Goal: Transaction & Acquisition: Purchase product/service

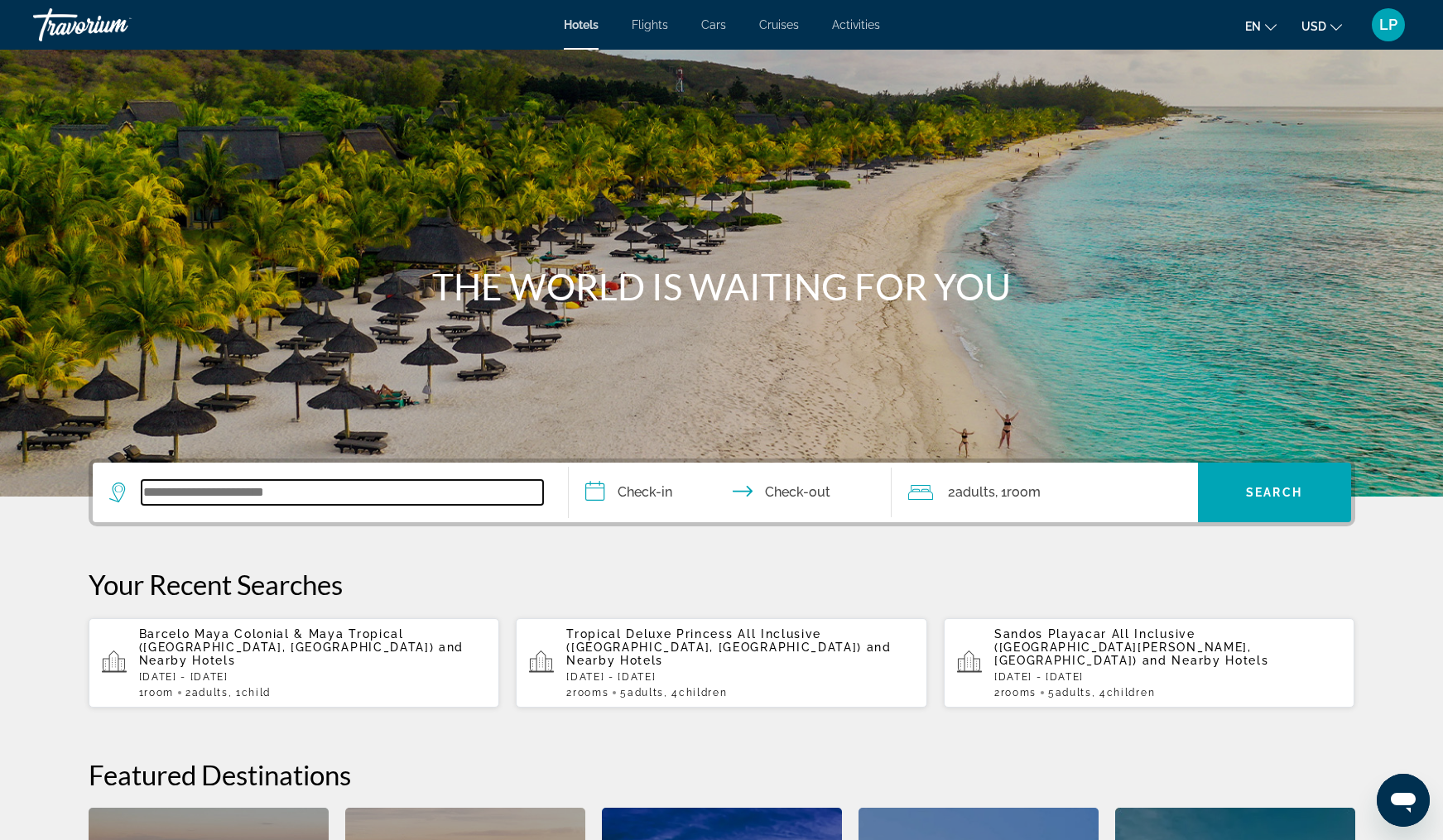
click at [247, 487] on input "Search widget" at bounding box center [342, 492] width 401 height 25
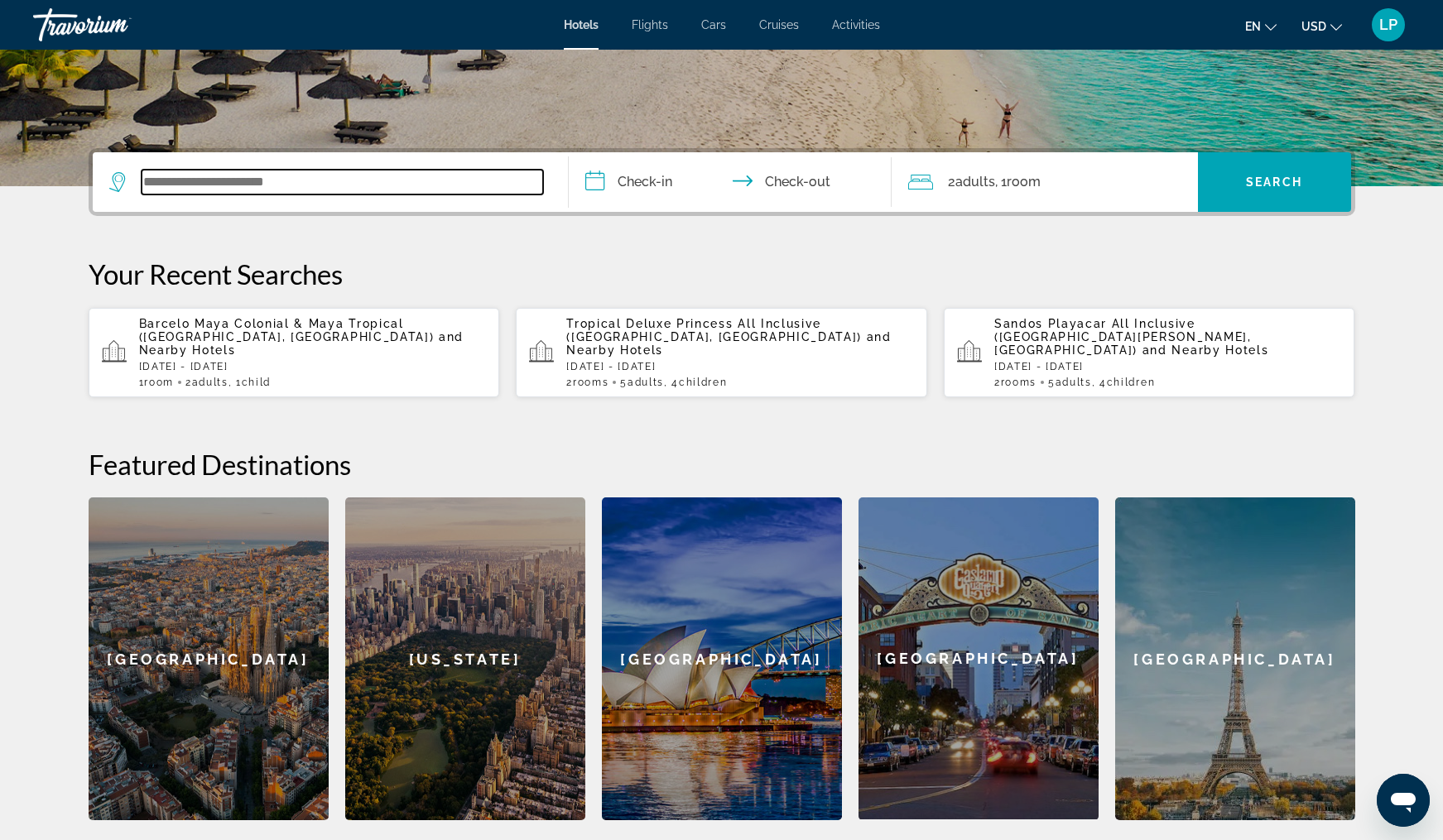
scroll to position [405, 0]
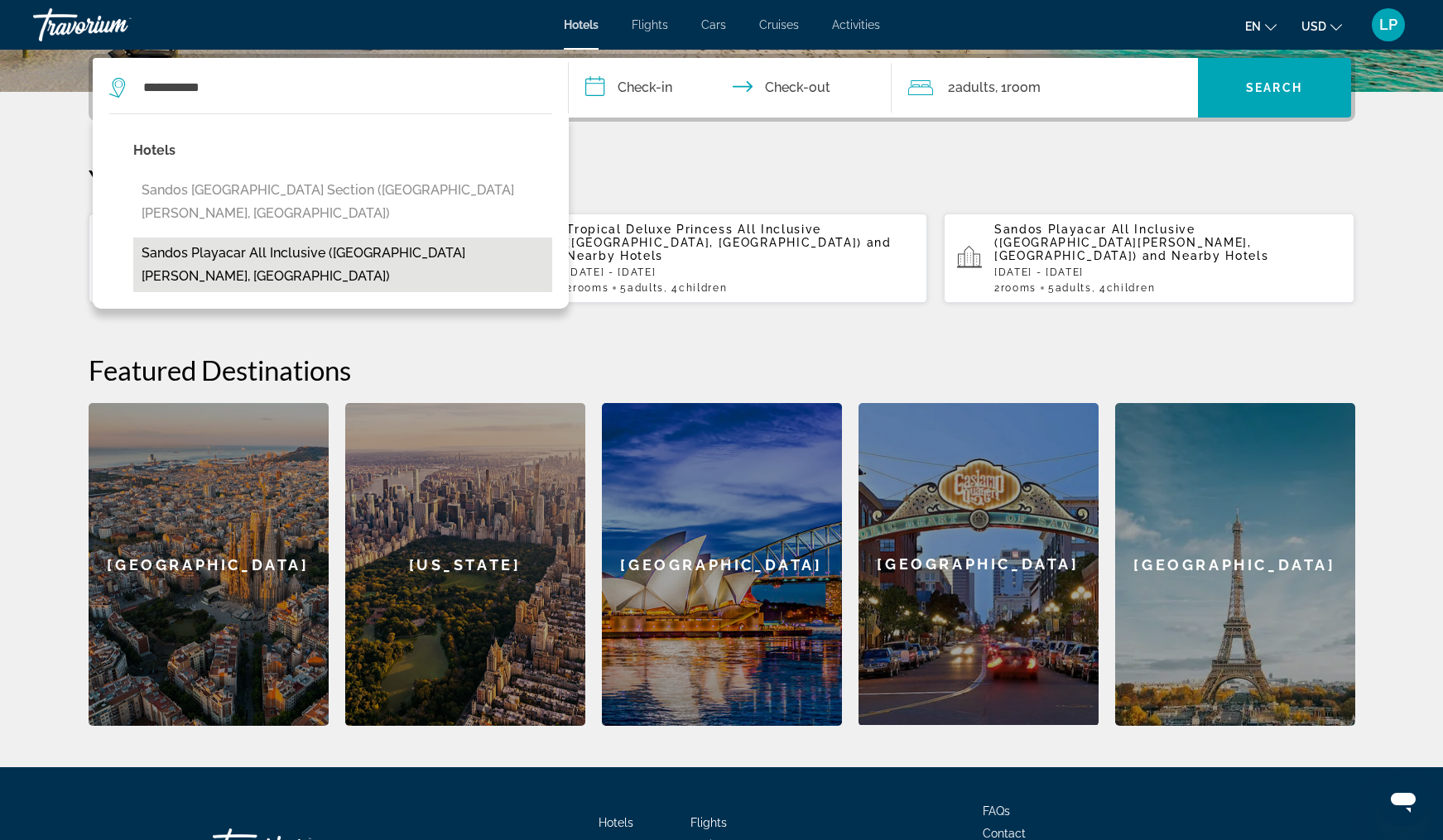
click at [310, 238] on button "Sandos Playacar All Inclusive ([GEOGRAPHIC_DATA][PERSON_NAME], [GEOGRAPHIC_DATA…" at bounding box center [343, 265] width 419 height 55
type input "**********"
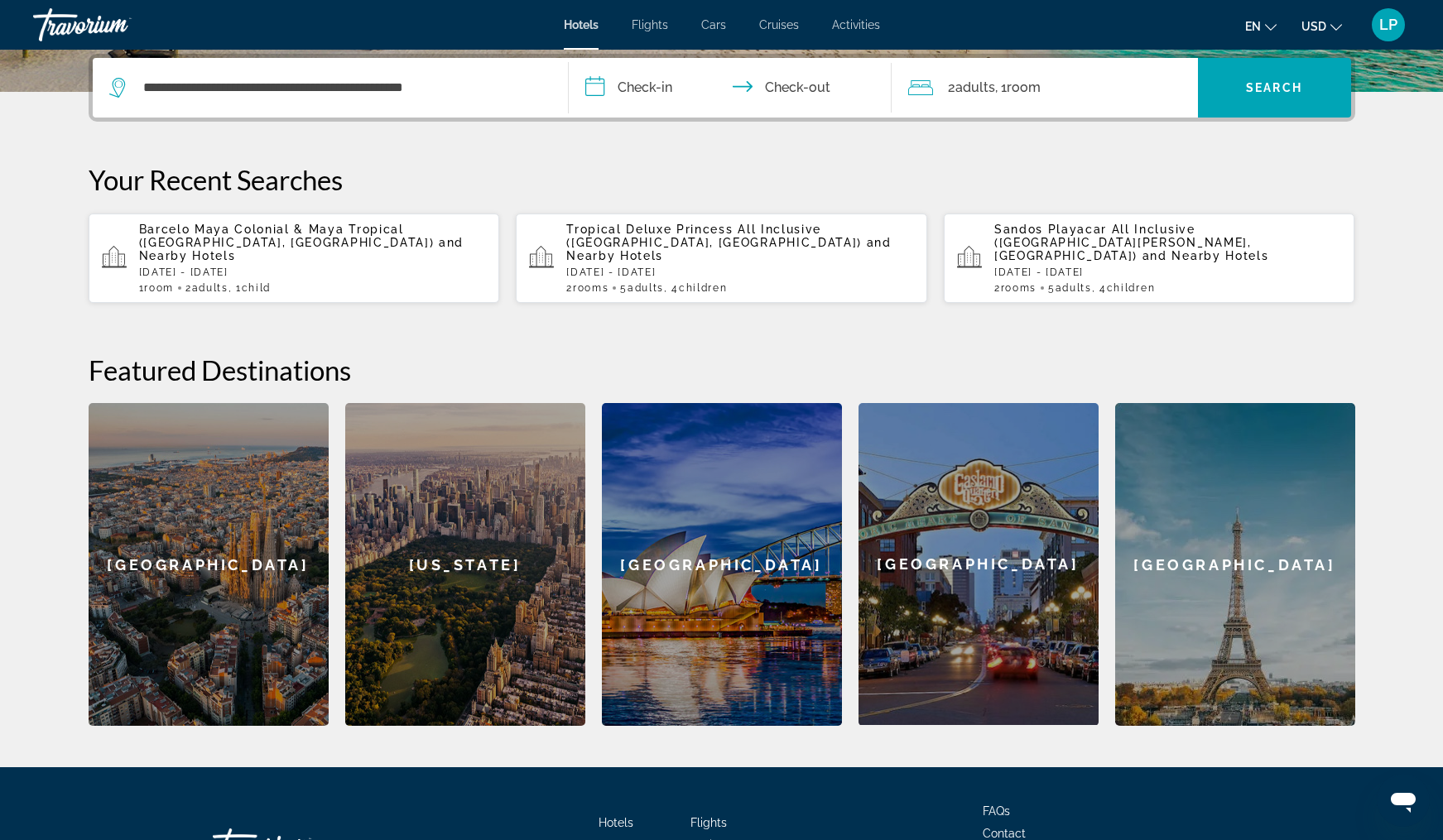
click at [647, 82] on input "**********" at bounding box center [734, 89] width 330 height 64
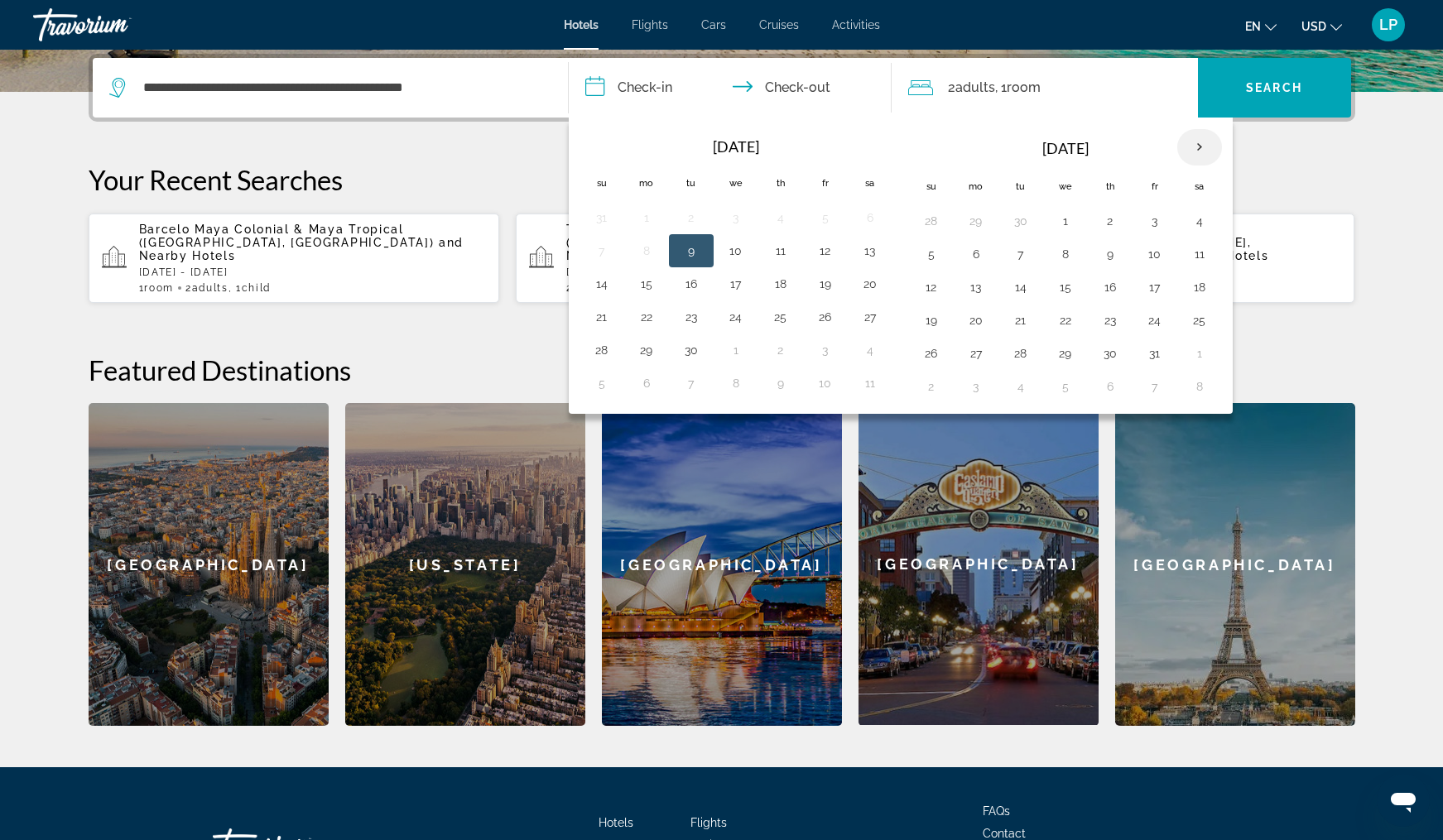
click at [1198, 143] on th "Next month" at bounding box center [1199, 147] width 45 height 36
click at [1199, 354] on button "29" at bounding box center [1199, 353] width 27 height 23
click at [1203, 148] on th "Next month" at bounding box center [1199, 147] width 45 height 36
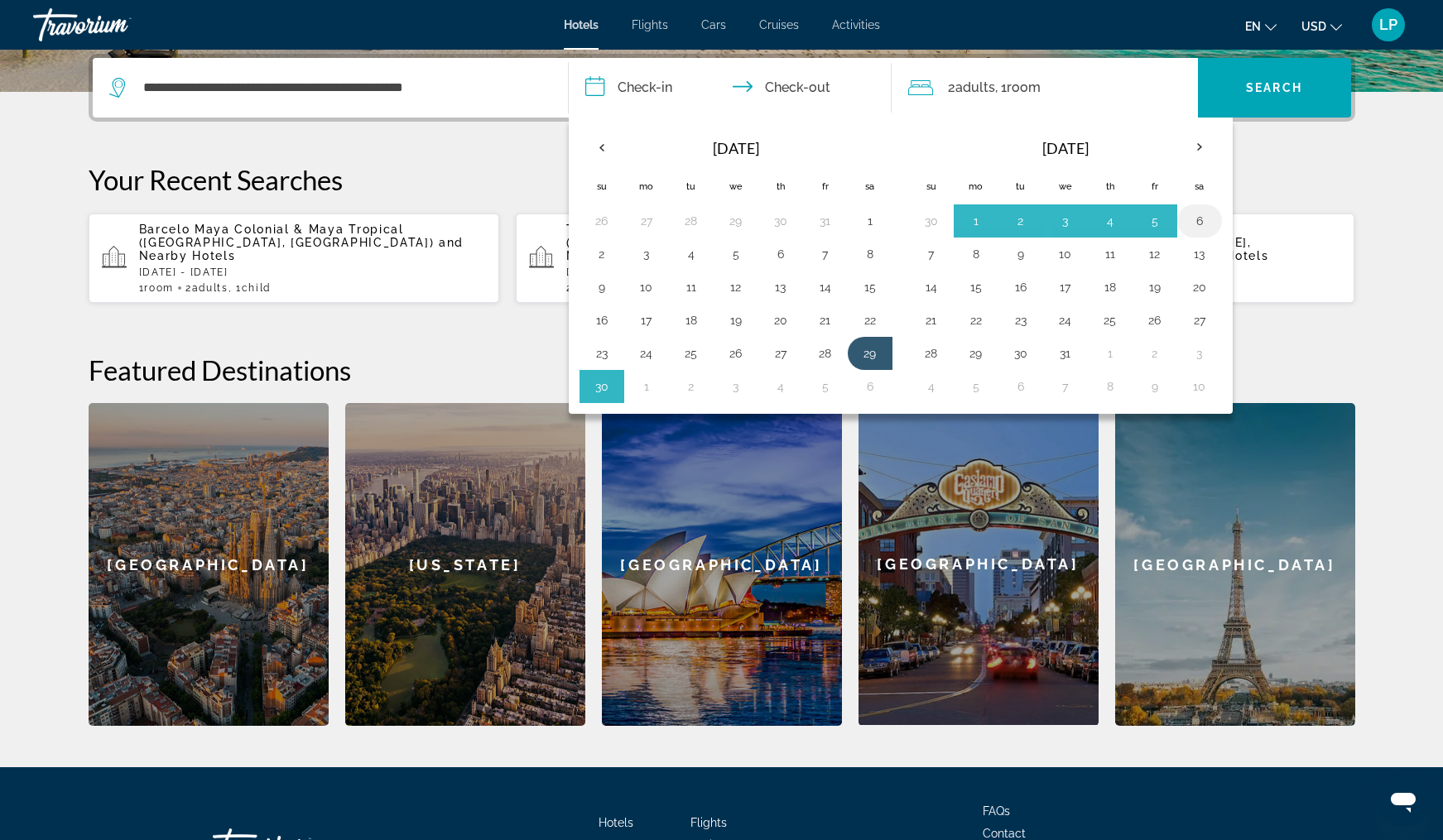
click at [1197, 218] on button "6" at bounding box center [1199, 221] width 27 height 23
type input "**********"
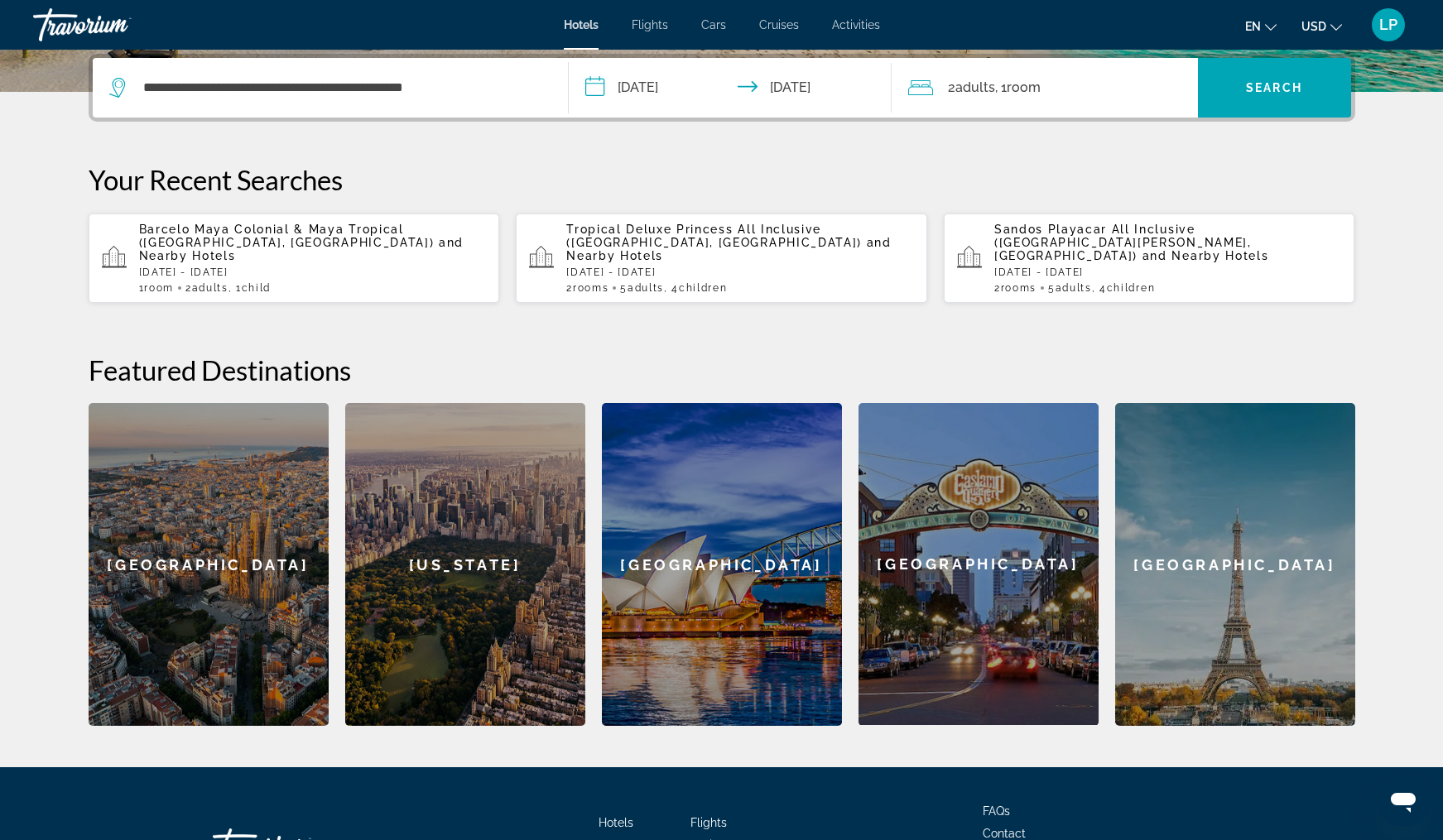
click at [988, 94] on span "Adults" at bounding box center [975, 88] width 40 height 15
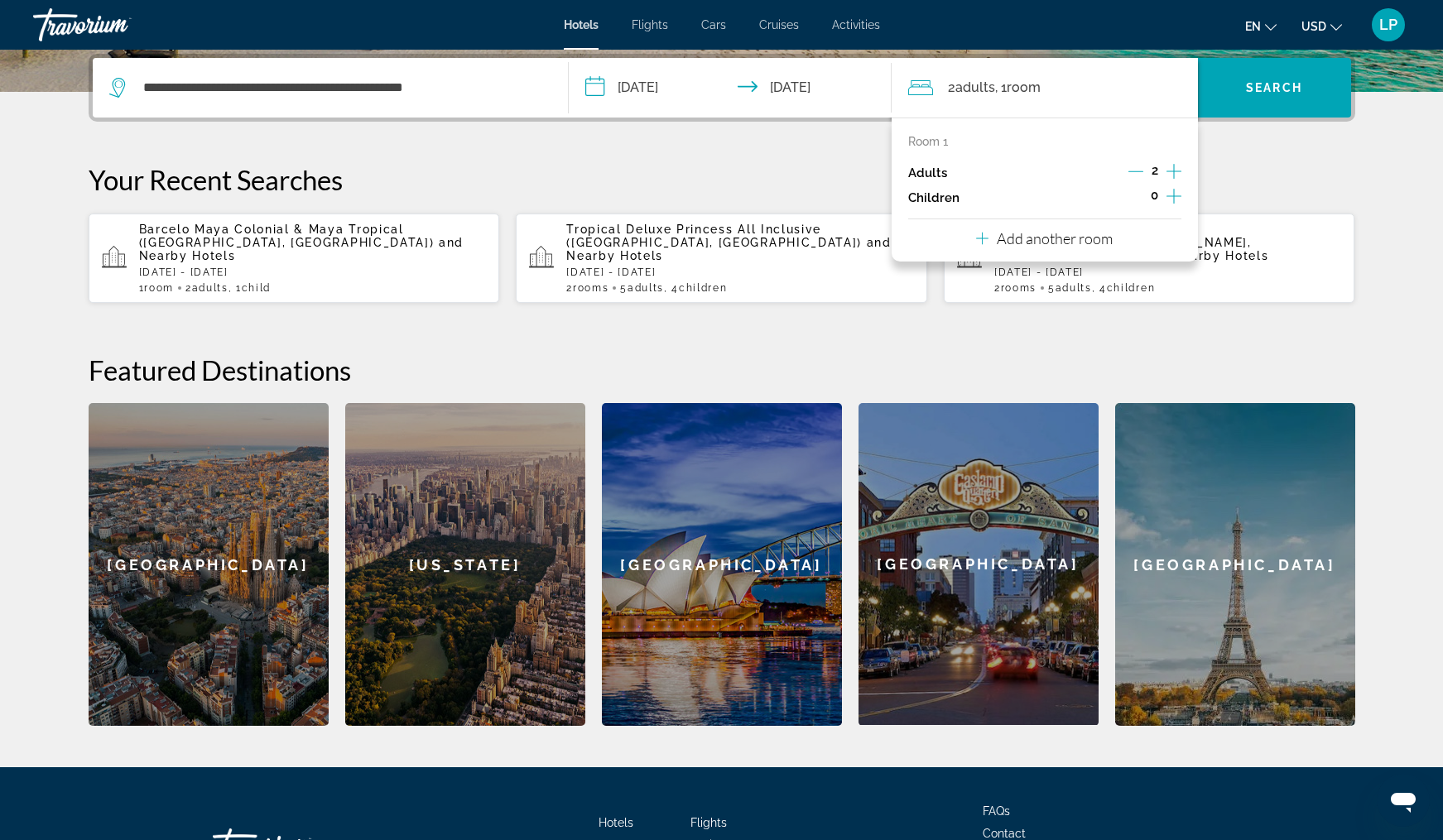
click at [1168, 173] on icon "Increment adults" at bounding box center [1173, 171] width 15 height 20
click at [1172, 198] on icon "Increment children" at bounding box center [1173, 196] width 15 height 20
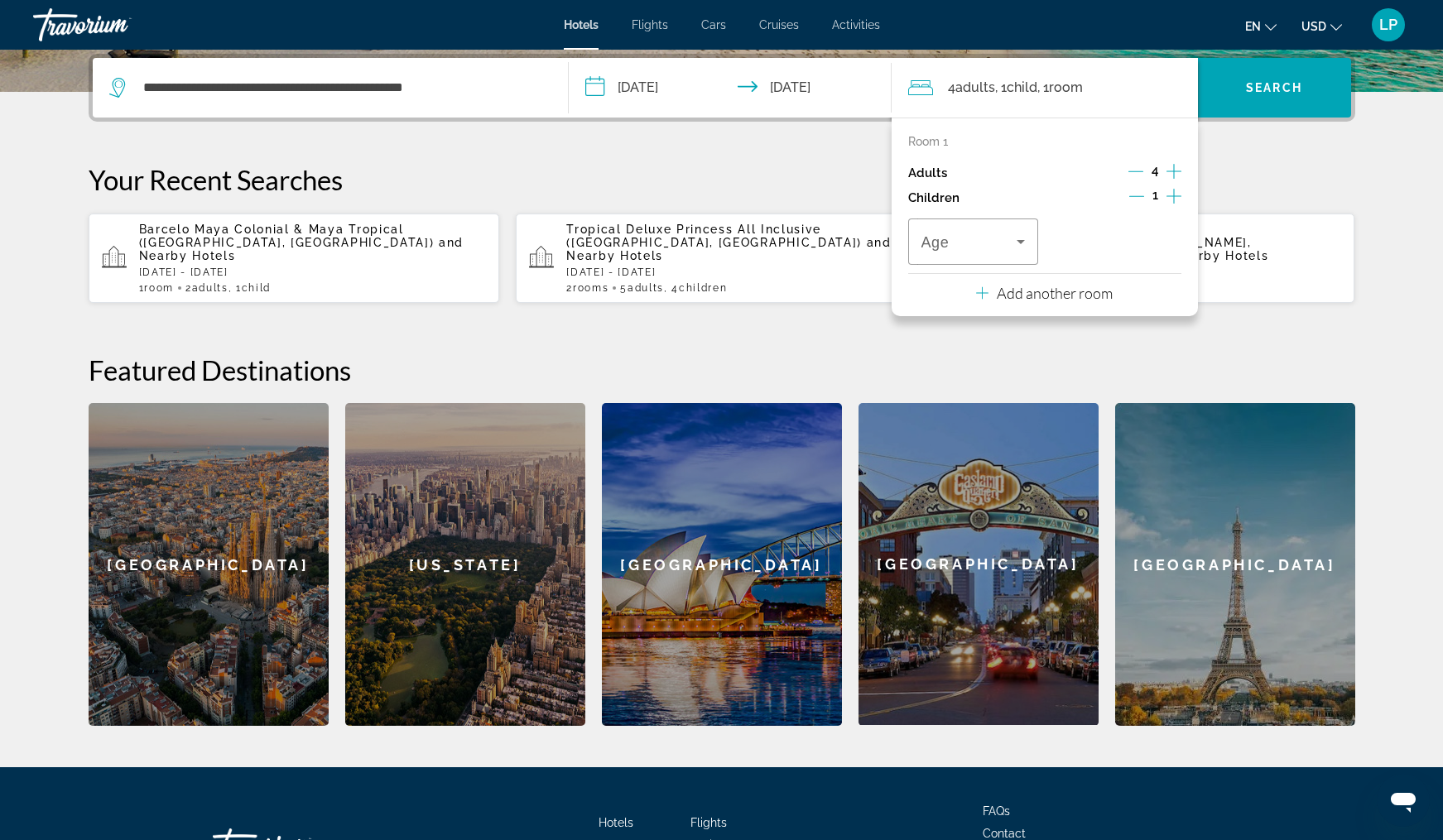
click at [1172, 198] on icon "Increment children" at bounding box center [1173, 196] width 15 height 20
click at [1016, 247] on icon "Travelers: 4 adults, 2 children" at bounding box center [1020, 241] width 20 height 20
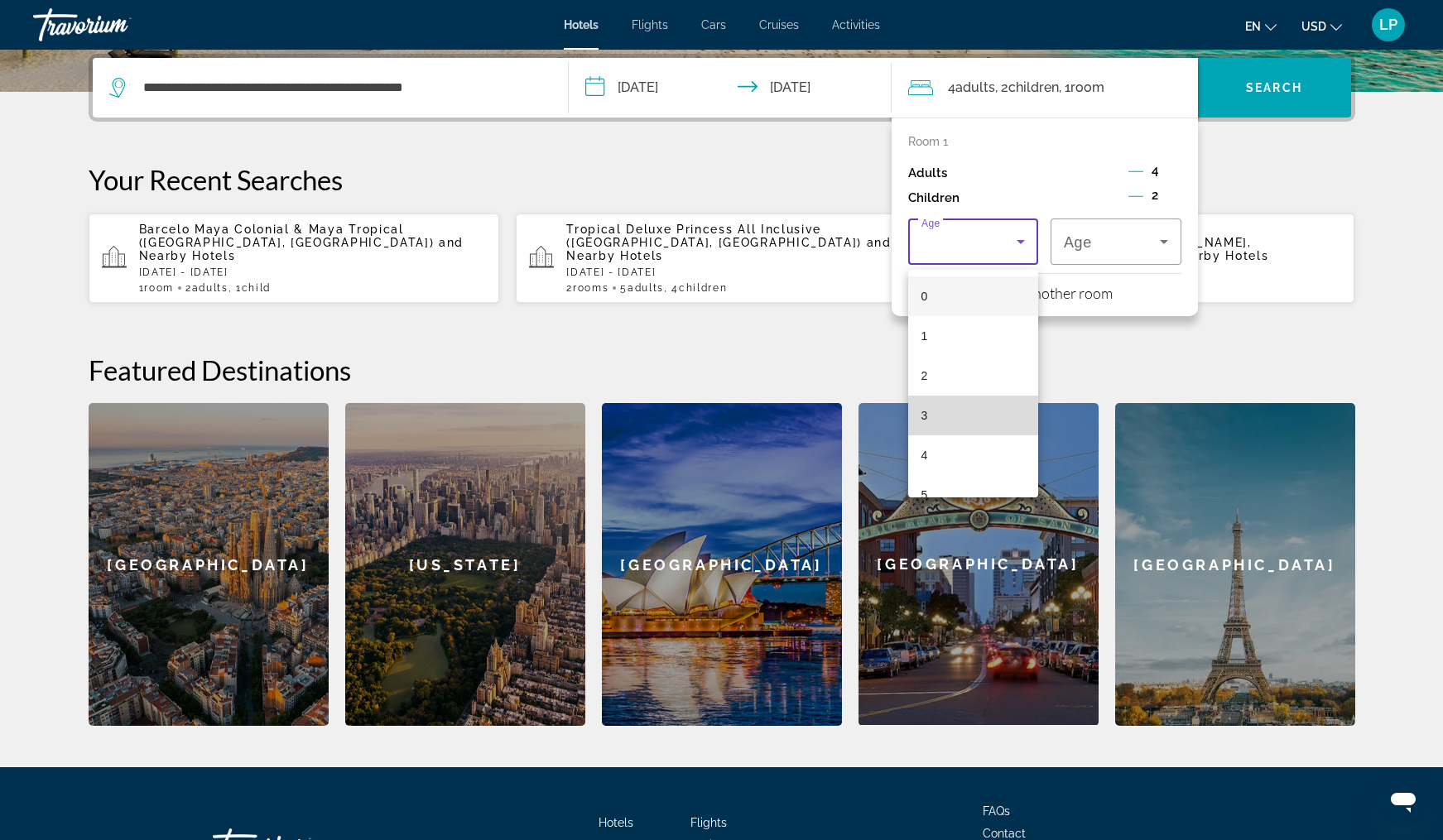
click at [951, 420] on mat-option "3" at bounding box center [973, 416] width 131 height 40
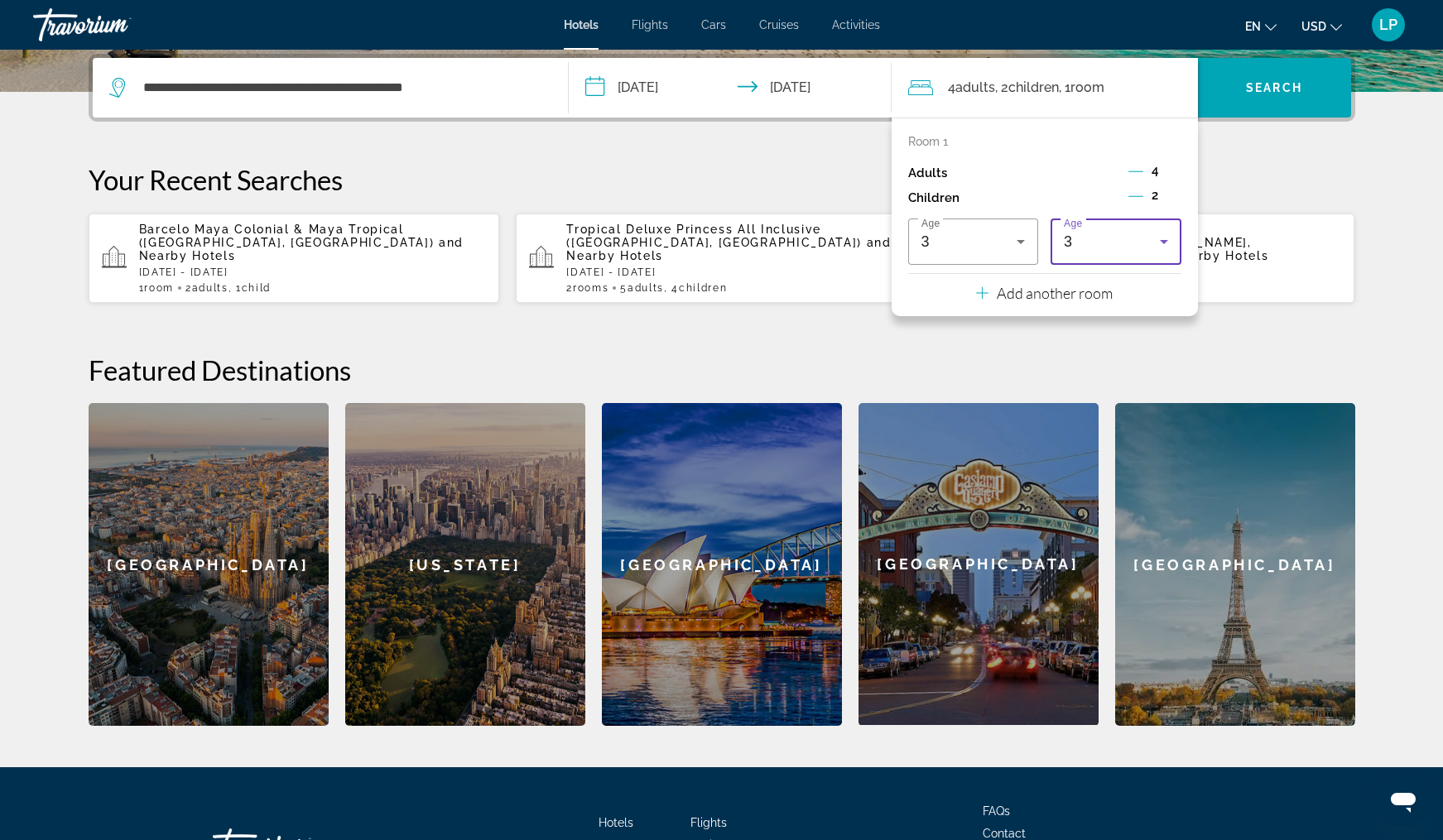
click at [1149, 247] on div "3" at bounding box center [1111, 241] width 96 height 20
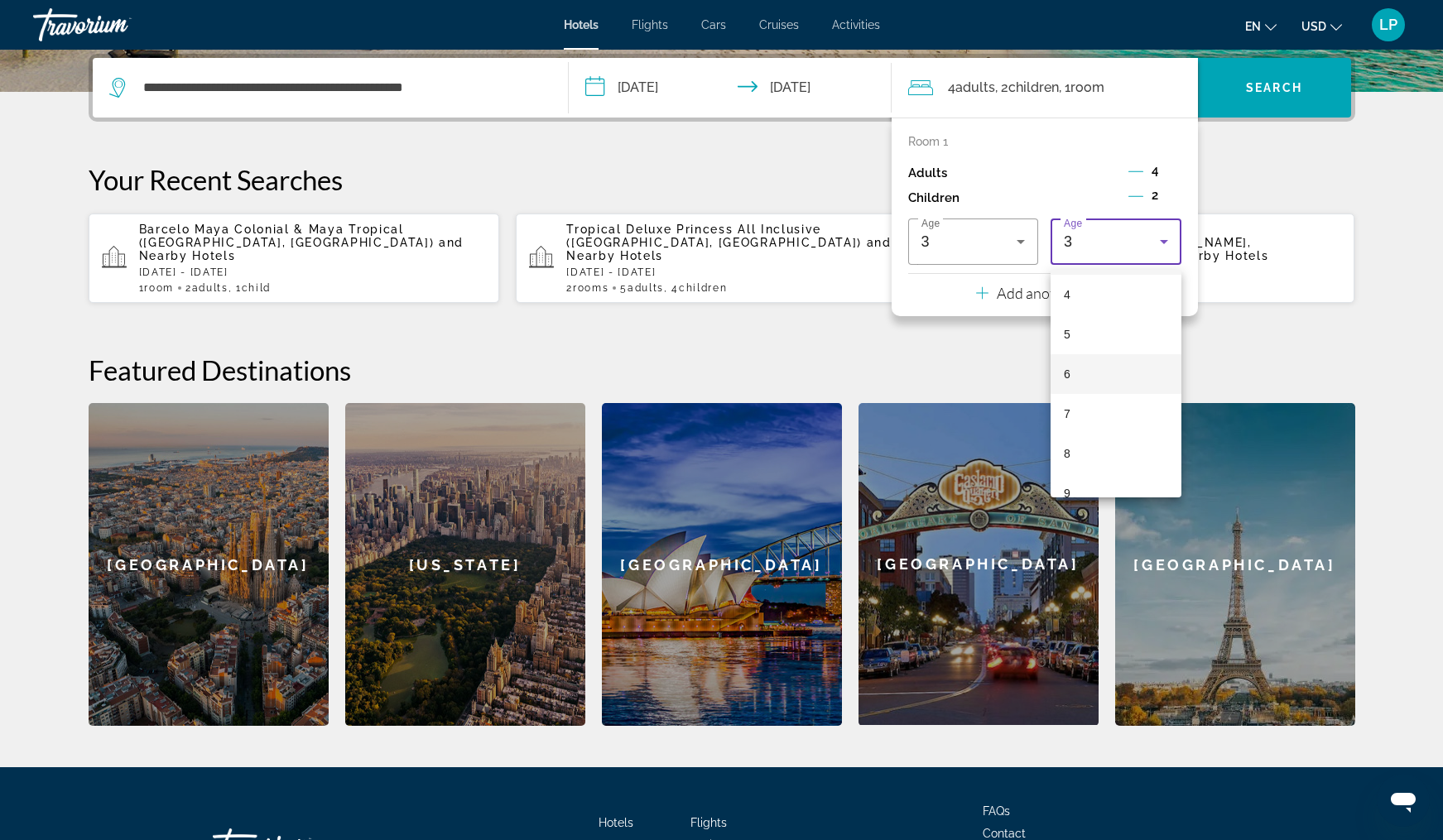
scroll to position [164, 0]
click at [1099, 480] on mat-option "9" at bounding box center [1116, 490] width 131 height 40
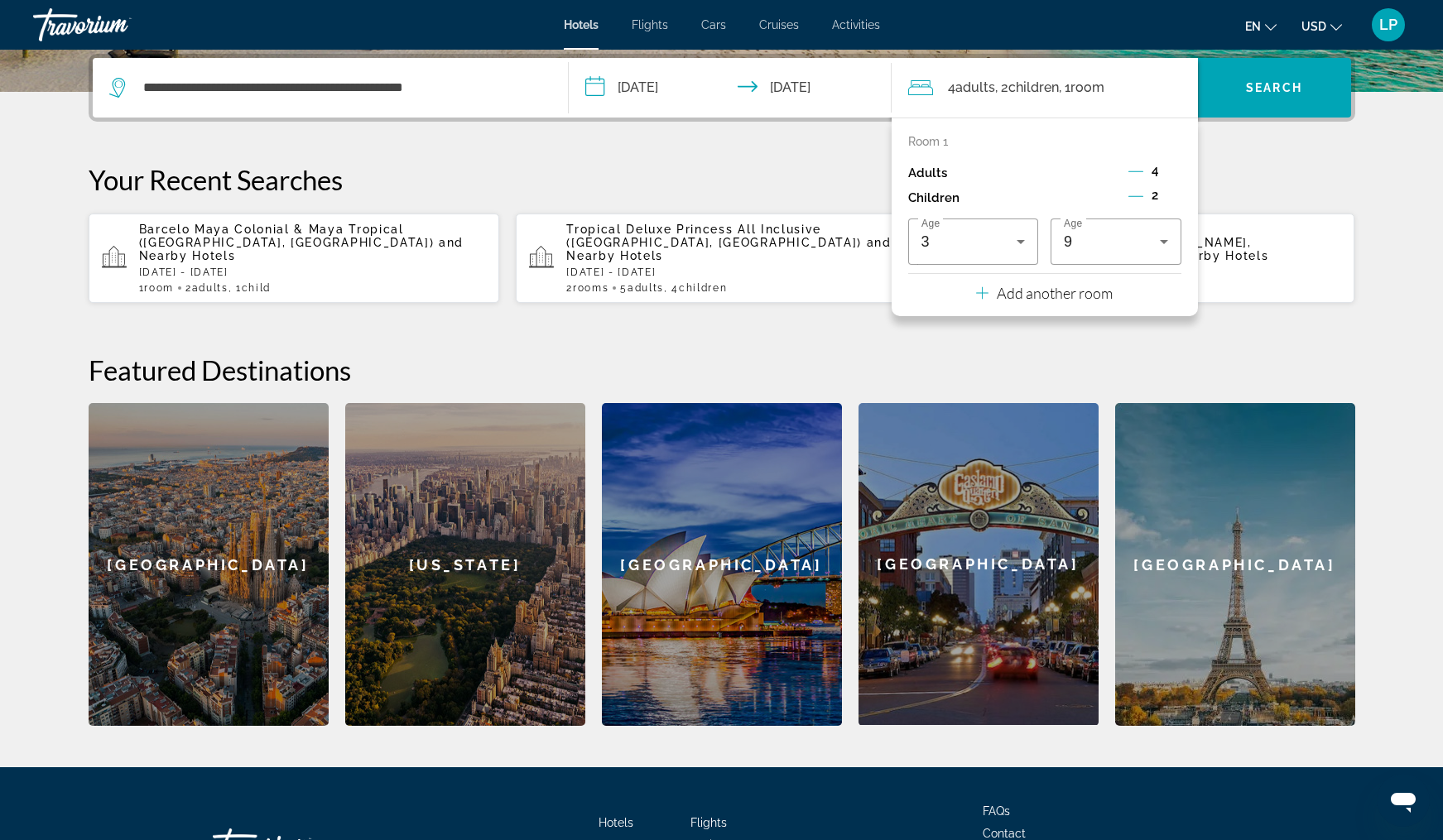
click at [1132, 174] on icon "Decrement adults" at bounding box center [1136, 171] width 15 height 15
click at [1057, 301] on p "Add another room" at bounding box center [1054, 293] width 116 height 18
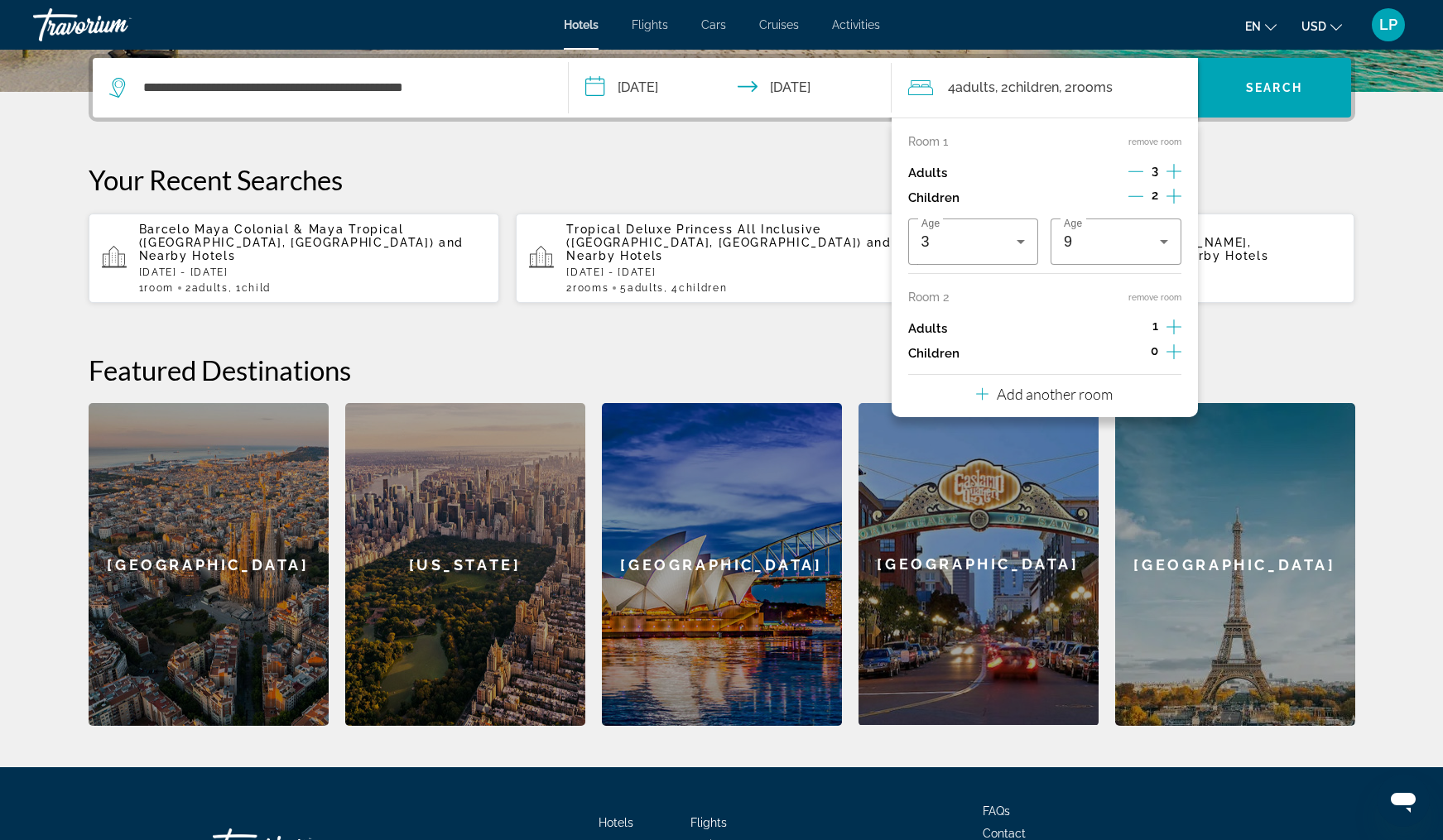
click at [1167, 332] on icon "Increment adults" at bounding box center [1173, 326] width 15 height 20
click at [1175, 359] on icon "Increment children" at bounding box center [1173, 351] width 15 height 20
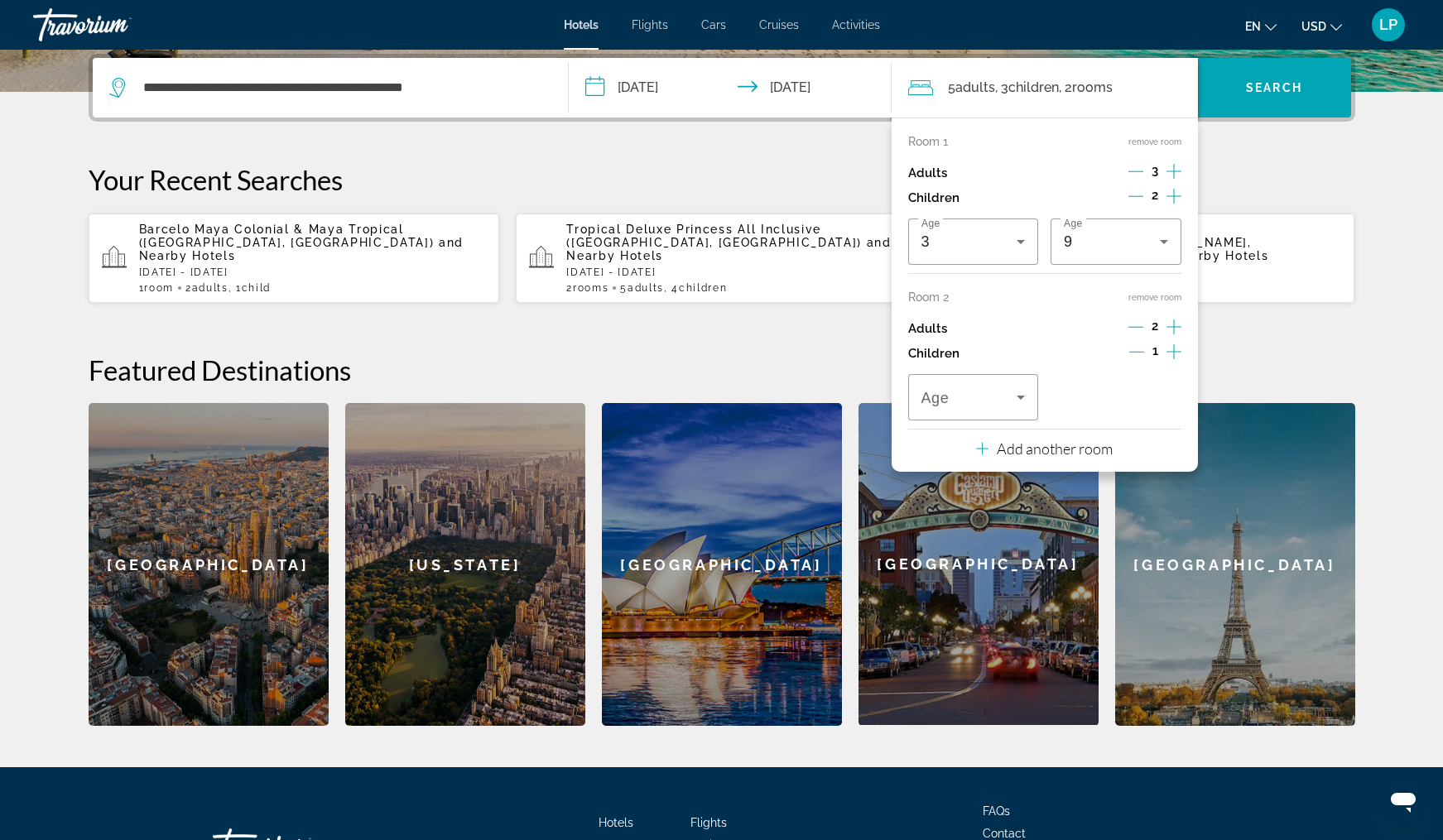
click at [1175, 359] on icon "Increment children" at bounding box center [1173, 351] width 15 height 20
click at [1025, 407] on icon "Travelers: 5 adults, 4 children" at bounding box center [1020, 397] width 20 height 20
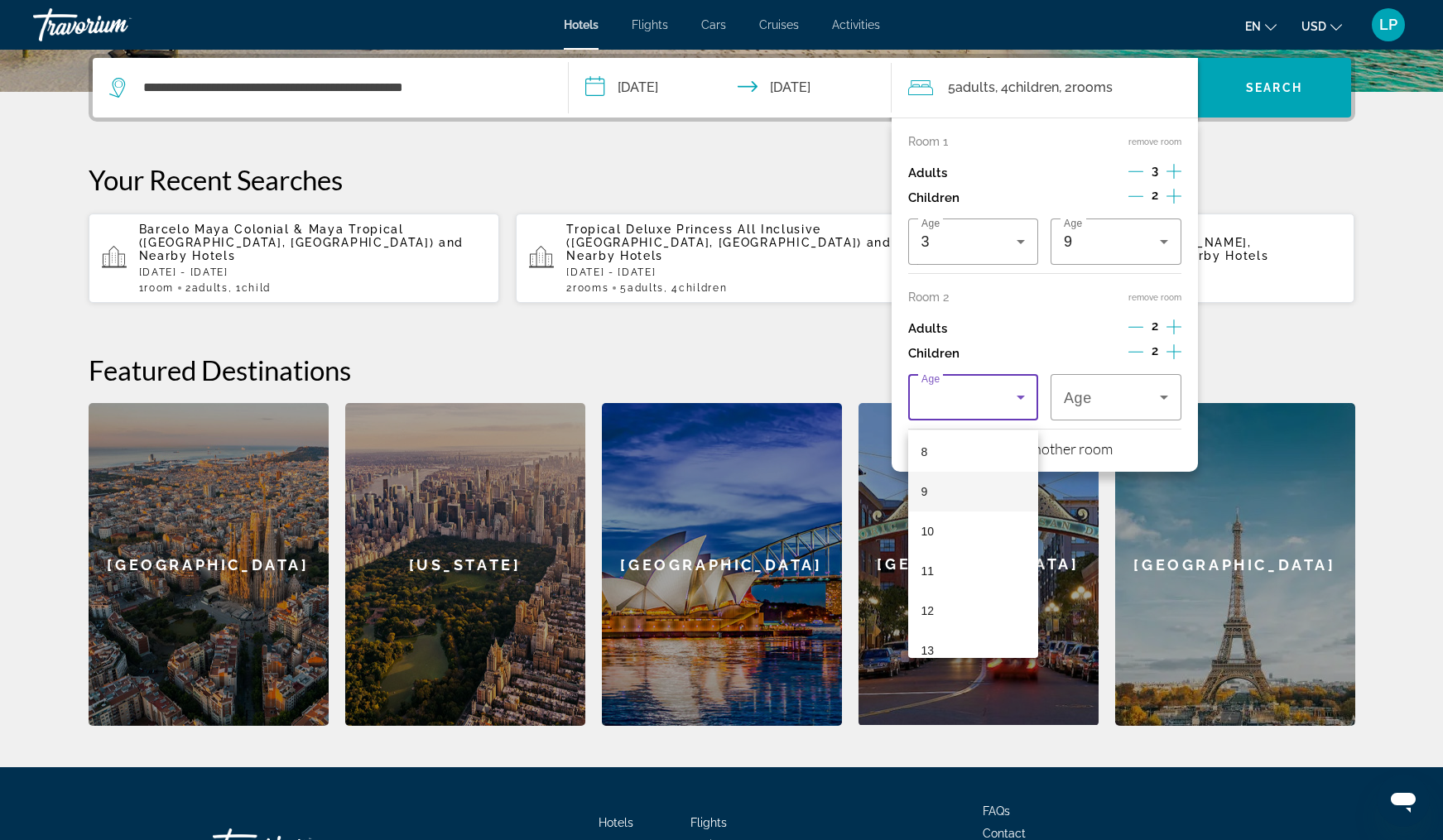
scroll to position [326, 0]
click at [1002, 579] on mat-option "11" at bounding box center [973, 569] width 131 height 40
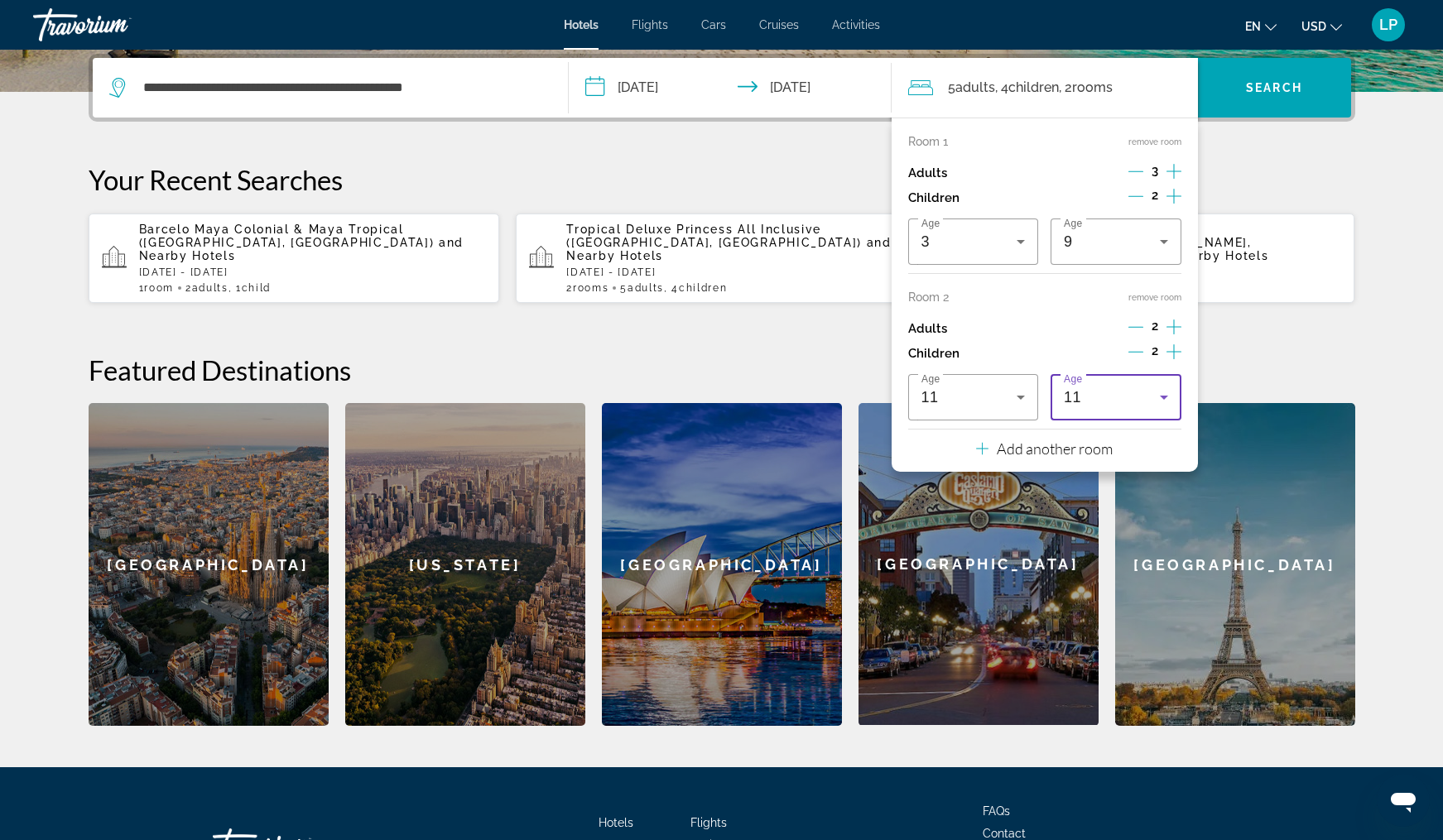
click at [1160, 399] on icon "Travelers: 5 adults, 4 children" at bounding box center [1164, 398] width 9 height 4
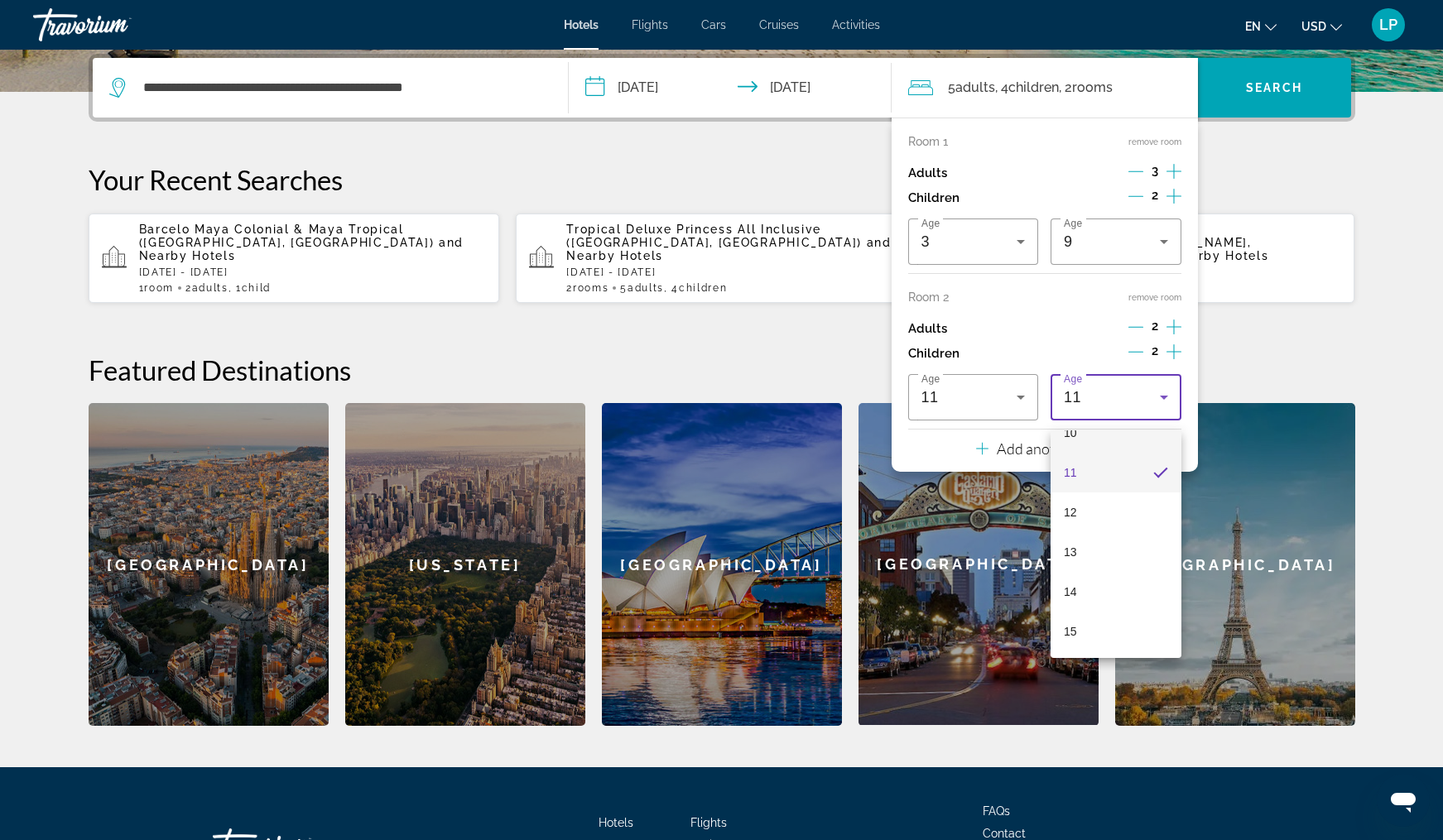
scroll to position [426, 0]
click at [1121, 585] on mat-option "14" at bounding box center [1116, 587] width 131 height 40
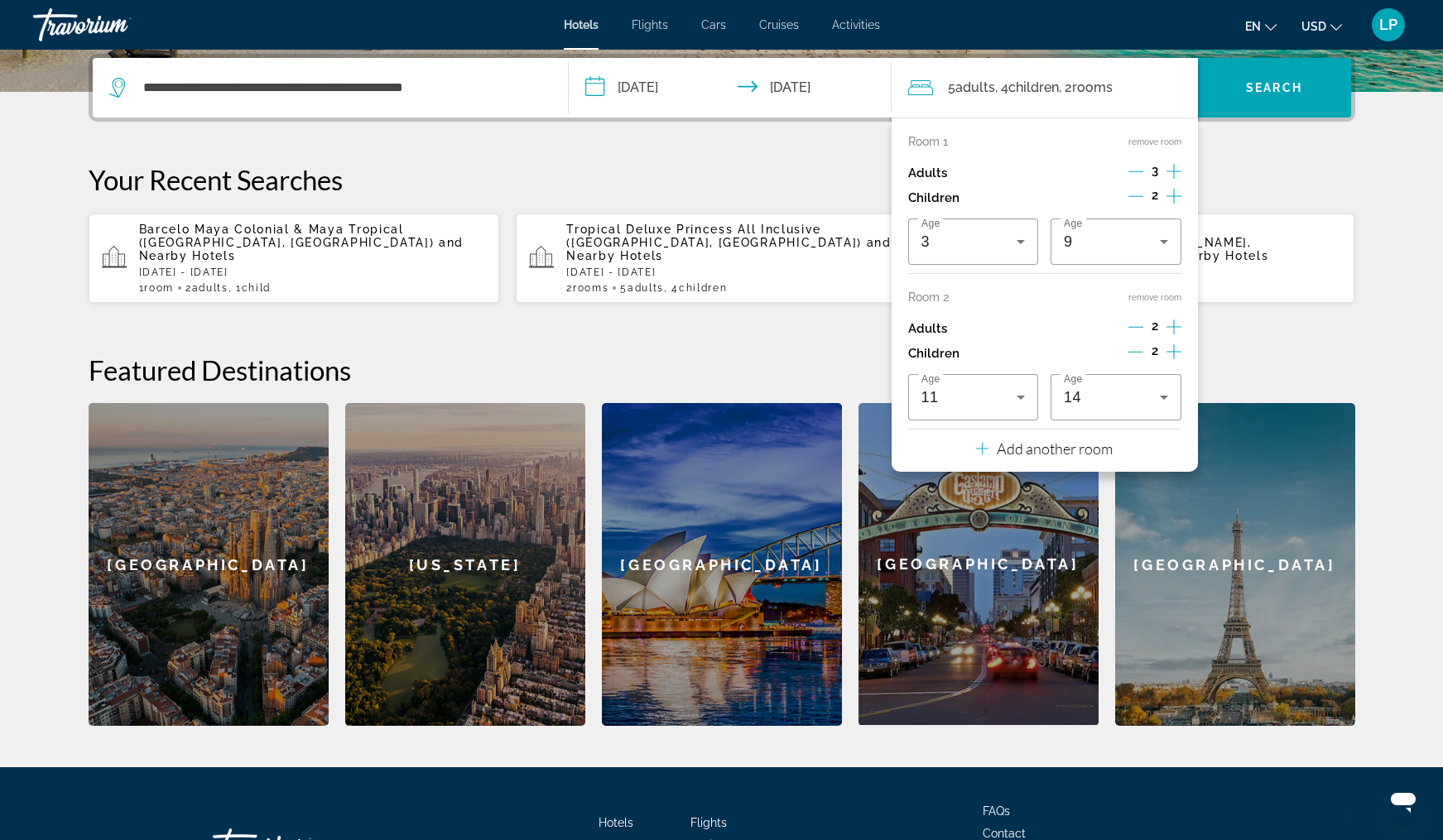
click at [1129, 171] on icon "Decrement adults" at bounding box center [1136, 171] width 15 height 15
click at [1160, 244] on icon "Travelers: 4 adults, 4 children" at bounding box center [1164, 241] width 9 height 4
click at [1093, 192] on div at bounding box center [722, 420] width 1443 height 840
click at [1181, 202] on div "Room 1 remove room Adults 2 Children 2 Age 3 Age 9 Room 2 remove room Adults 2 …" at bounding box center [1044, 295] width 307 height 354
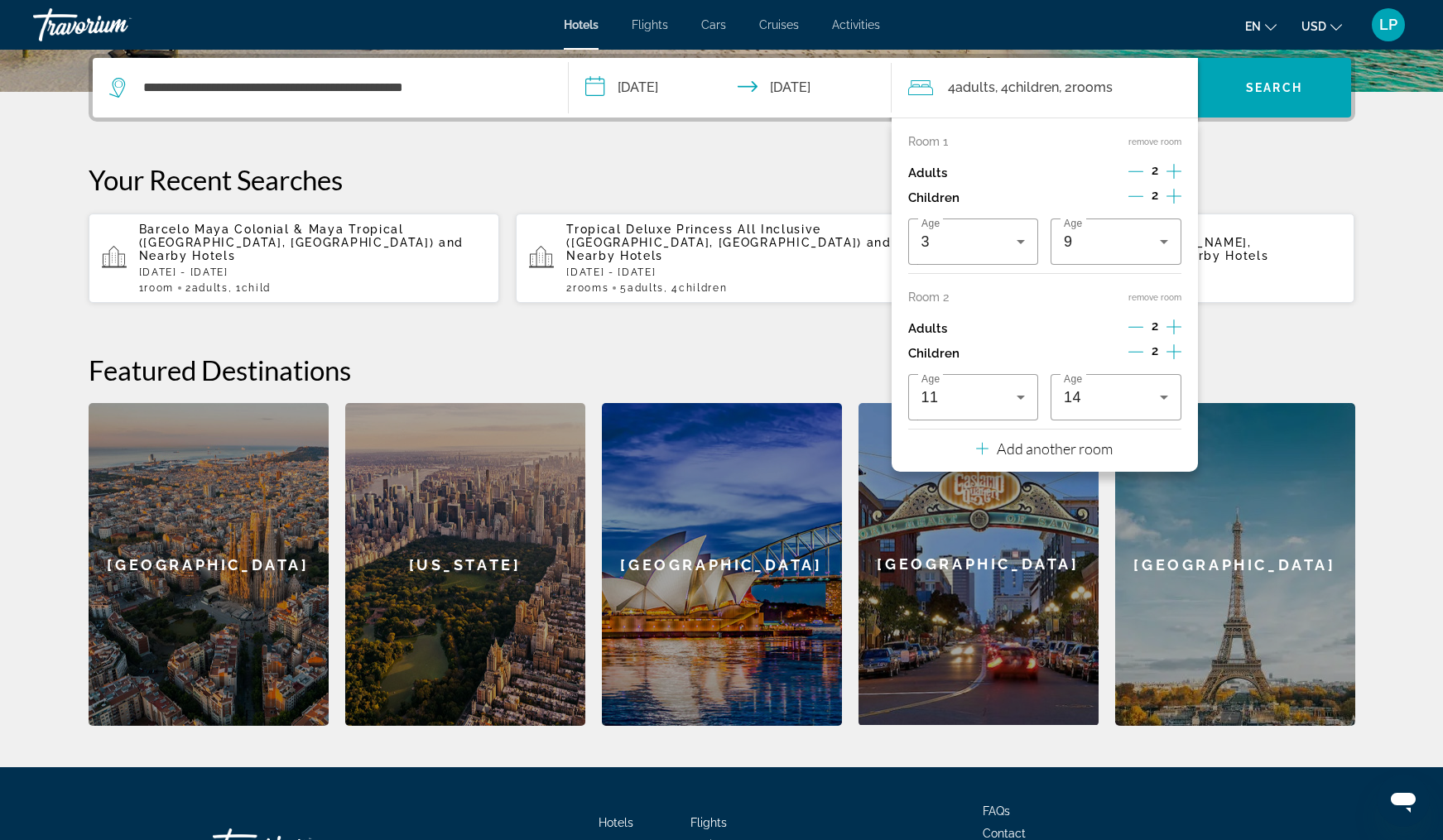
click at [1172, 197] on icon "Increment children" at bounding box center [1173, 196] width 15 height 20
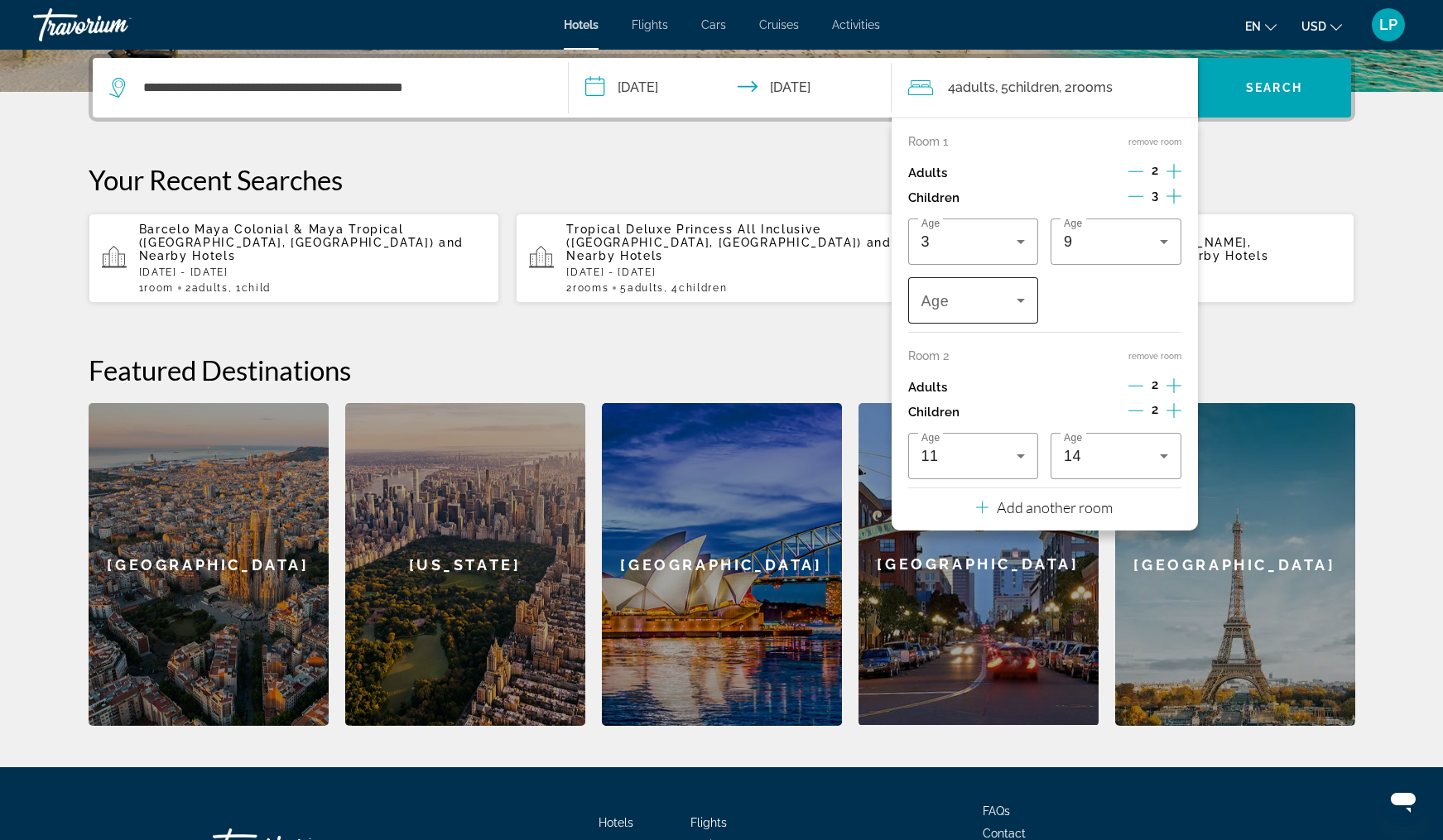
click at [1018, 302] on icon "Travelers: 4 adults, 5 children" at bounding box center [1020, 300] width 20 height 20
click at [961, 536] on mat-option "16" at bounding box center [973, 541] width 131 height 40
click at [1279, 88] on span "Search" at bounding box center [1274, 87] width 57 height 13
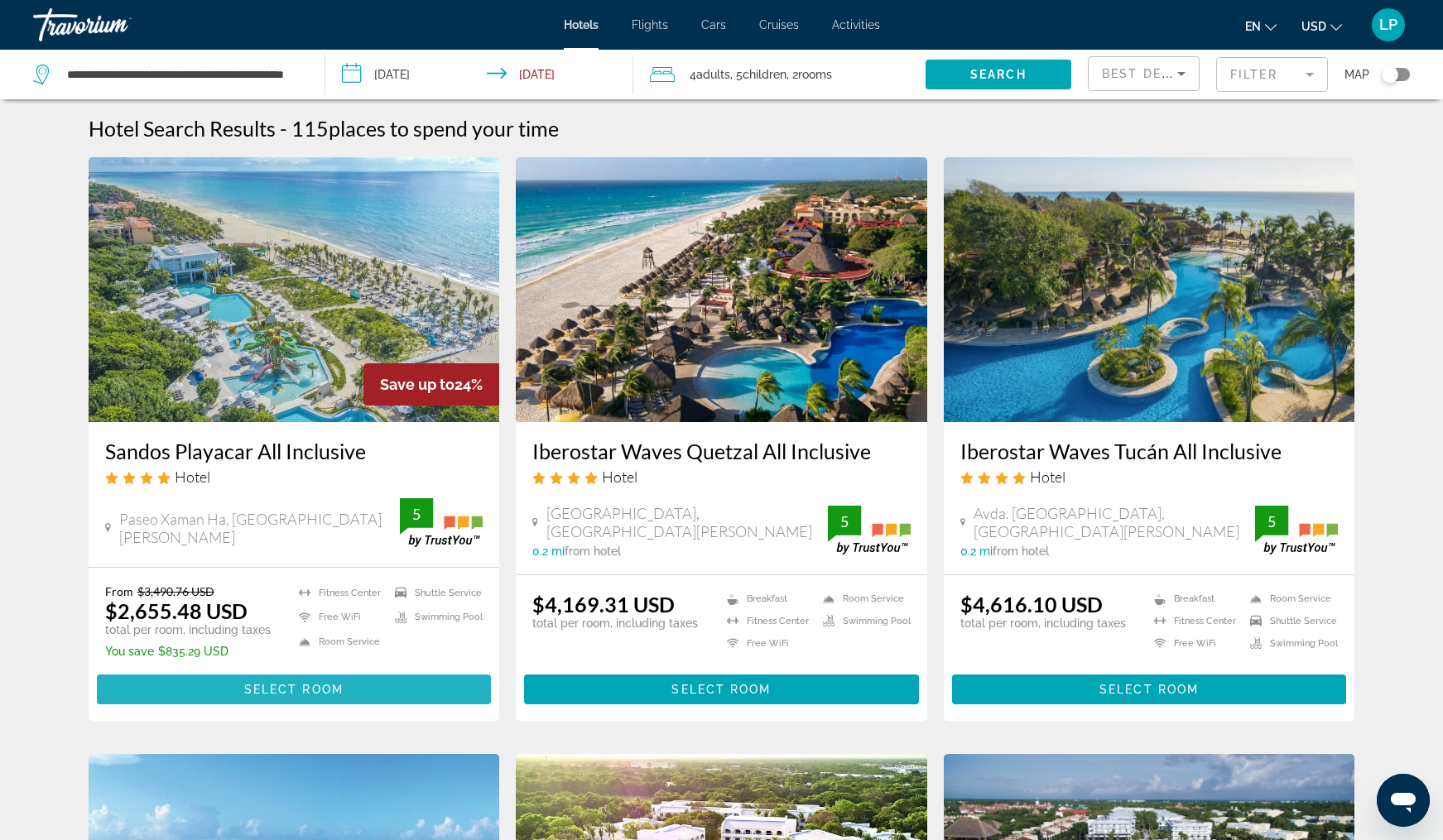
click at [281, 690] on span "Select Room" at bounding box center [294, 689] width 100 height 13
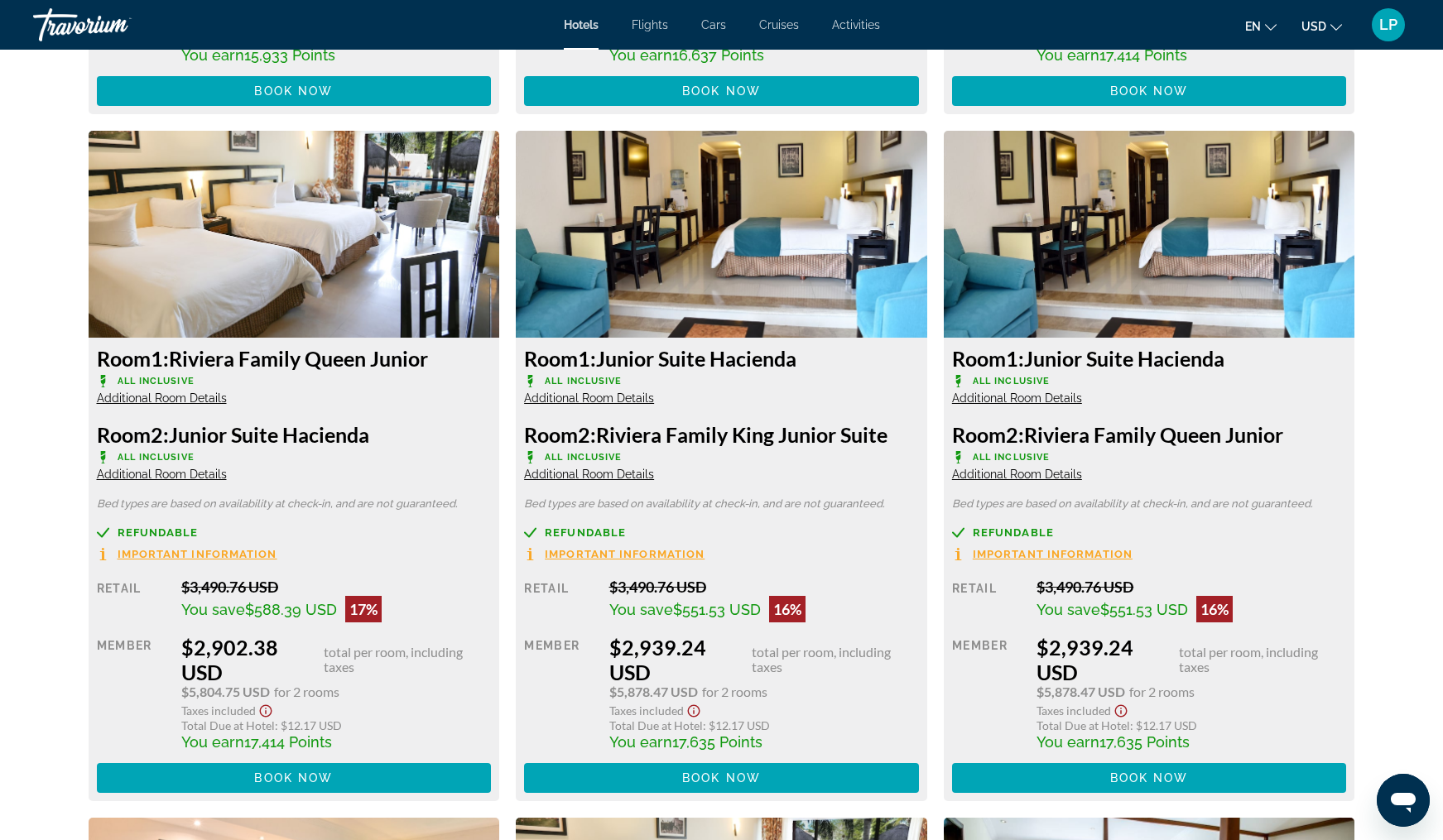
scroll to position [3590, 0]
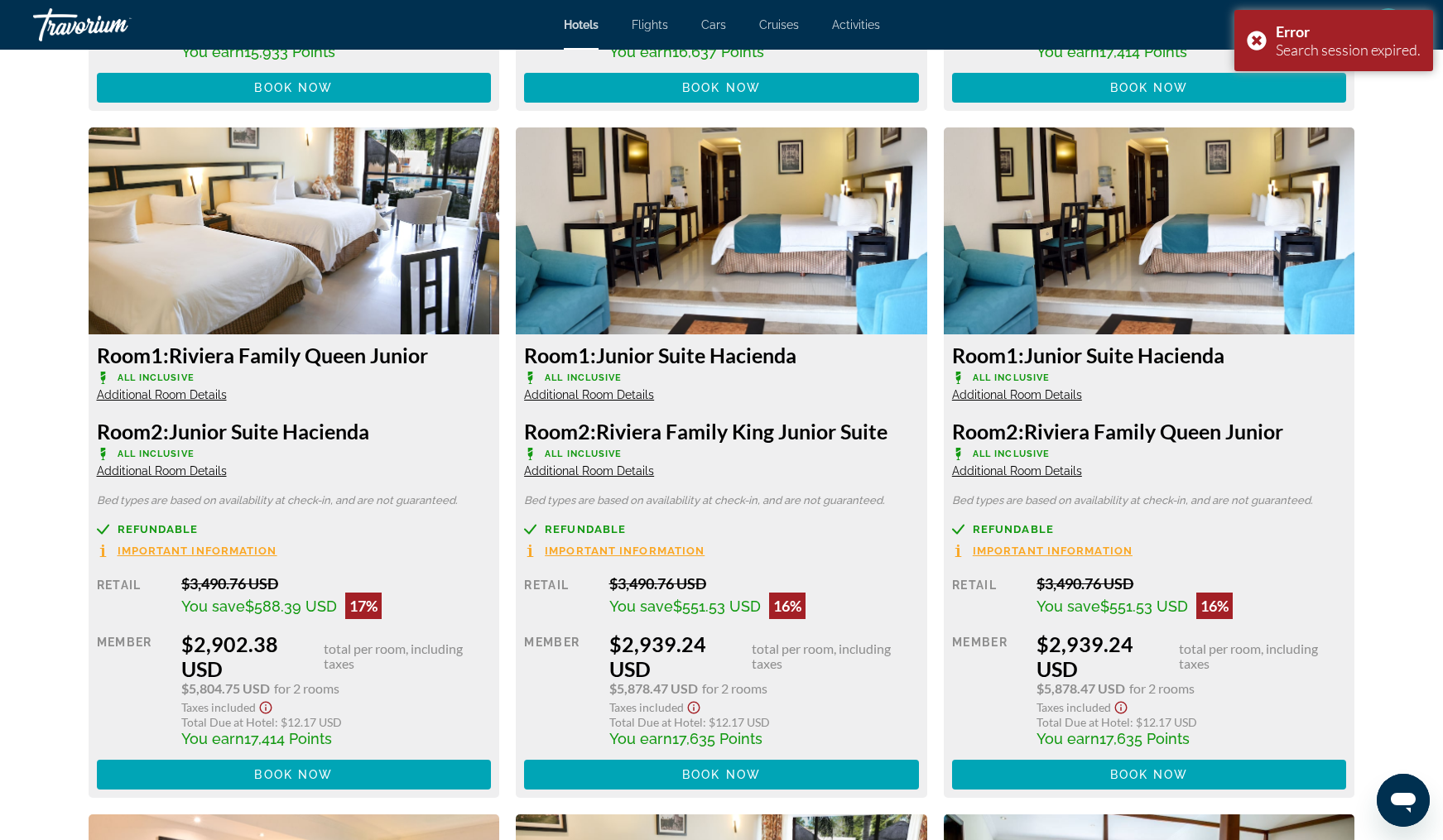
click at [162, 478] on span "Additional Room Details" at bounding box center [161, 471] width 130 height 13
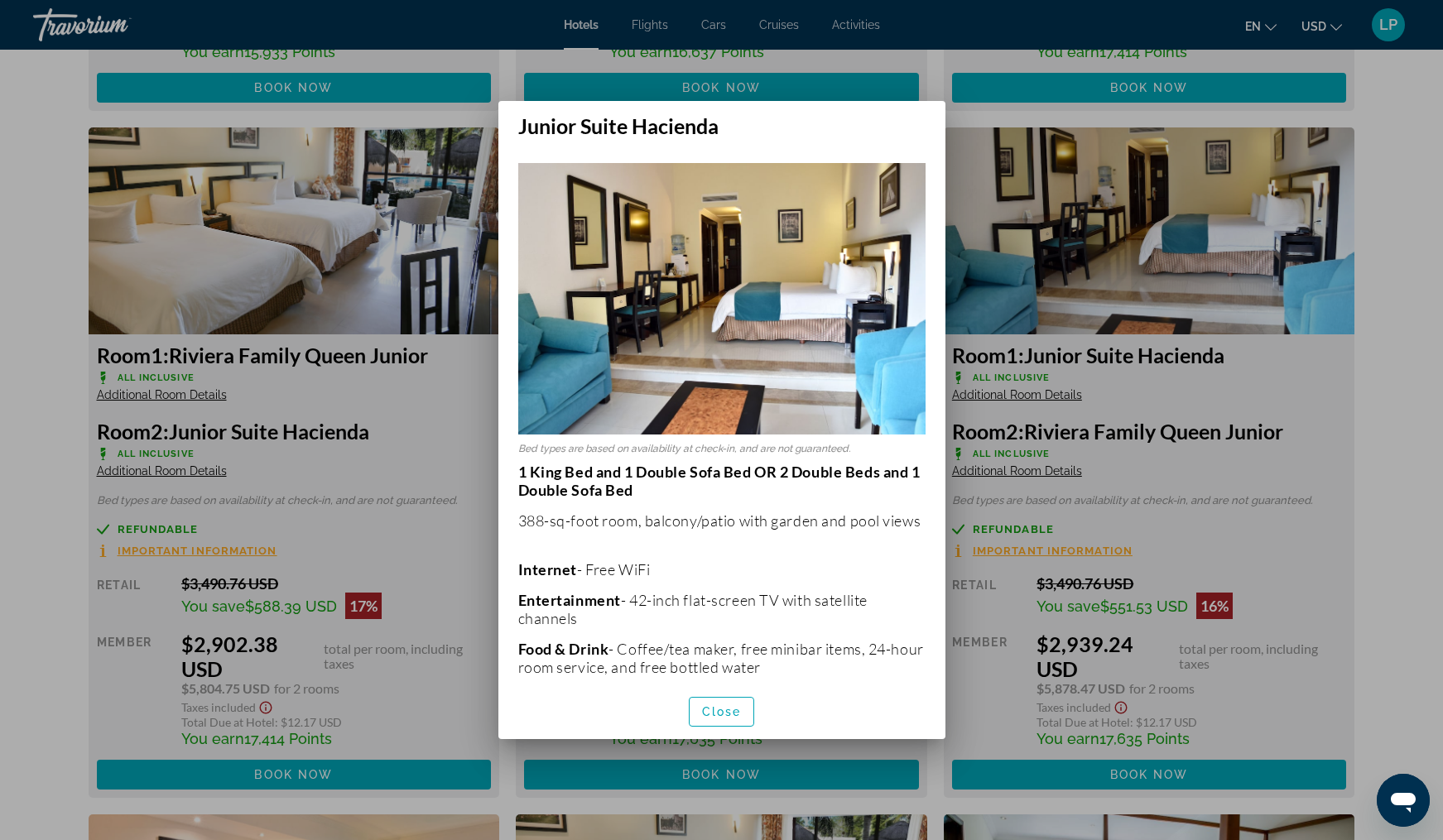
click at [399, 493] on div at bounding box center [722, 420] width 1443 height 840
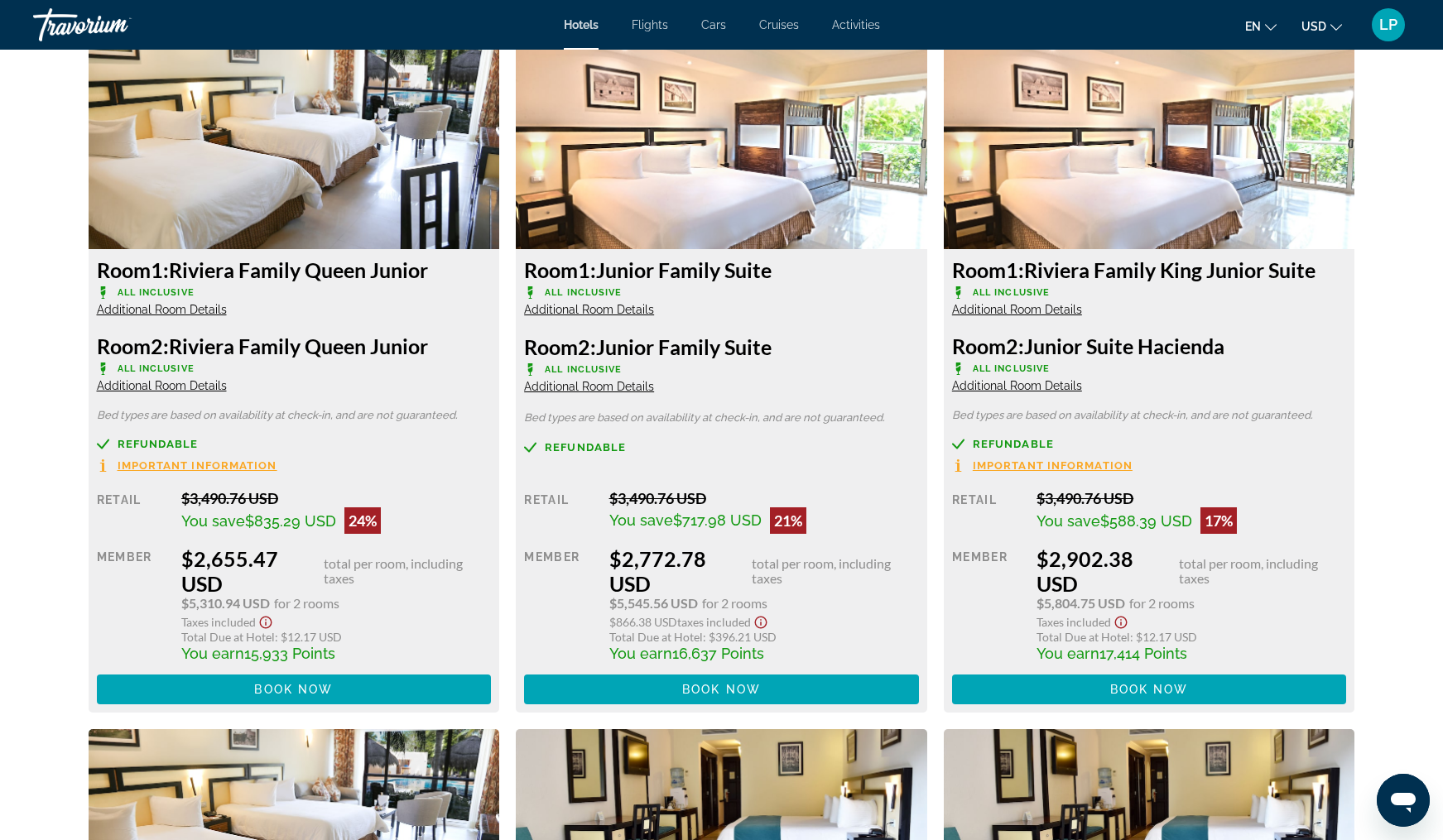
scroll to position [2992, 0]
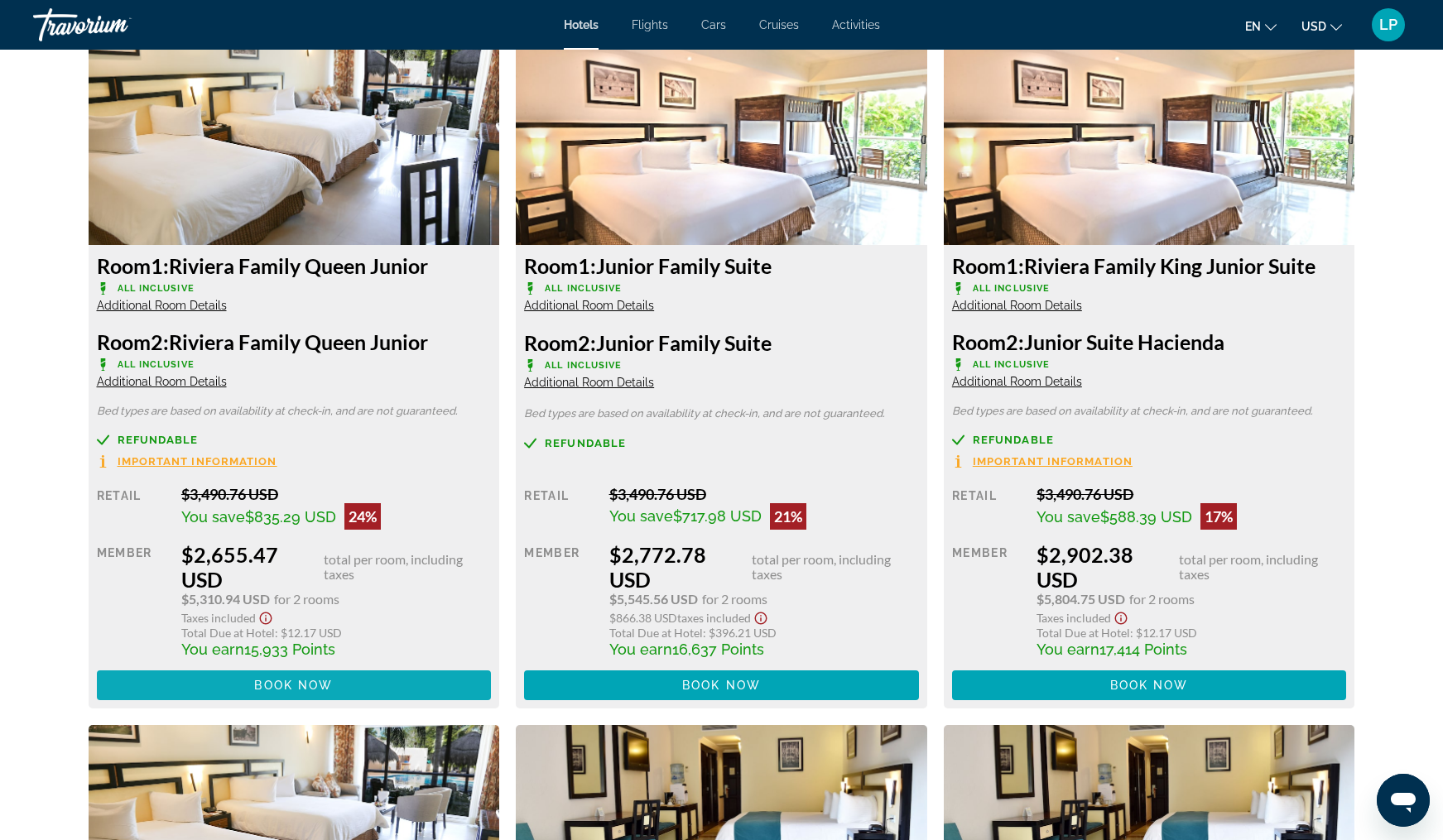
click at [298, 692] on span "Book now" at bounding box center [294, 685] width 79 height 13
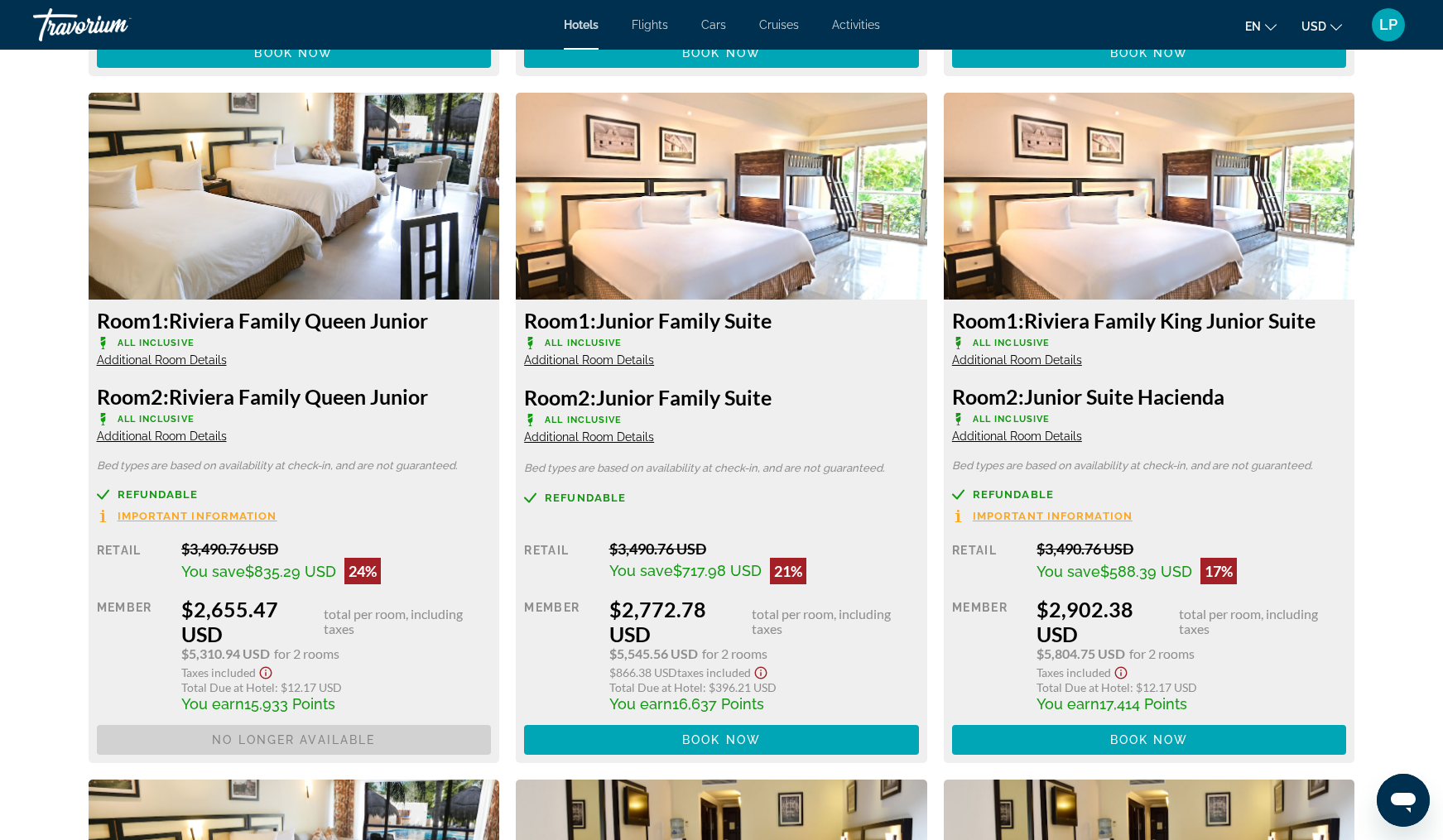
scroll to position [2943, 0]
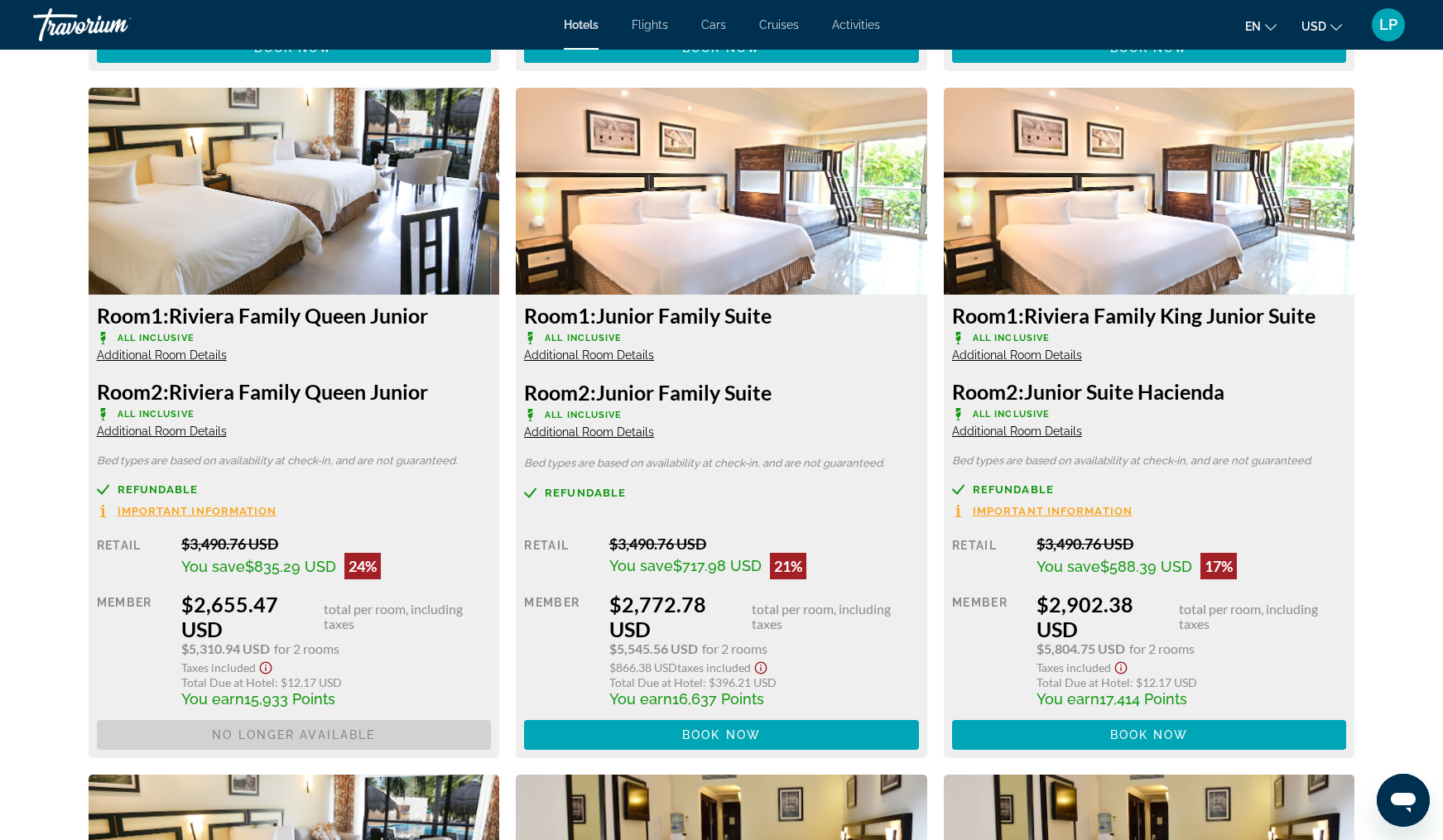
click at [361, 744] on span "Book now No longer available" at bounding box center [295, 734] width 395 height 30
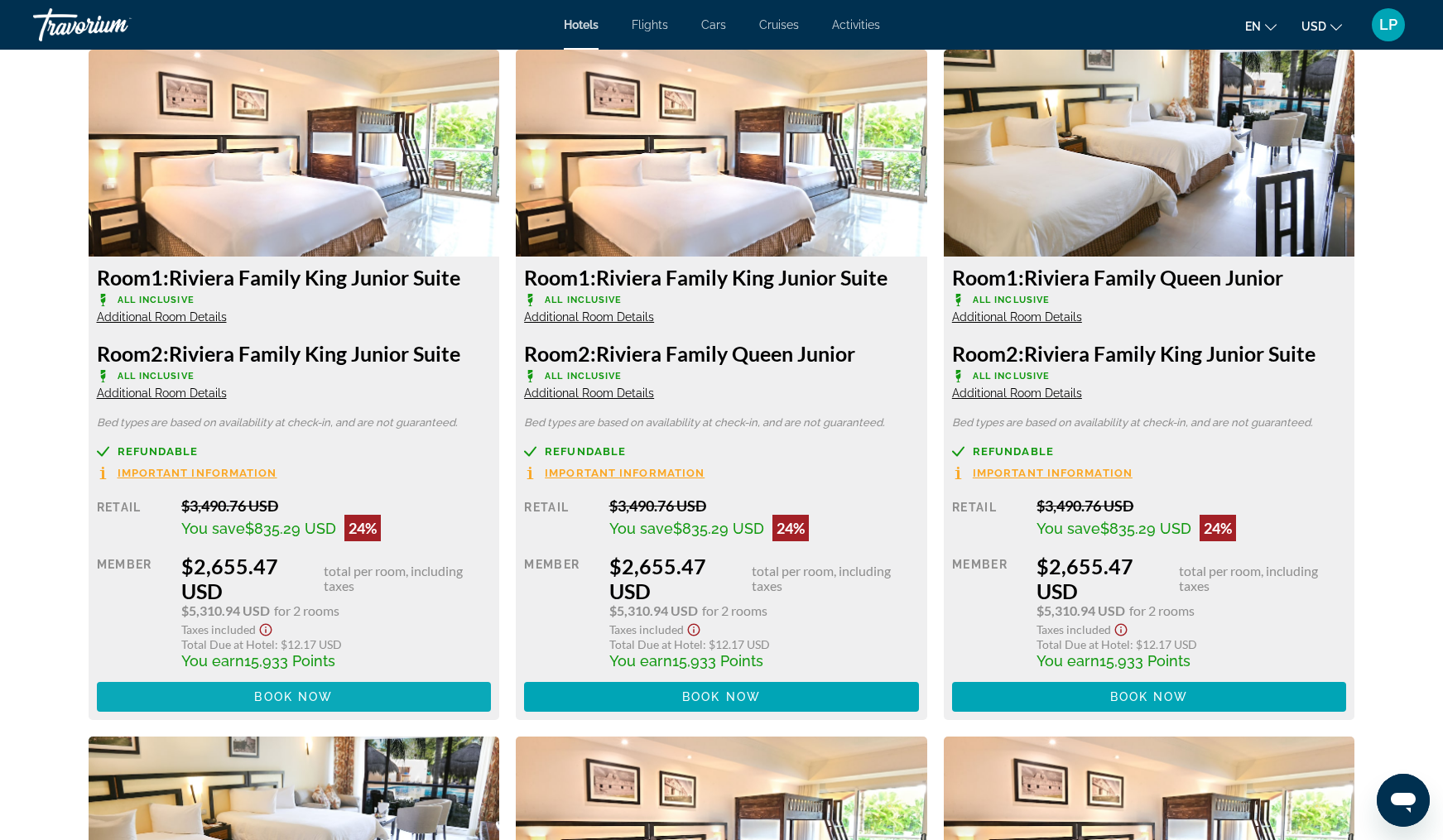
scroll to position [2298, 0]
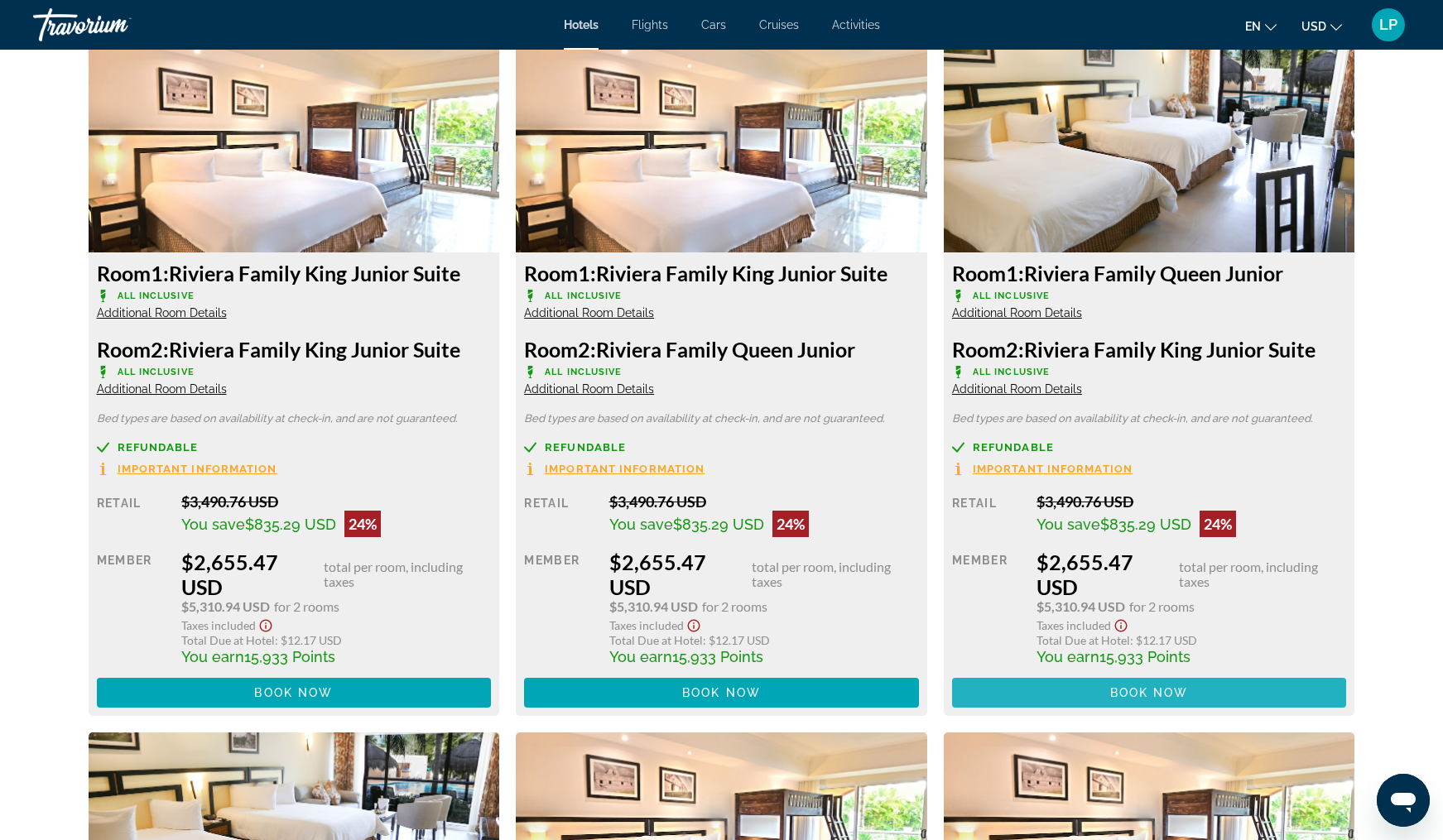
click at [1136, 698] on span "Book now" at bounding box center [1149, 692] width 79 height 13
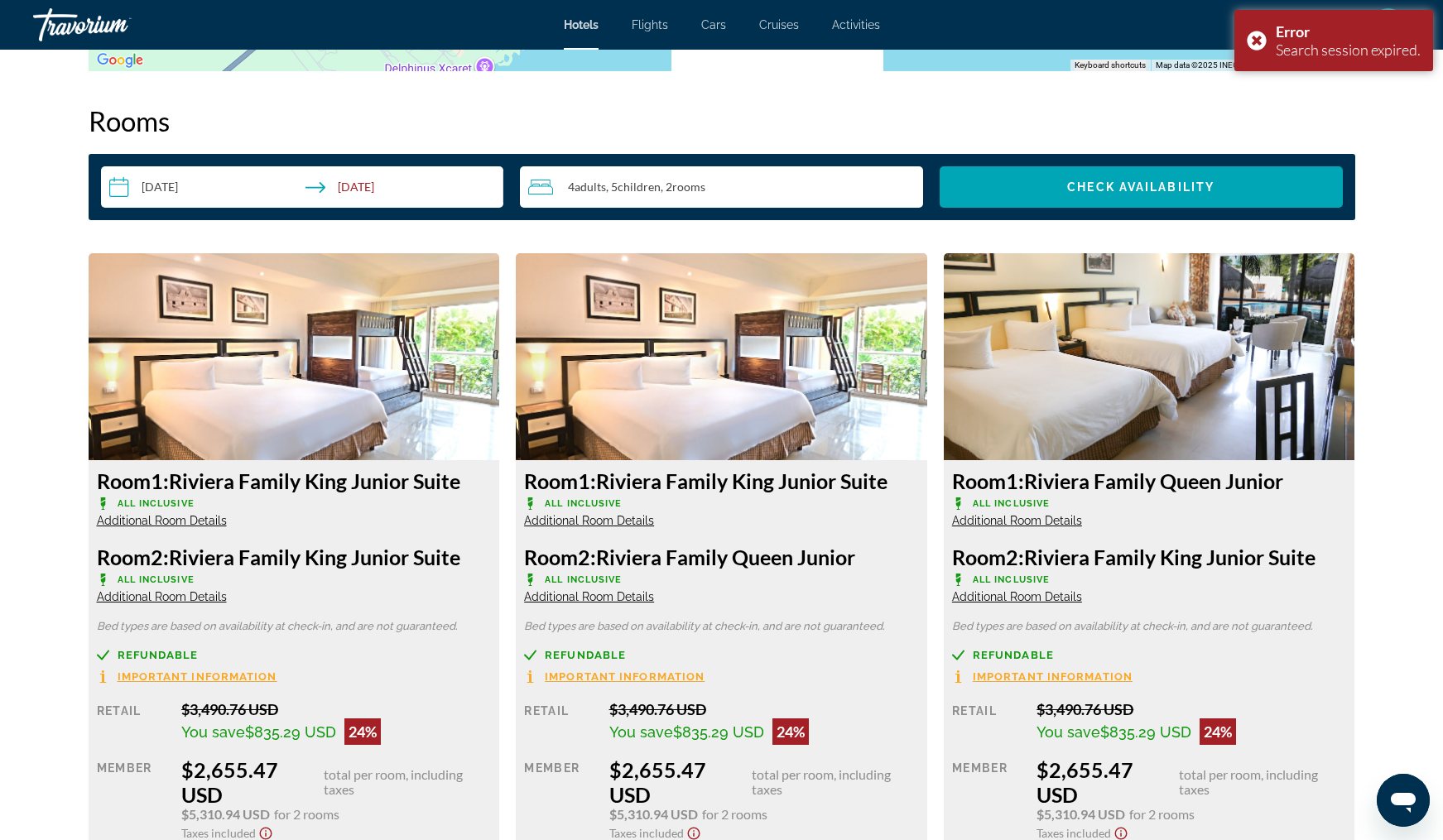
scroll to position [1948, 0]
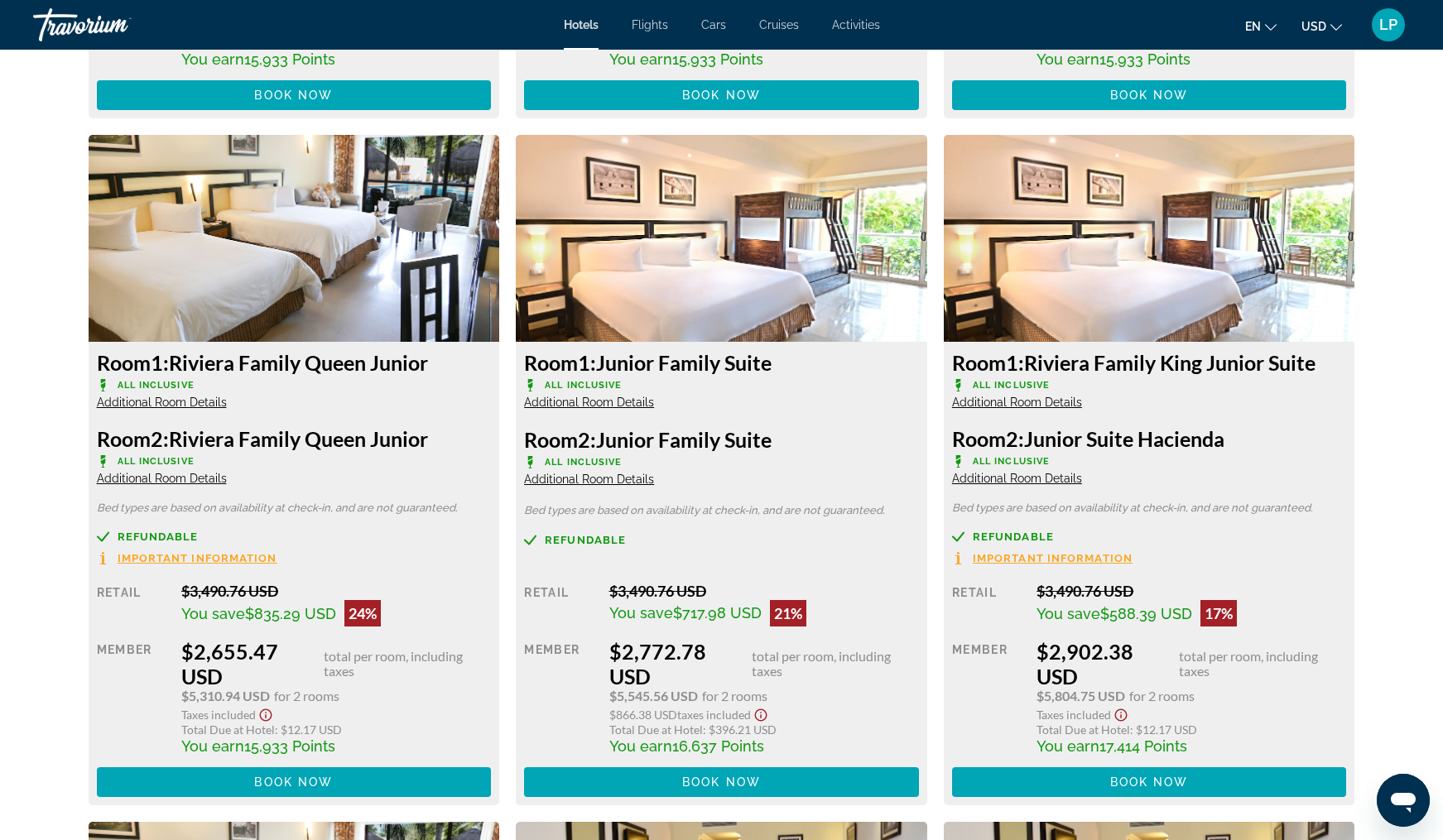
scroll to position [2901, 0]
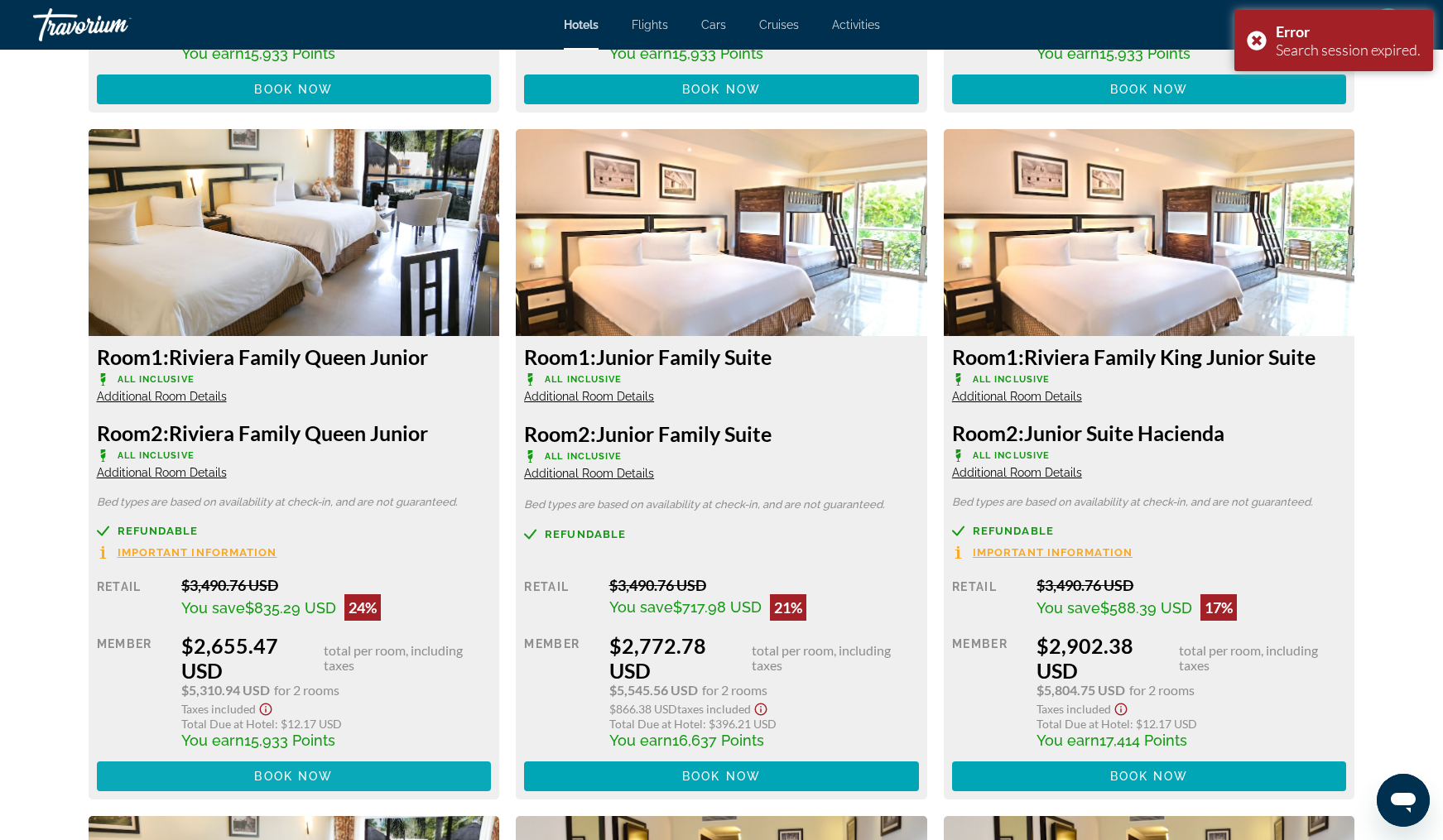
click at [333, 784] on span "Main content" at bounding box center [295, 776] width 395 height 40
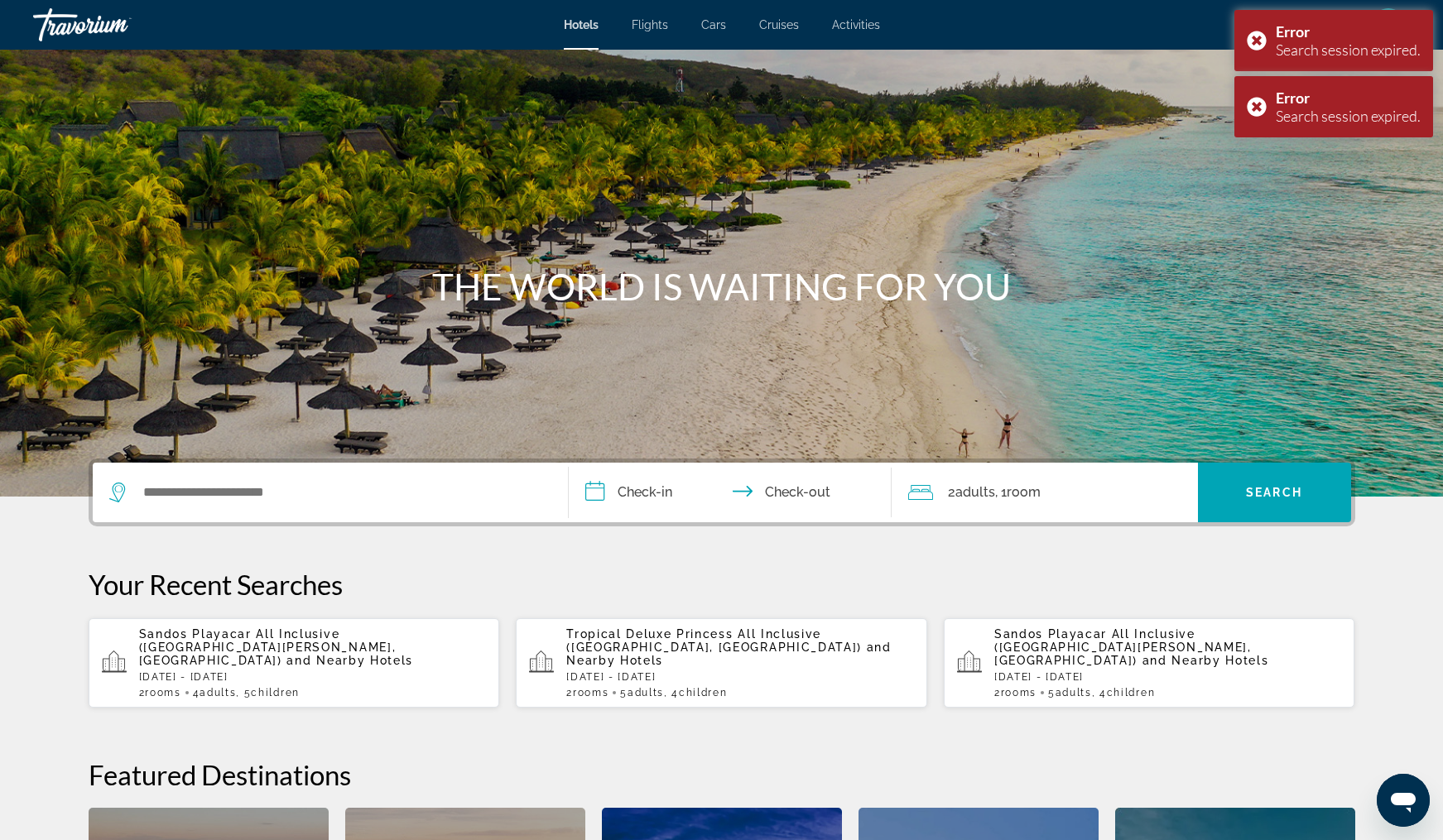
scroll to position [13, 0]
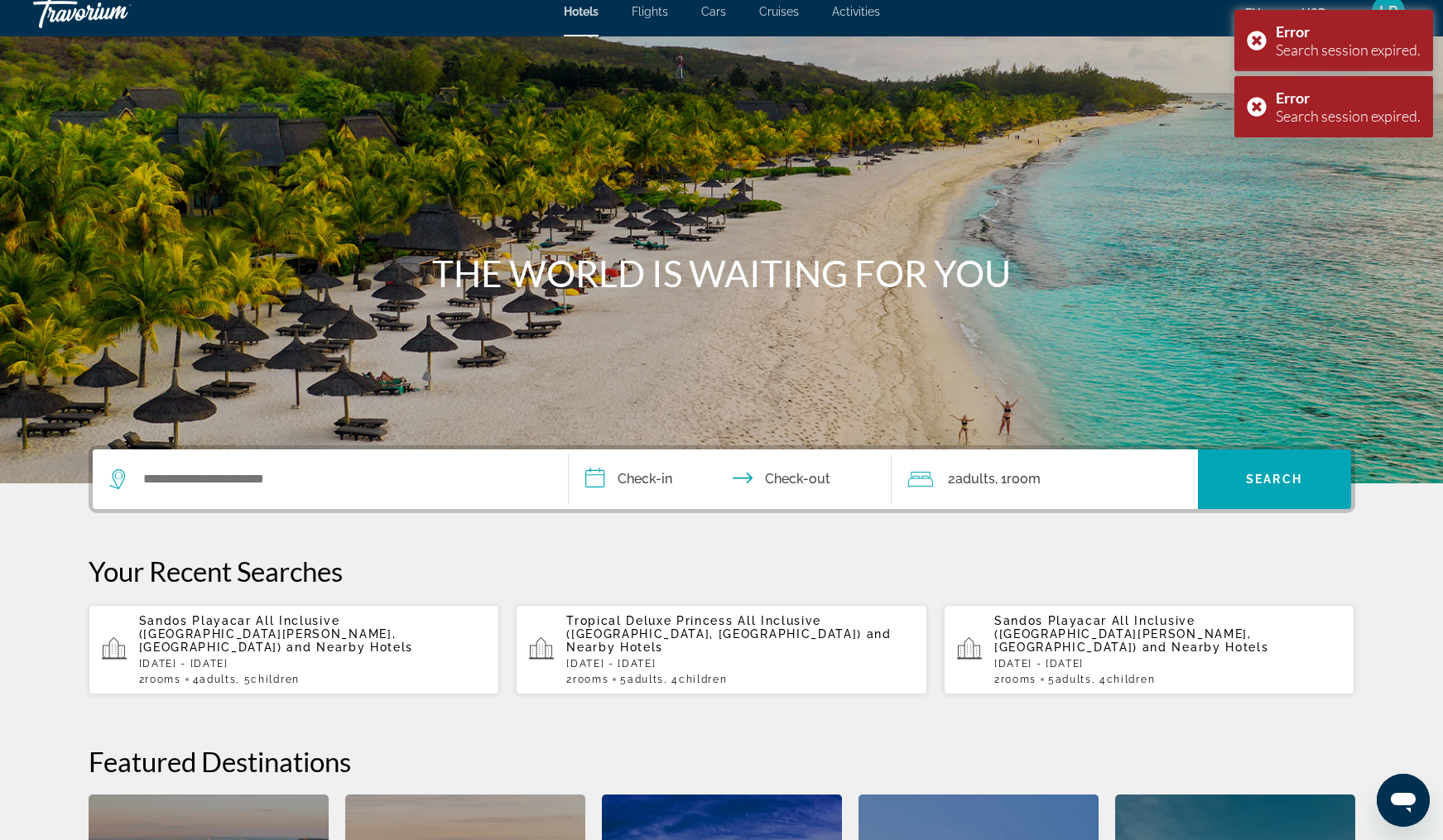
click at [270, 642] on div "Sandos Playacar All Inclusive ([GEOGRAPHIC_DATA][PERSON_NAME], [GEOGRAPHIC_DATA…" at bounding box center [313, 649] width 348 height 71
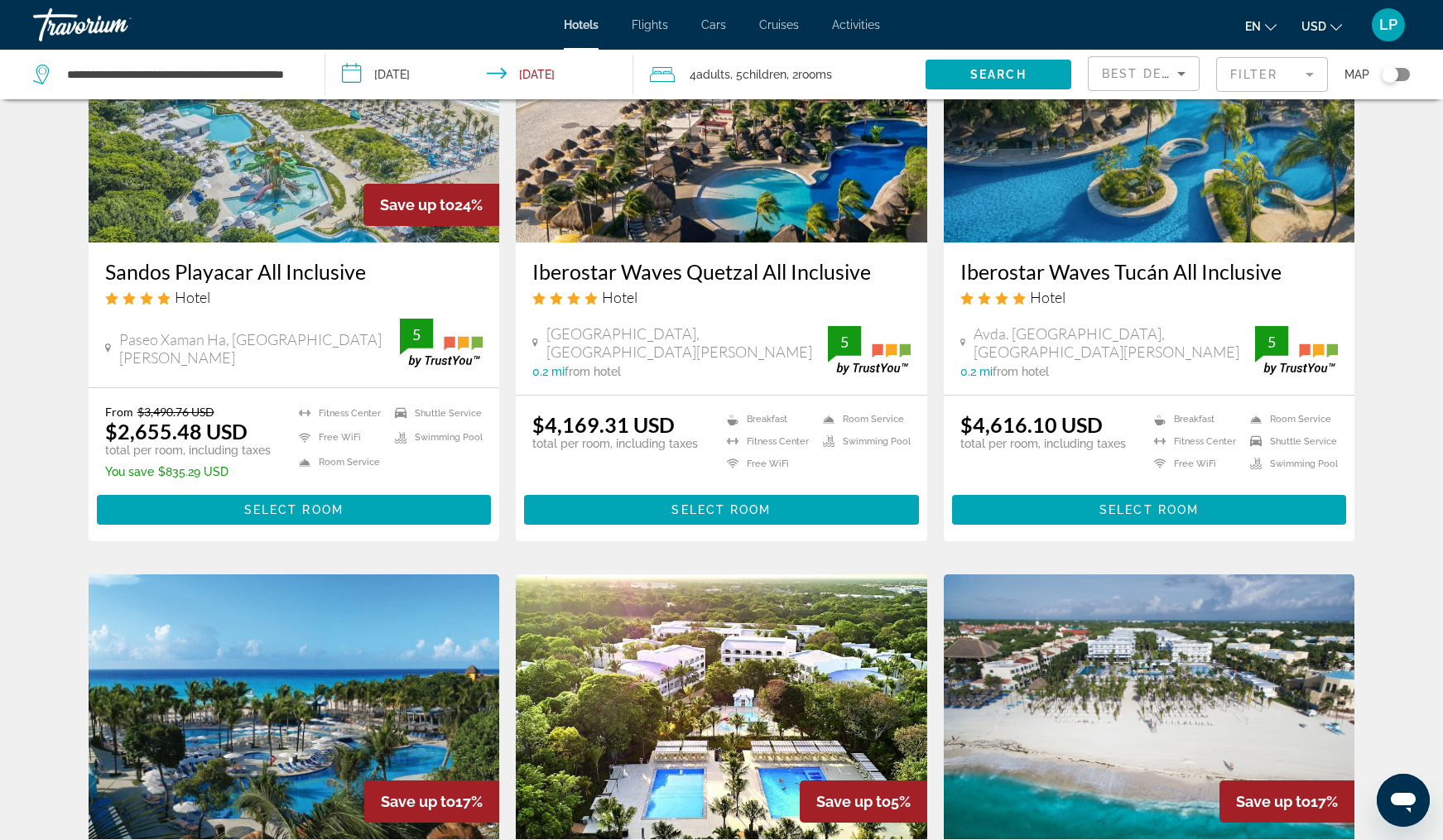
scroll to position [186, 0]
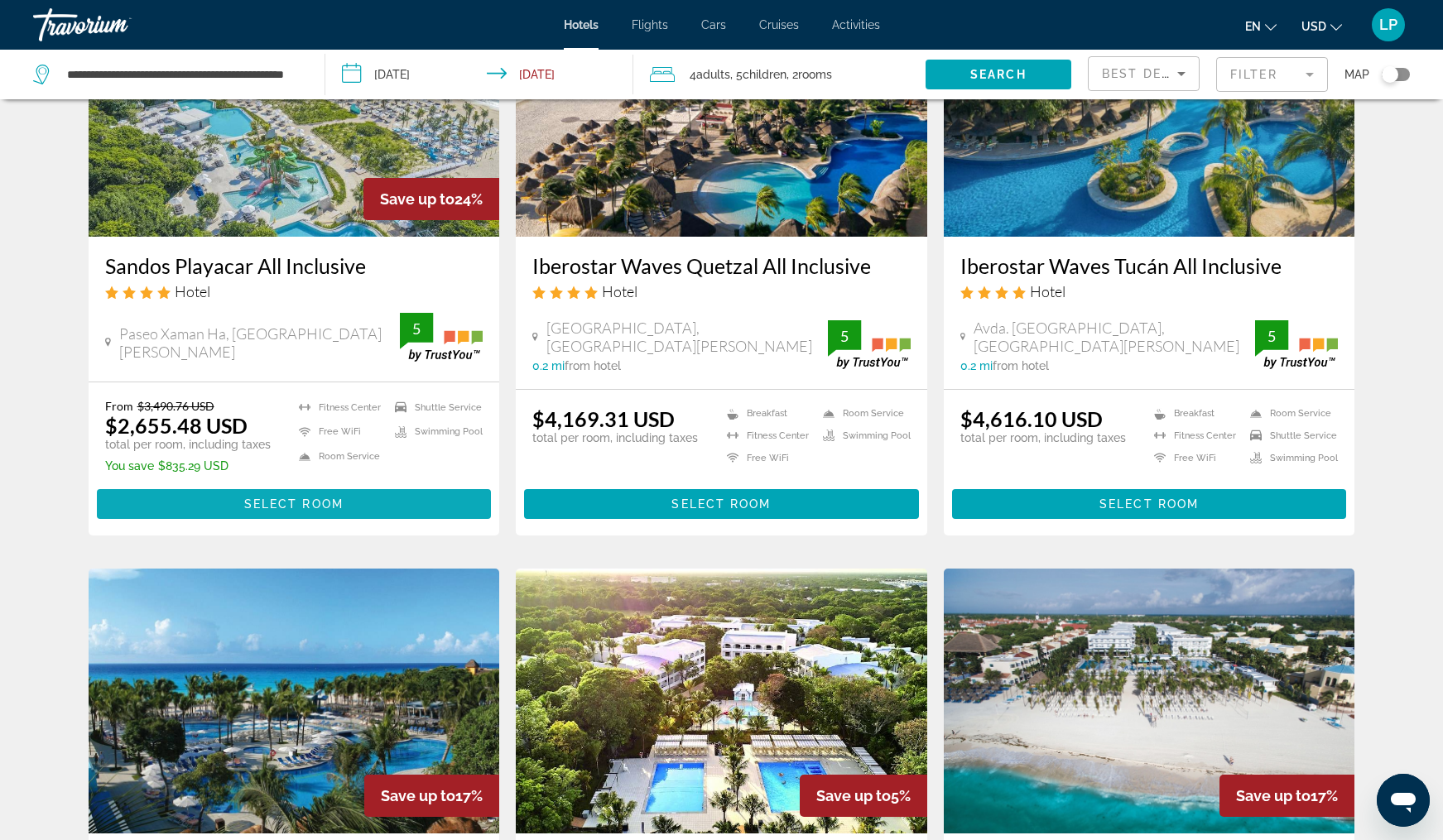
click at [321, 504] on span "Select Room" at bounding box center [294, 503] width 100 height 13
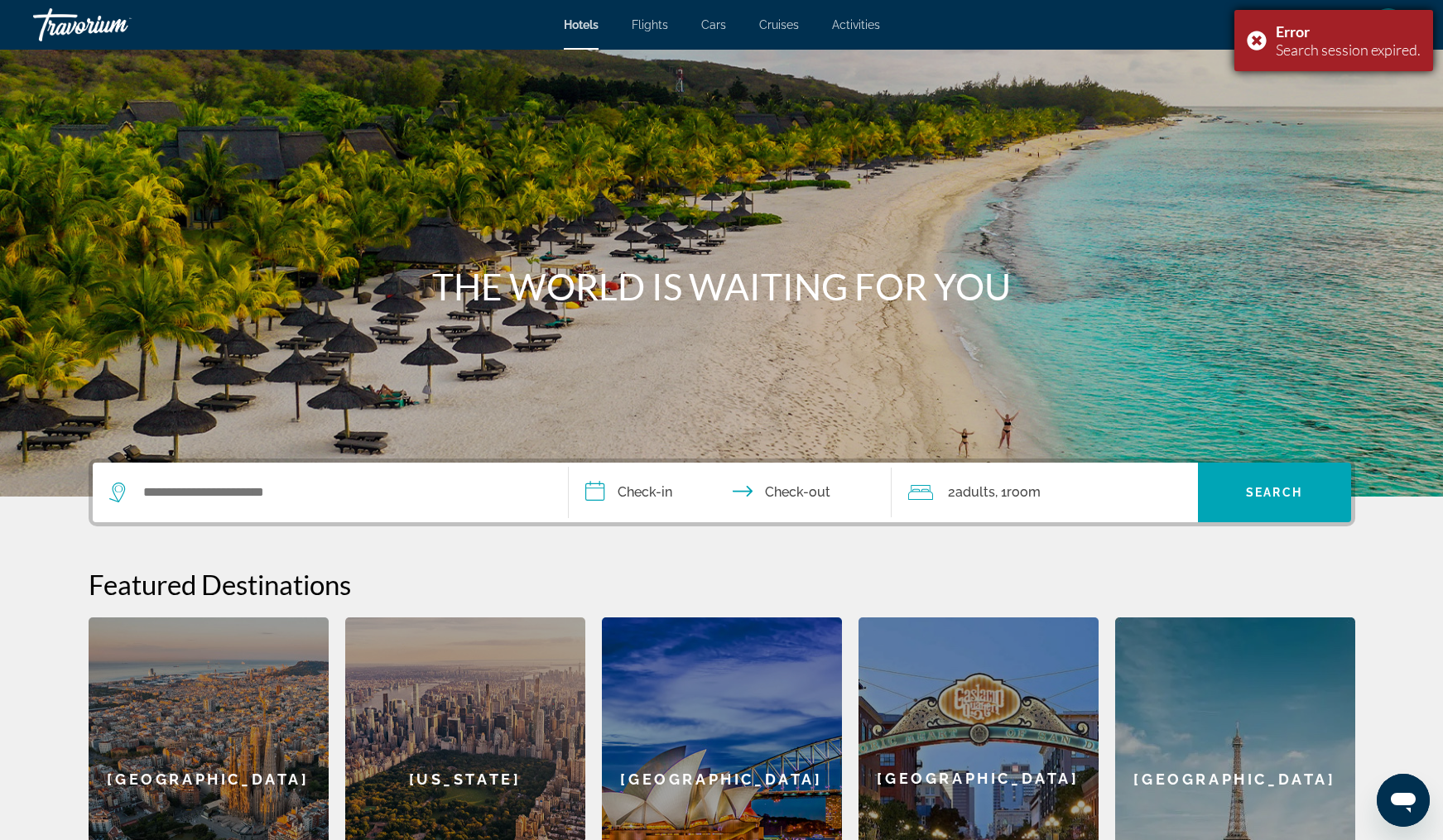
click at [1245, 19] on div "Error Search session expired." at bounding box center [1333, 40] width 198 height 61
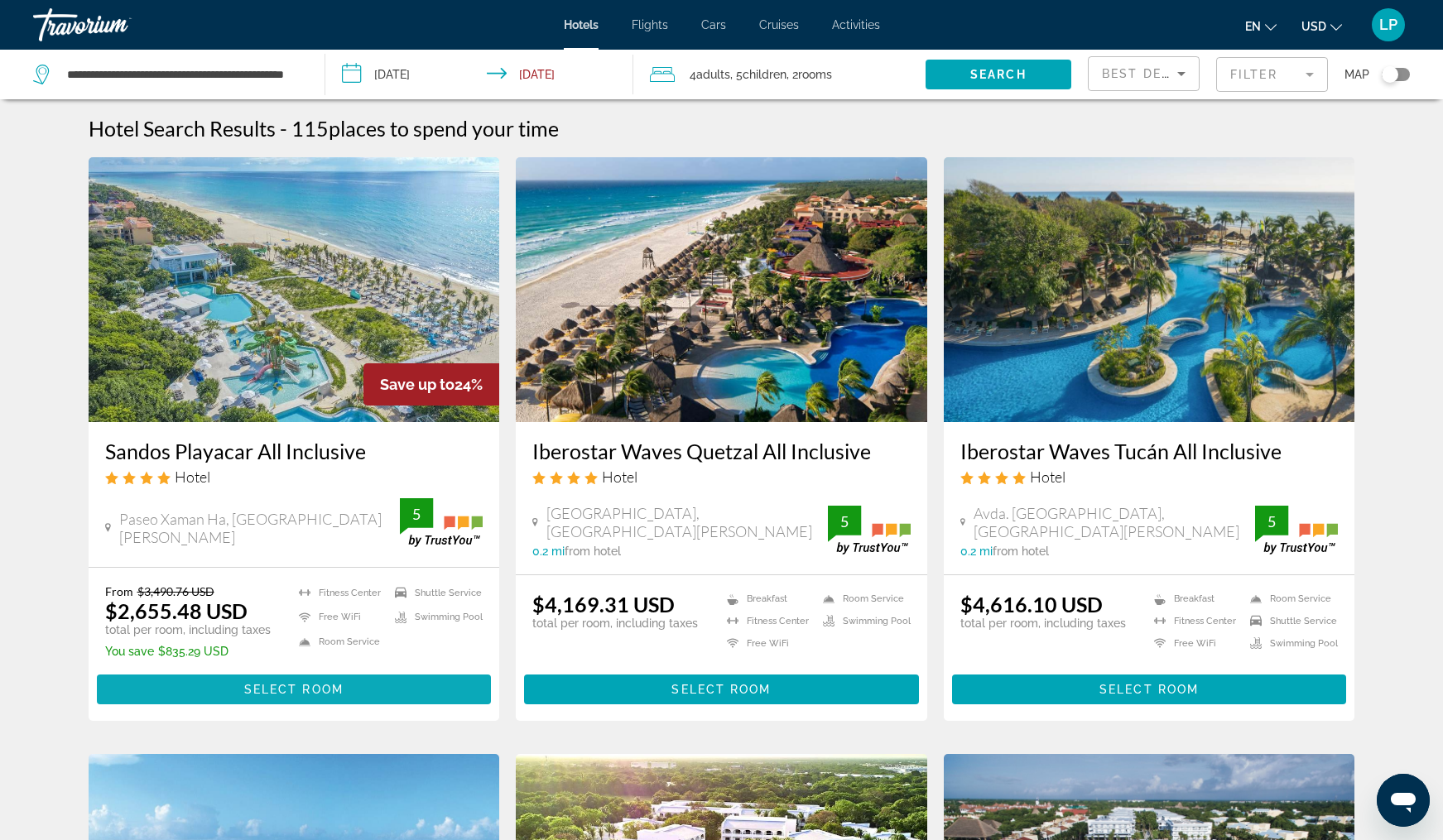
click at [289, 688] on span "Select Room" at bounding box center [294, 689] width 100 height 13
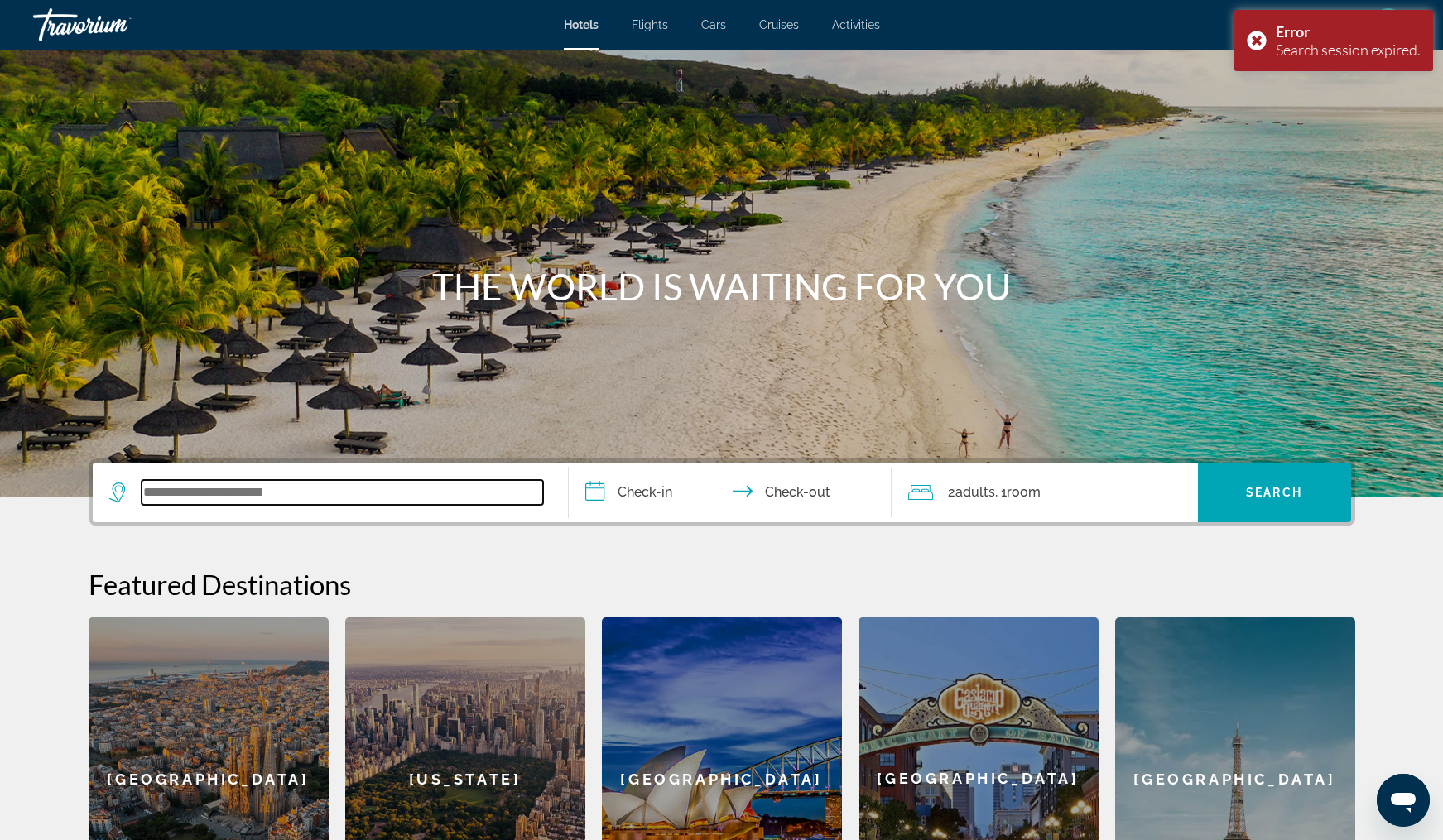
click at [306, 496] on input "Search widget" at bounding box center [342, 492] width 401 height 25
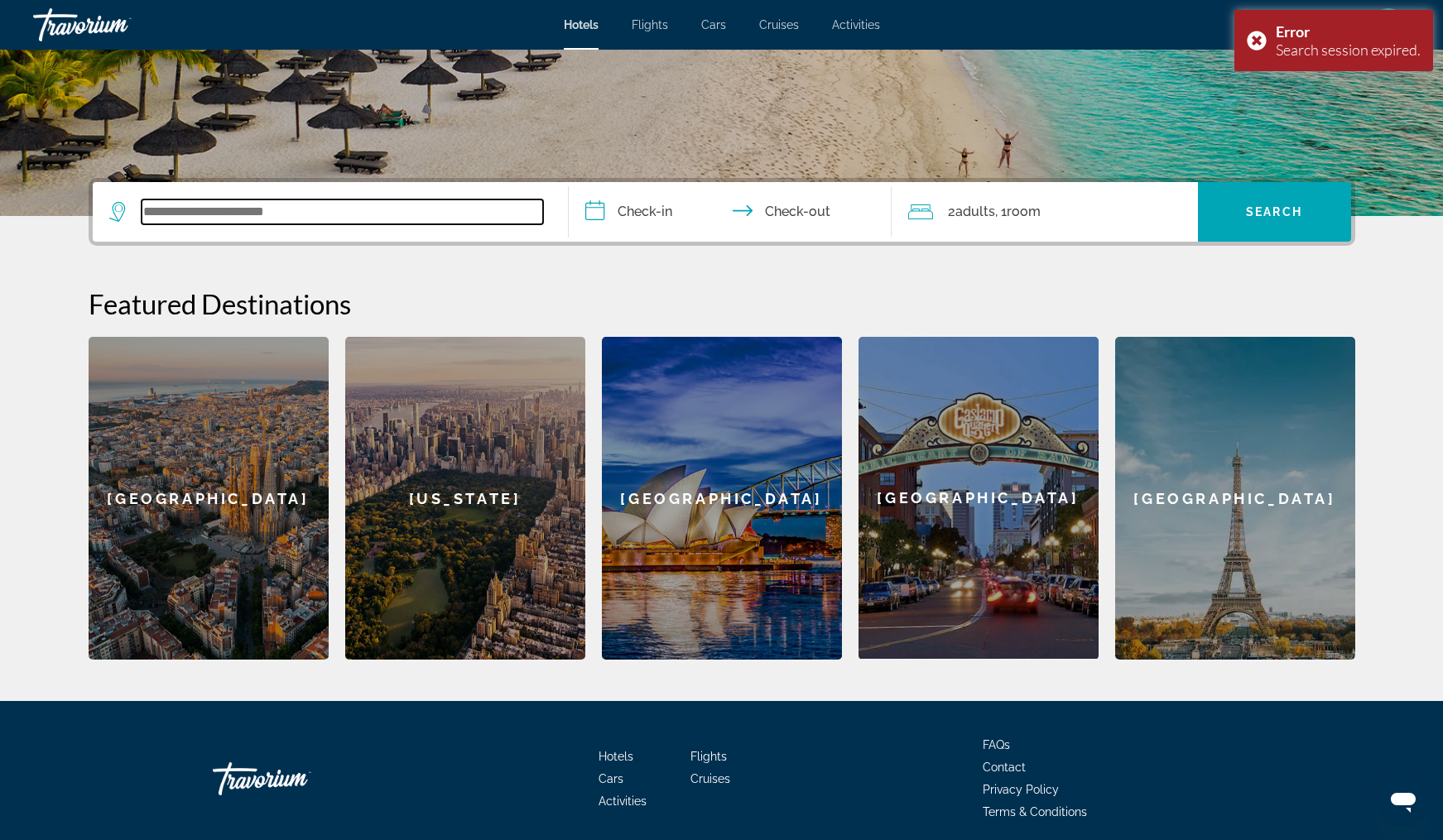
scroll to position [344, 0]
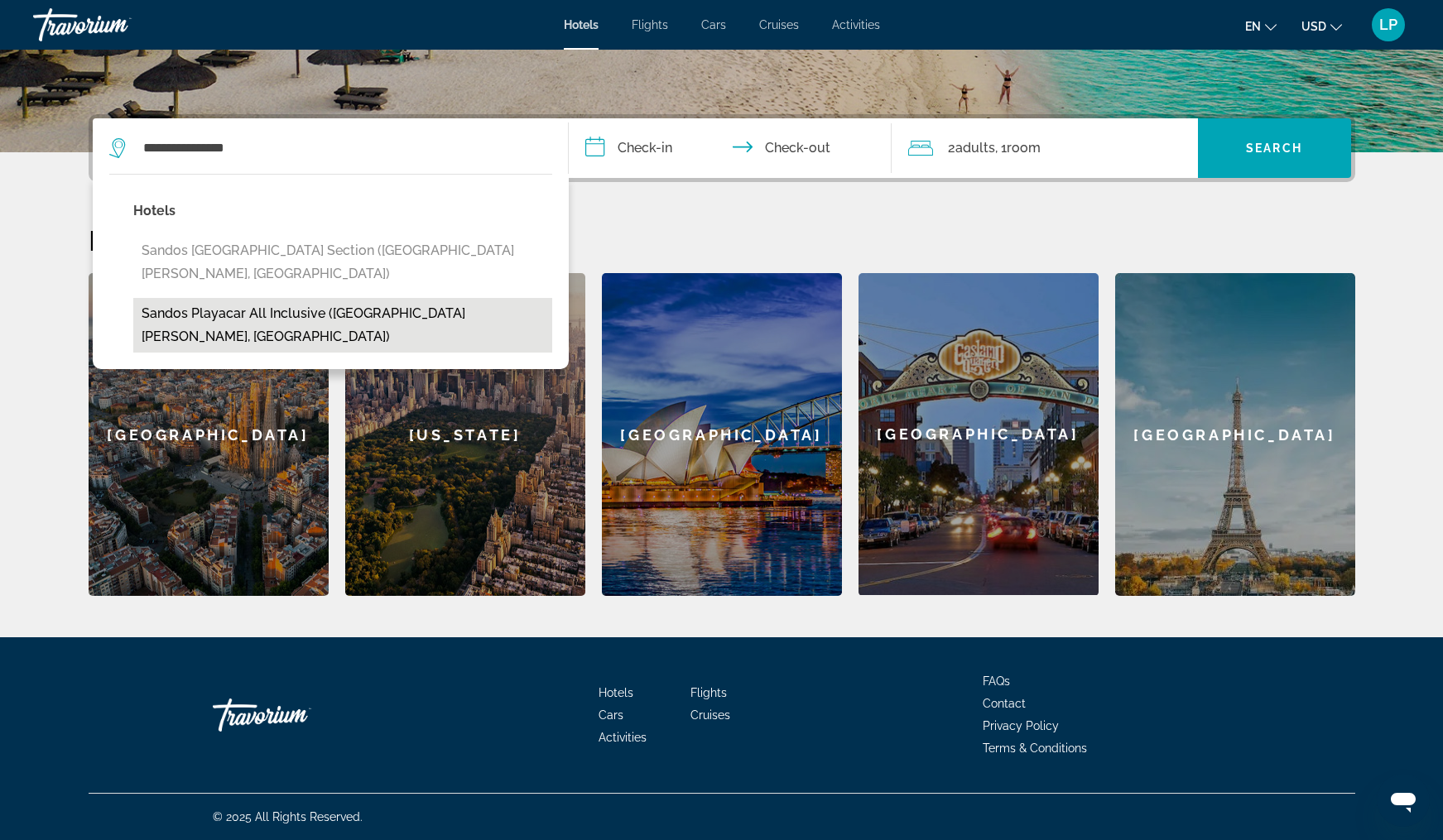
click at [431, 298] on button "Sandos Playacar All Inclusive ([GEOGRAPHIC_DATA][PERSON_NAME], [GEOGRAPHIC_DATA…" at bounding box center [343, 326] width 419 height 55
type input "**********"
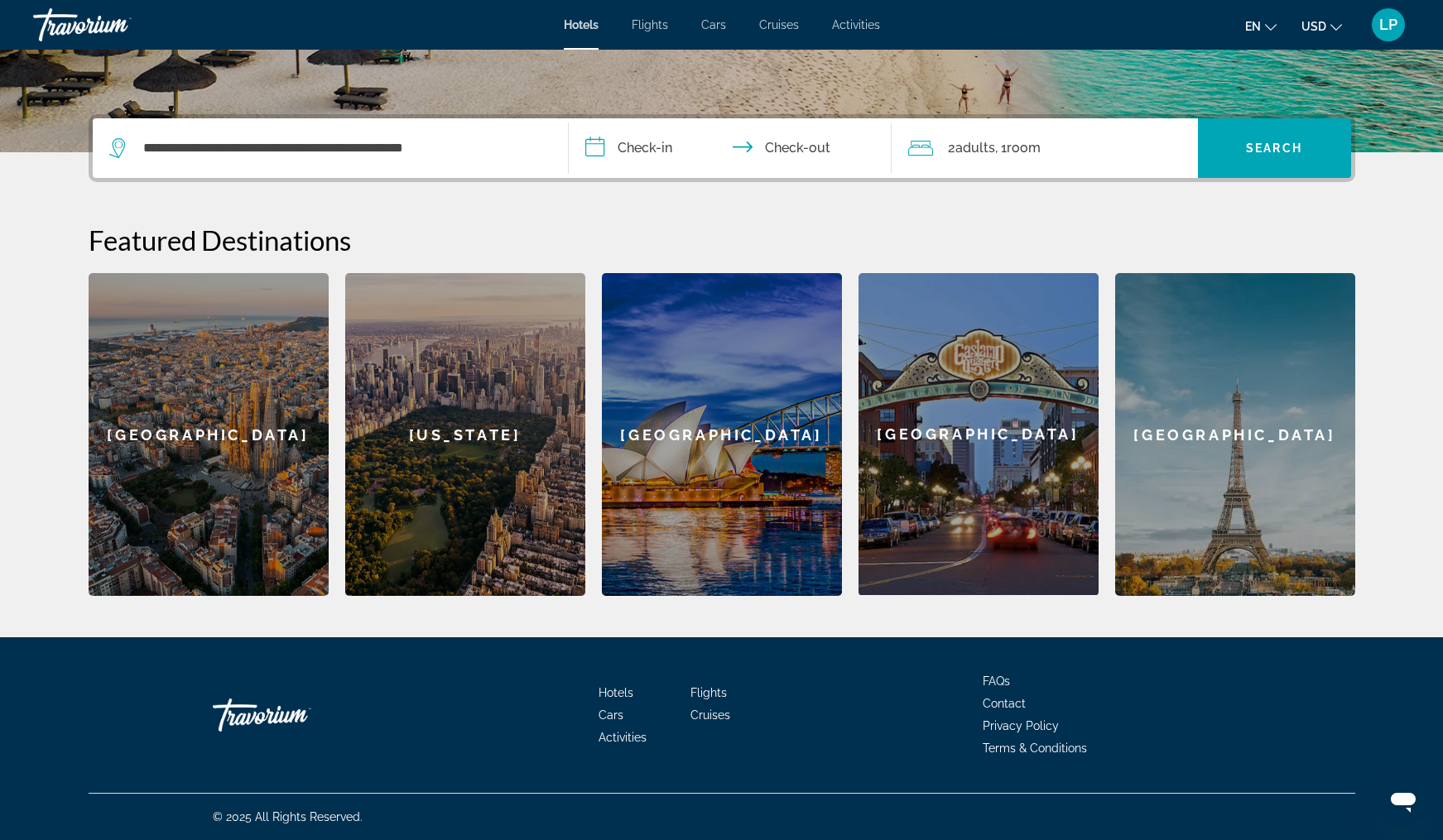
click at [655, 143] on input "**********" at bounding box center [734, 150] width 330 height 64
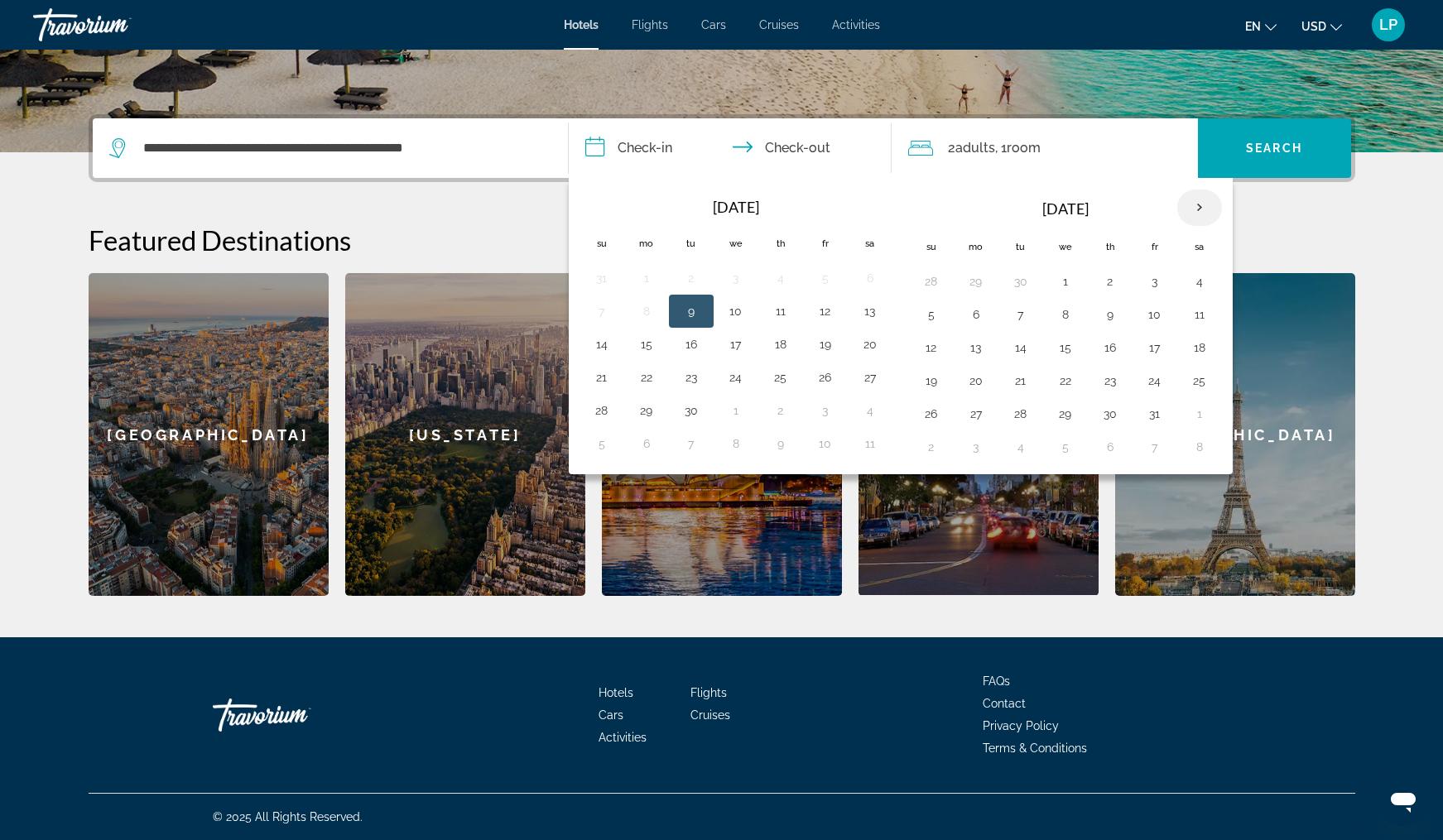
click at [1200, 204] on th "Next month" at bounding box center [1199, 208] width 45 height 36
click at [1199, 418] on button "29" at bounding box center [1199, 413] width 27 height 23
click at [1200, 210] on th "Next month" at bounding box center [1199, 208] width 45 height 36
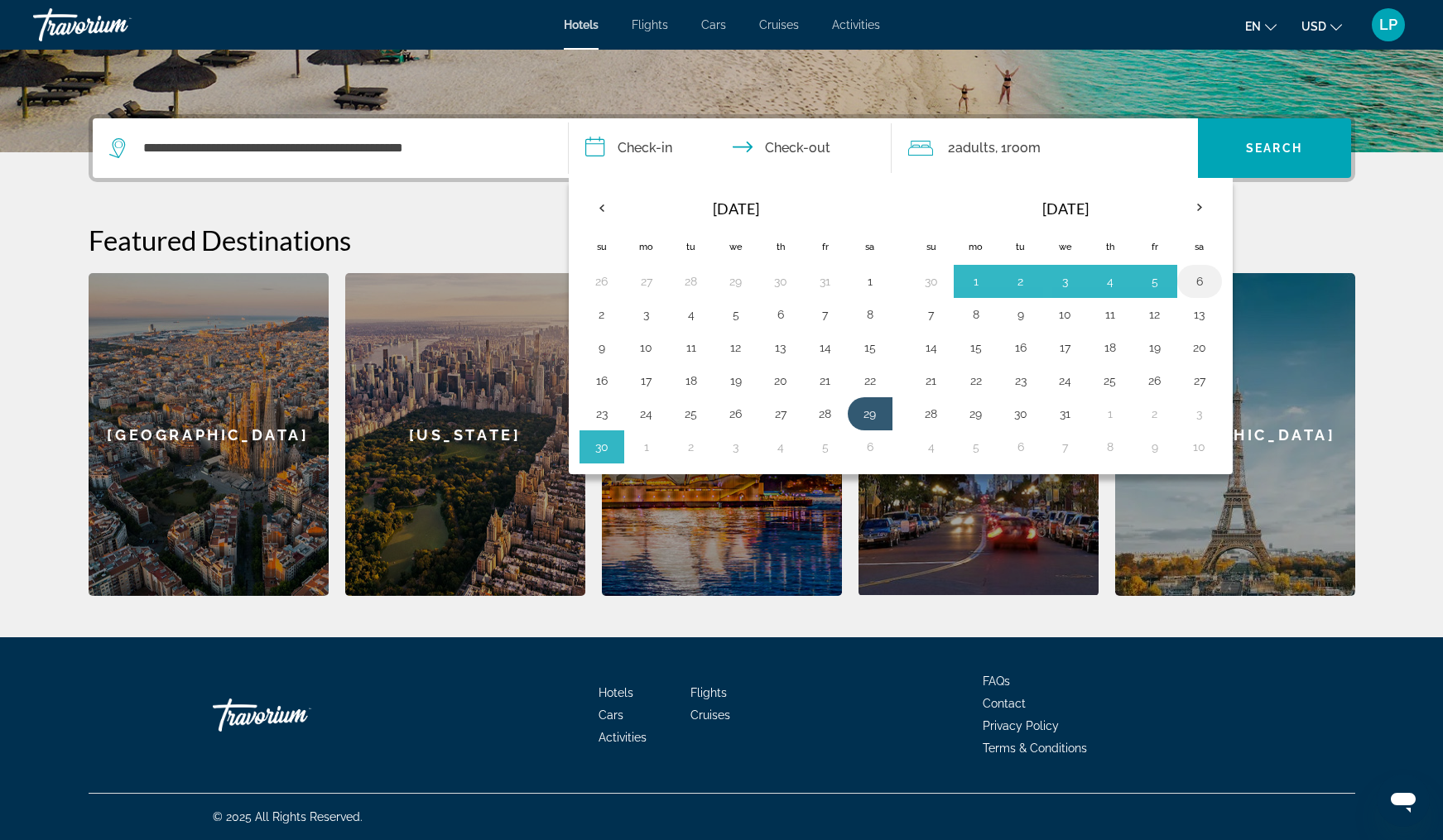
click at [1199, 279] on button "6" at bounding box center [1199, 281] width 27 height 23
type input "**********"
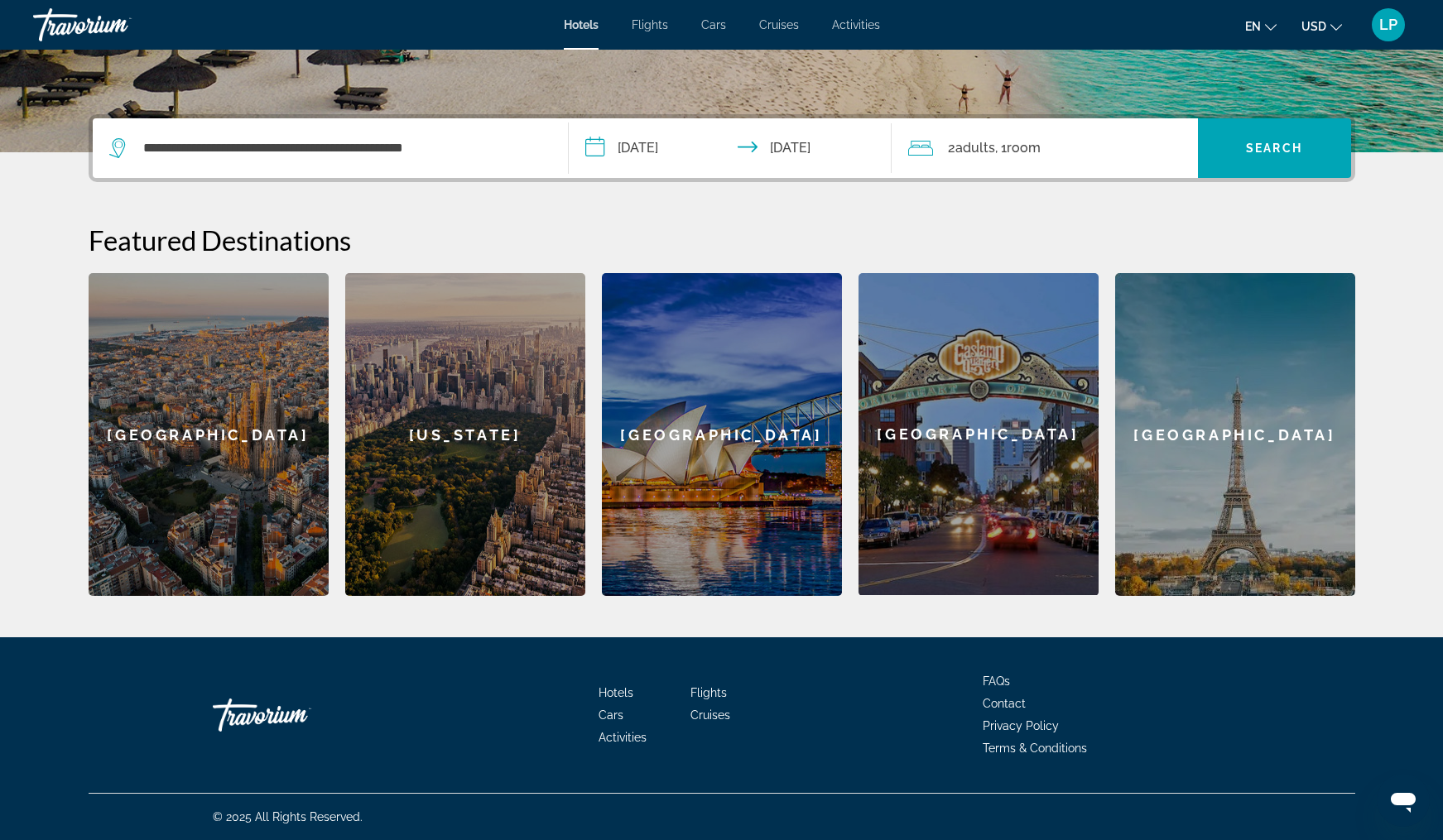
click at [1064, 150] on div "2 Adult Adults , 1 Room rooms" at bounding box center [1052, 148] width 289 height 23
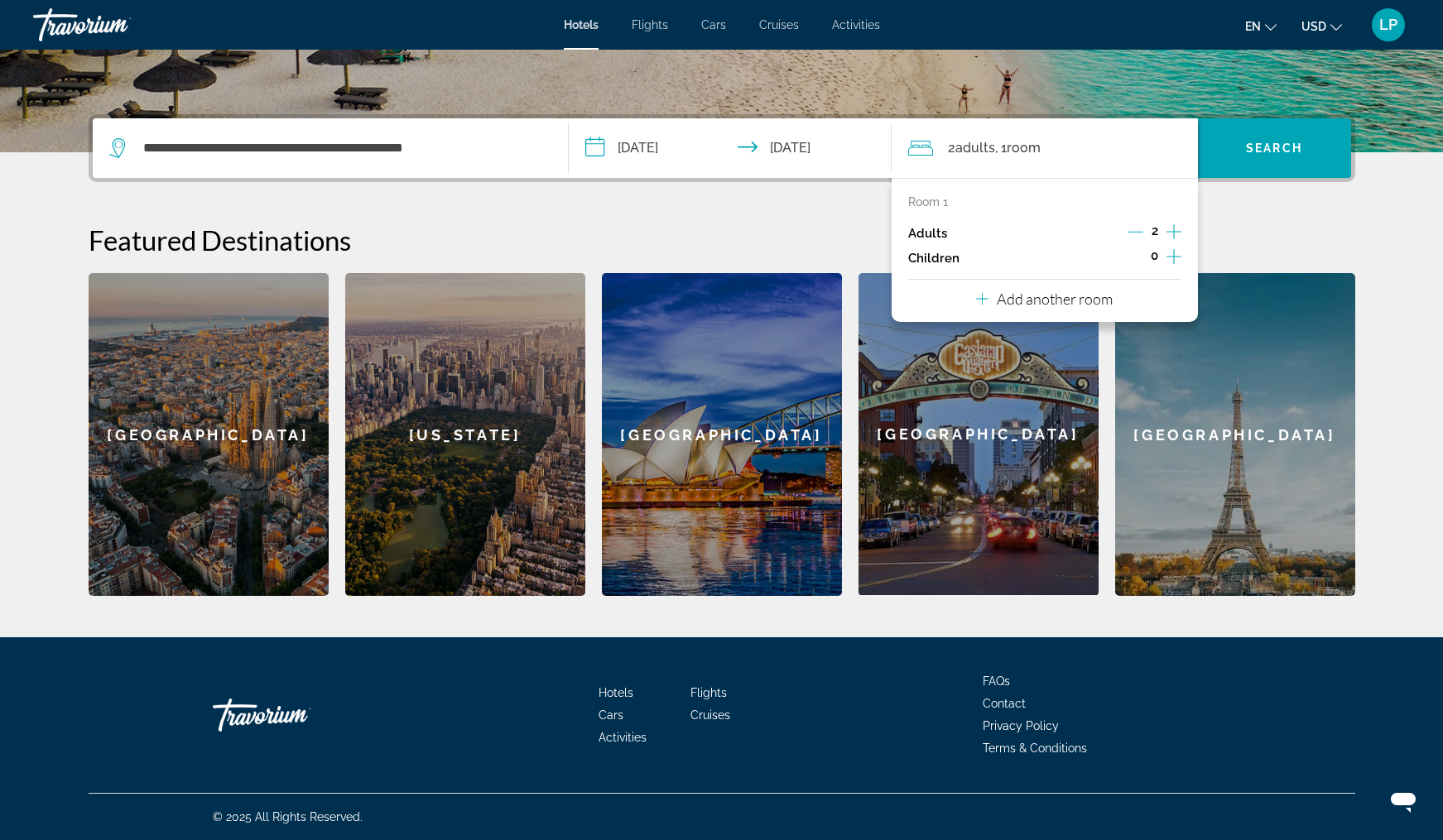
click at [1173, 235] on icon "Increment adults" at bounding box center [1173, 231] width 15 height 15
click at [1136, 234] on icon "Decrement adults" at bounding box center [1136, 231] width 15 height 15
click at [1177, 255] on icon "Increment children" at bounding box center [1173, 256] width 15 height 20
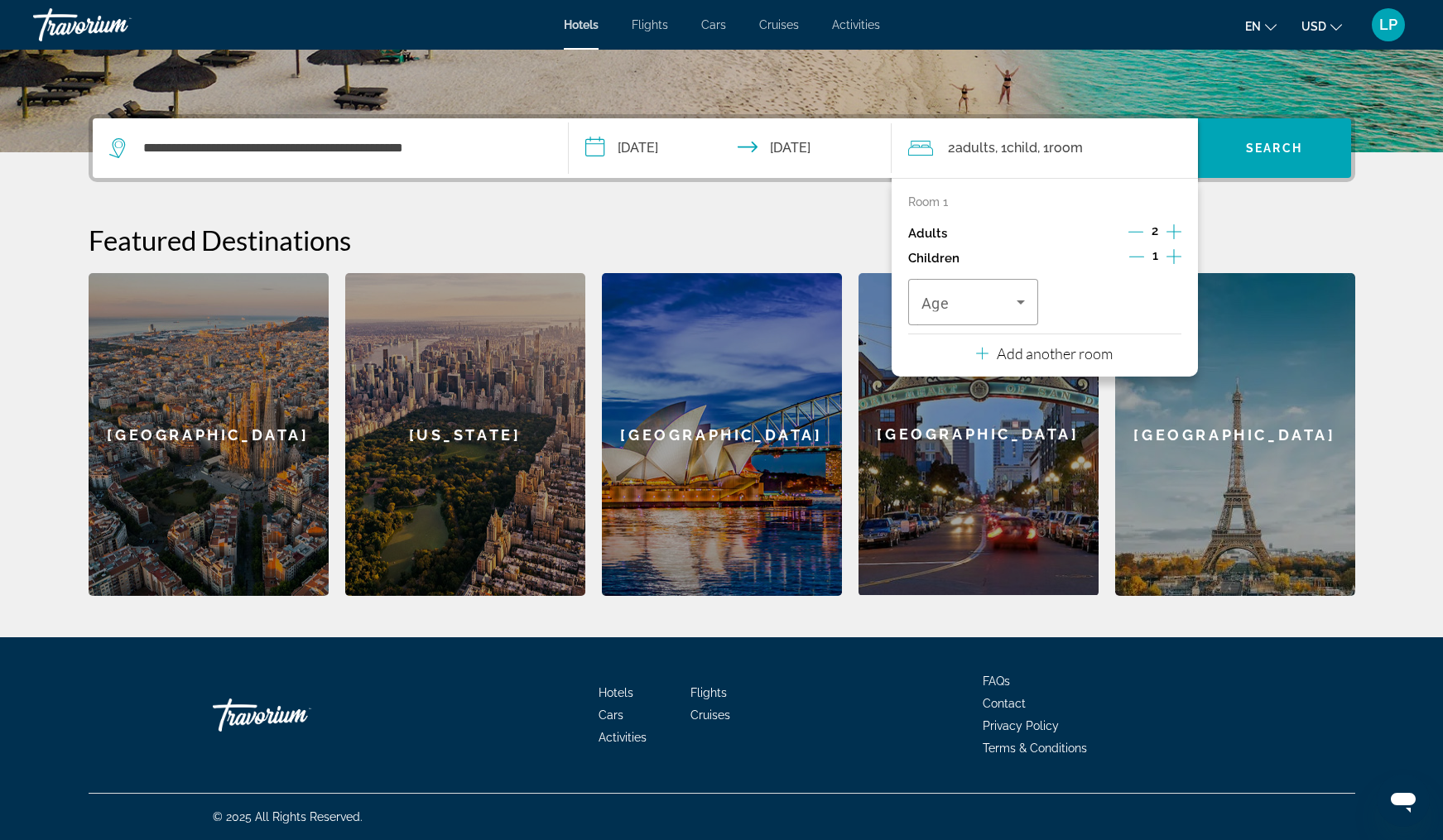
click at [1177, 255] on icon "Increment children" at bounding box center [1173, 256] width 15 height 20
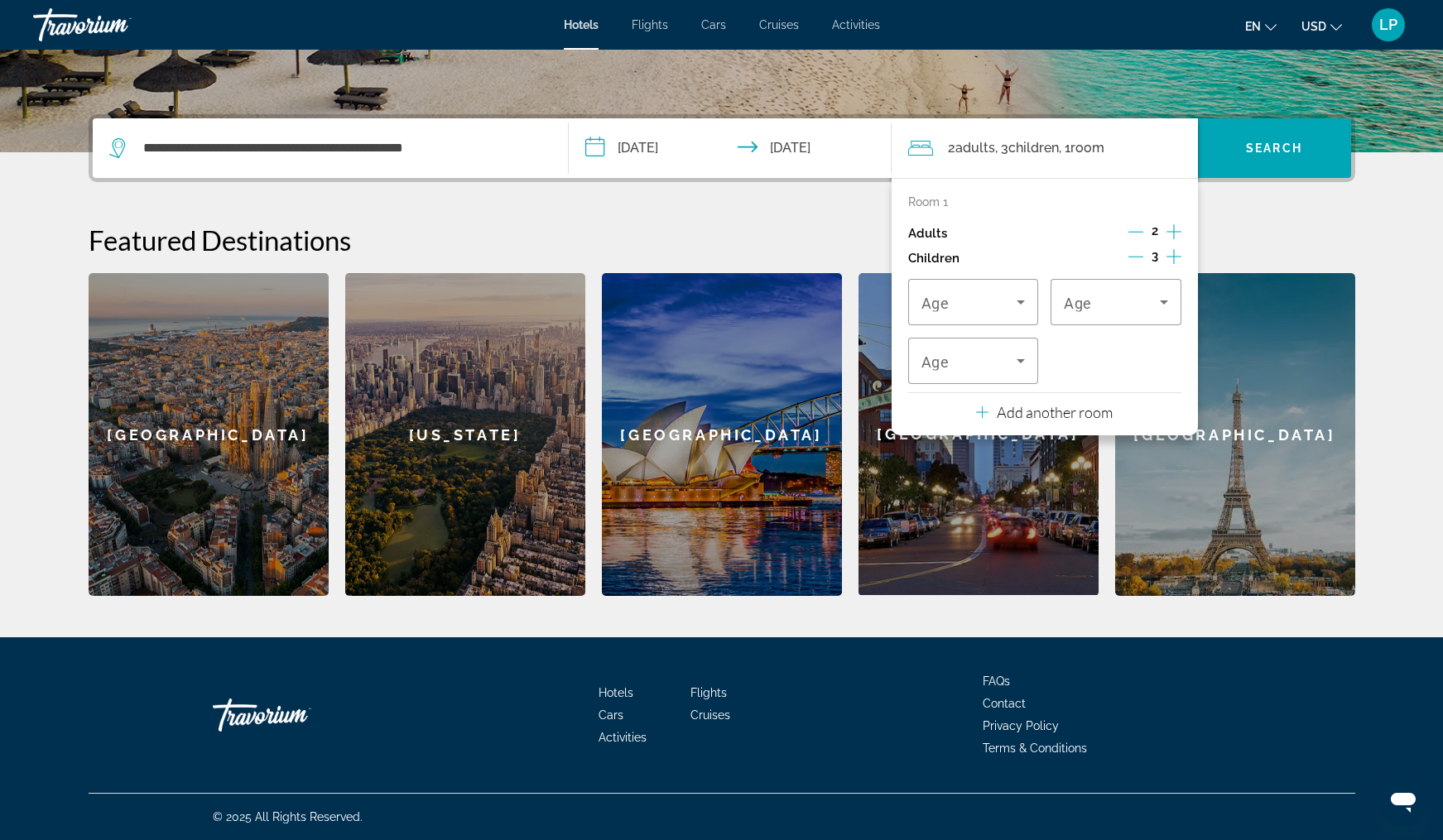
click at [1129, 259] on icon "Decrement children" at bounding box center [1136, 256] width 15 height 15
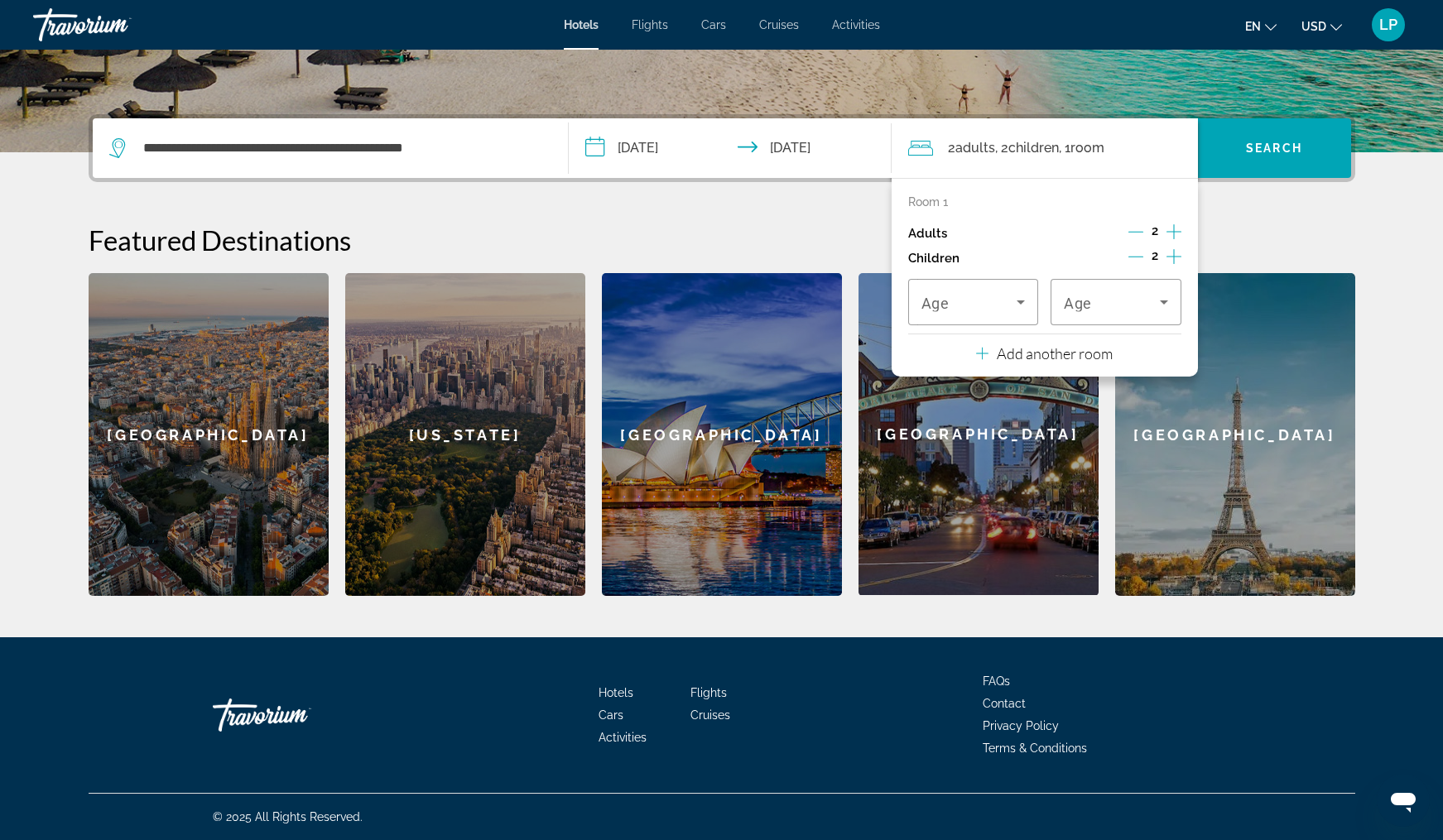
click at [1088, 362] on p "Add another room" at bounding box center [1054, 353] width 116 height 18
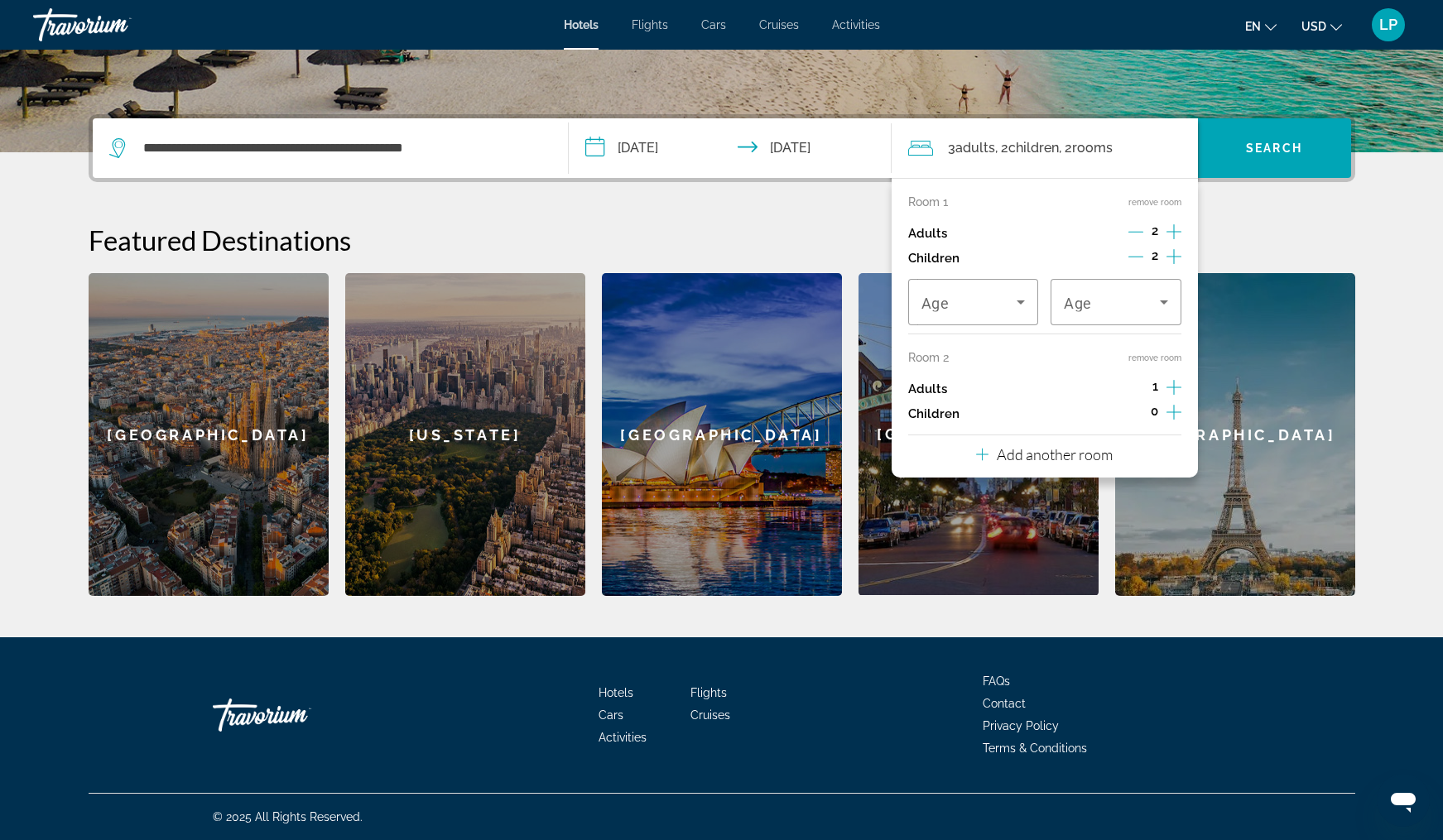
click at [1176, 394] on icon "Increment adults" at bounding box center [1173, 387] width 15 height 20
click at [1172, 418] on icon "Increment children" at bounding box center [1173, 411] width 15 height 20
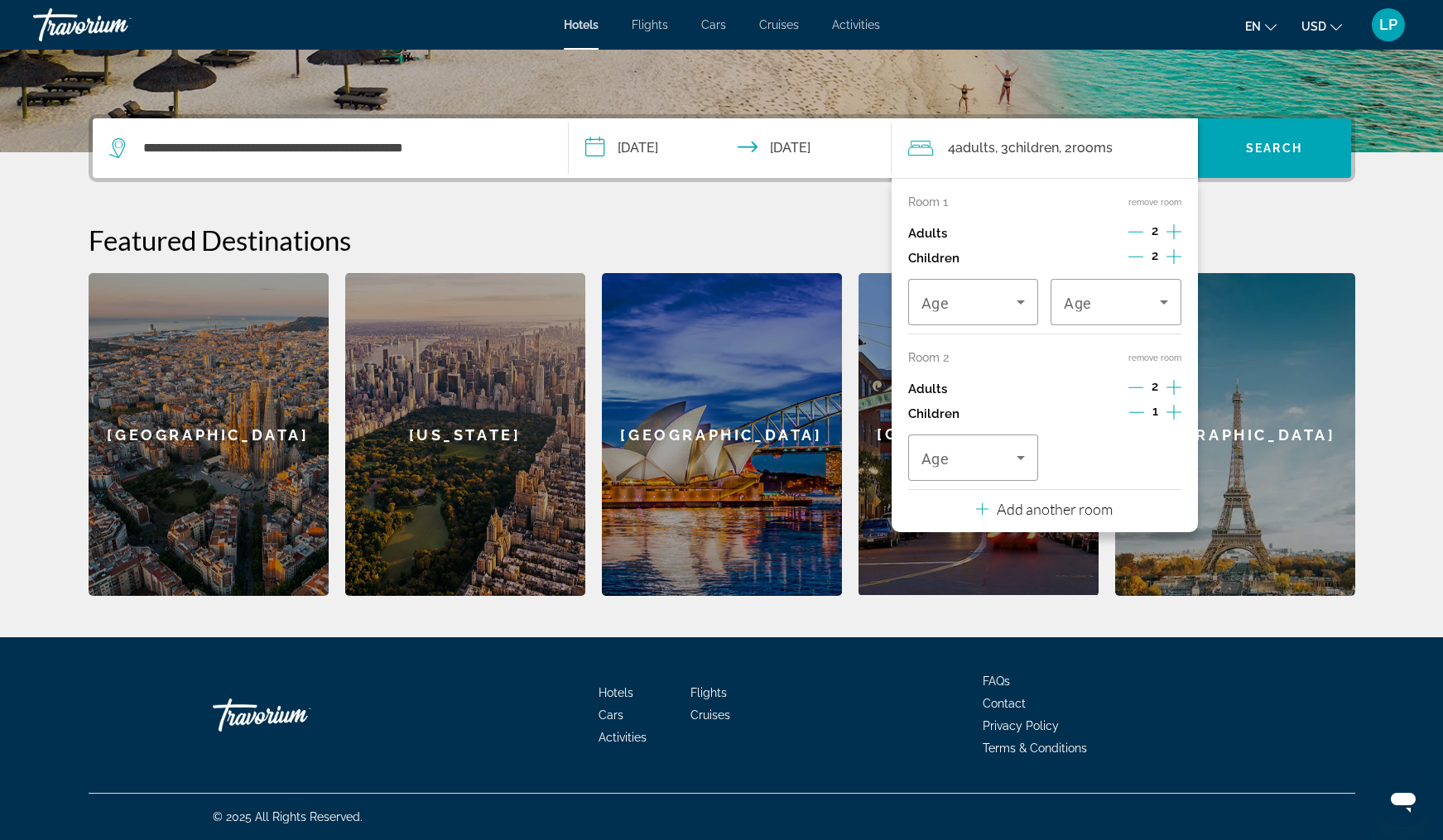
click at [1172, 418] on icon "Increment children" at bounding box center [1173, 411] width 15 height 20
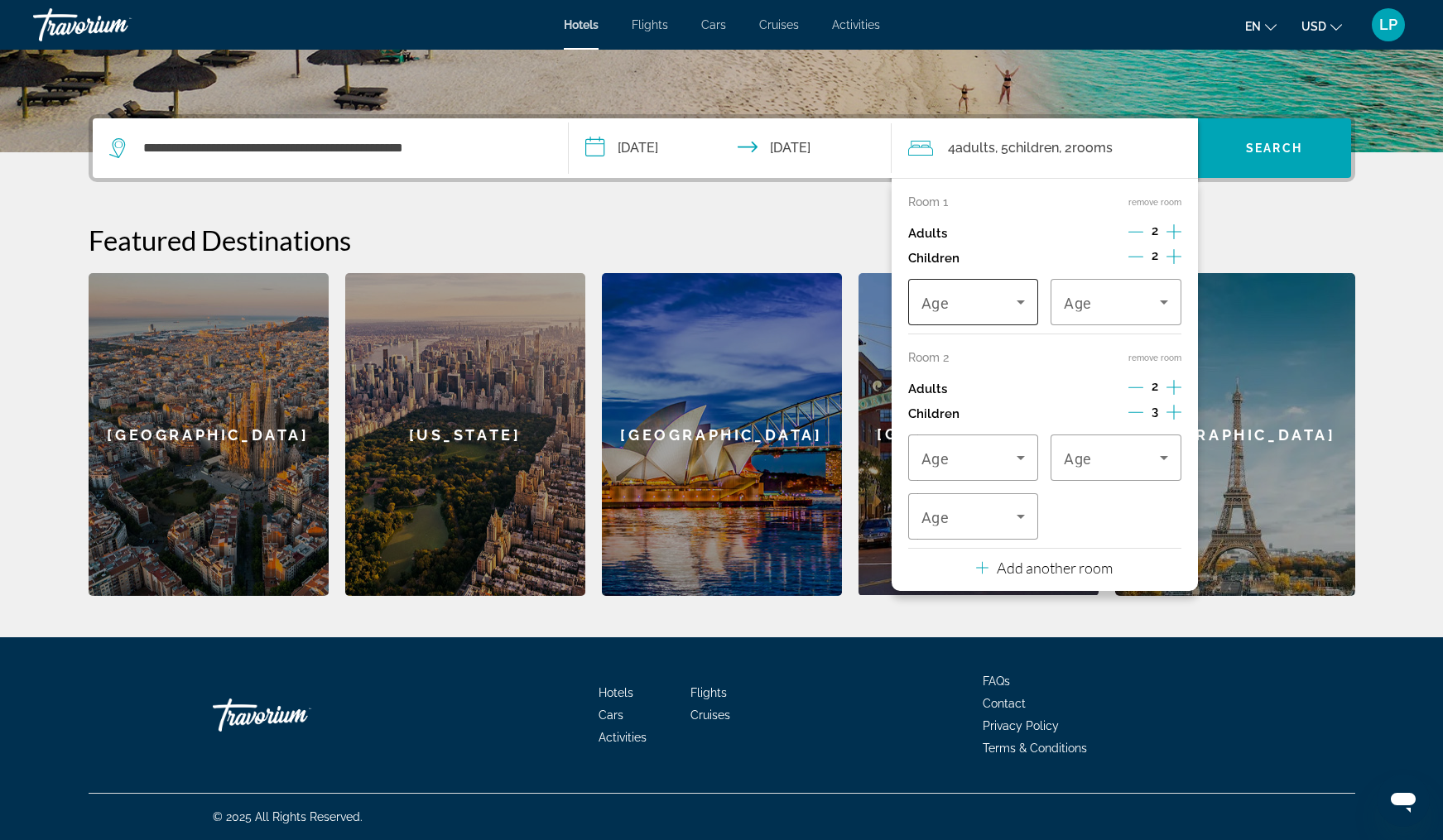
click at [1021, 305] on icon "Travelers: 4 adults, 5 children" at bounding box center [1020, 302] width 9 height 4
click at [974, 470] on mat-option "3" at bounding box center [973, 476] width 131 height 40
click at [1159, 305] on icon "Travelers: 4 adults, 5 children" at bounding box center [1163, 301] width 20 height 20
click at [1113, 473] on mat-option "9" at bounding box center [1116, 475] width 131 height 40
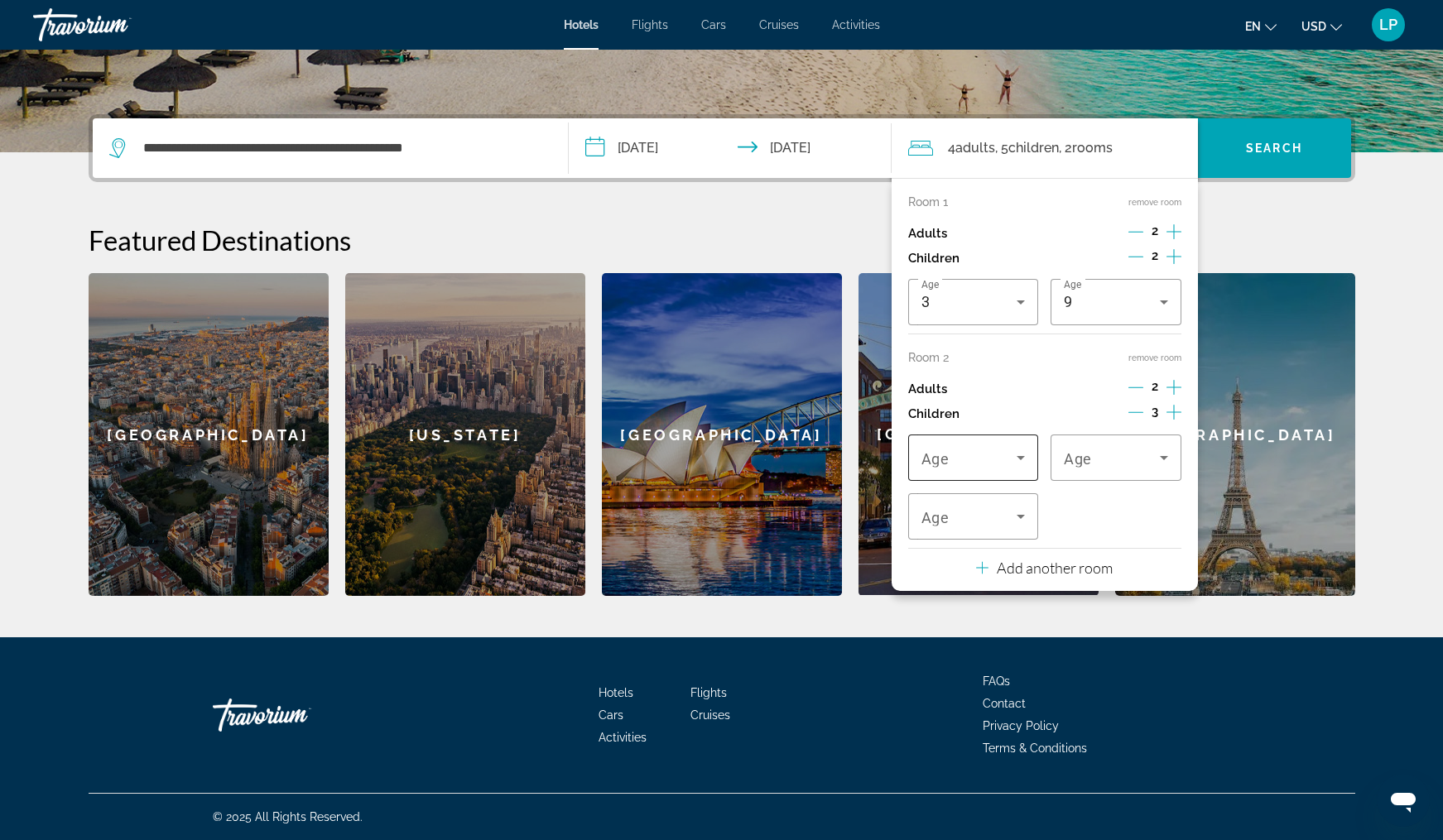
click at [1014, 468] on icon "Travelers: 4 adults, 5 children" at bounding box center [1020, 457] width 20 height 20
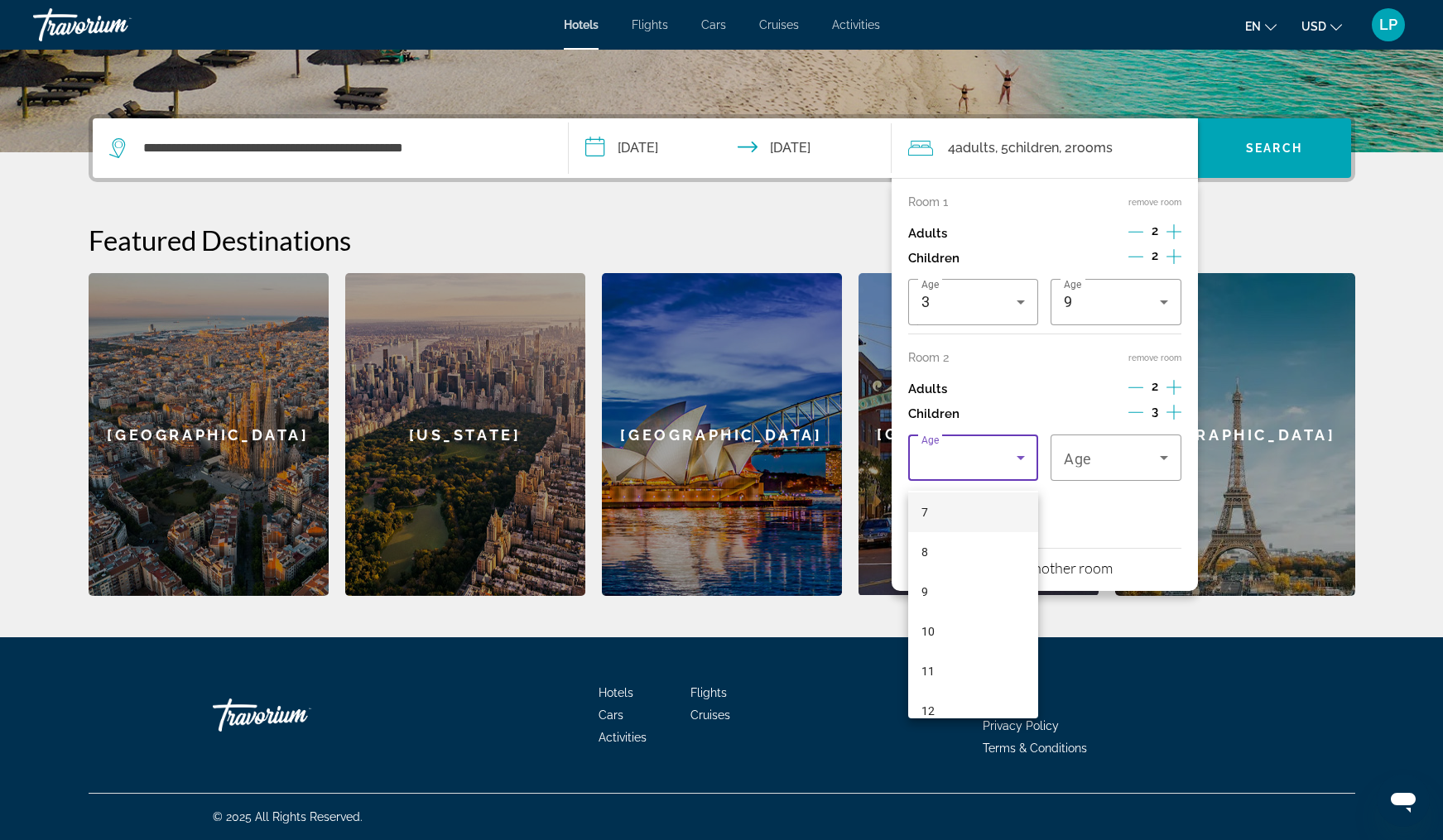
scroll to position [290, 0]
click at [954, 669] on mat-option "11" at bounding box center [973, 664] width 131 height 40
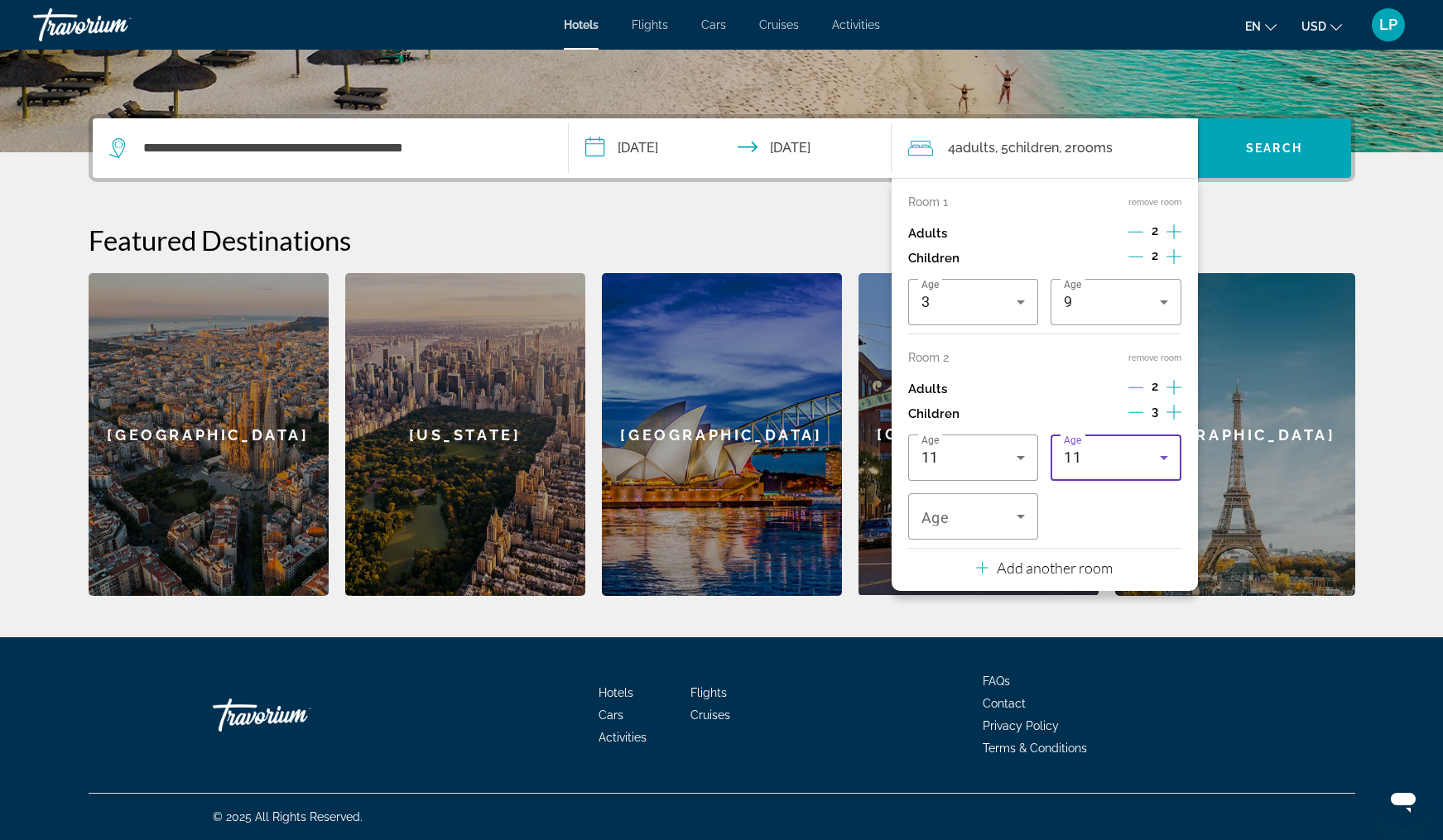
click at [1140, 480] on div "11" at bounding box center [1115, 458] width 104 height 46
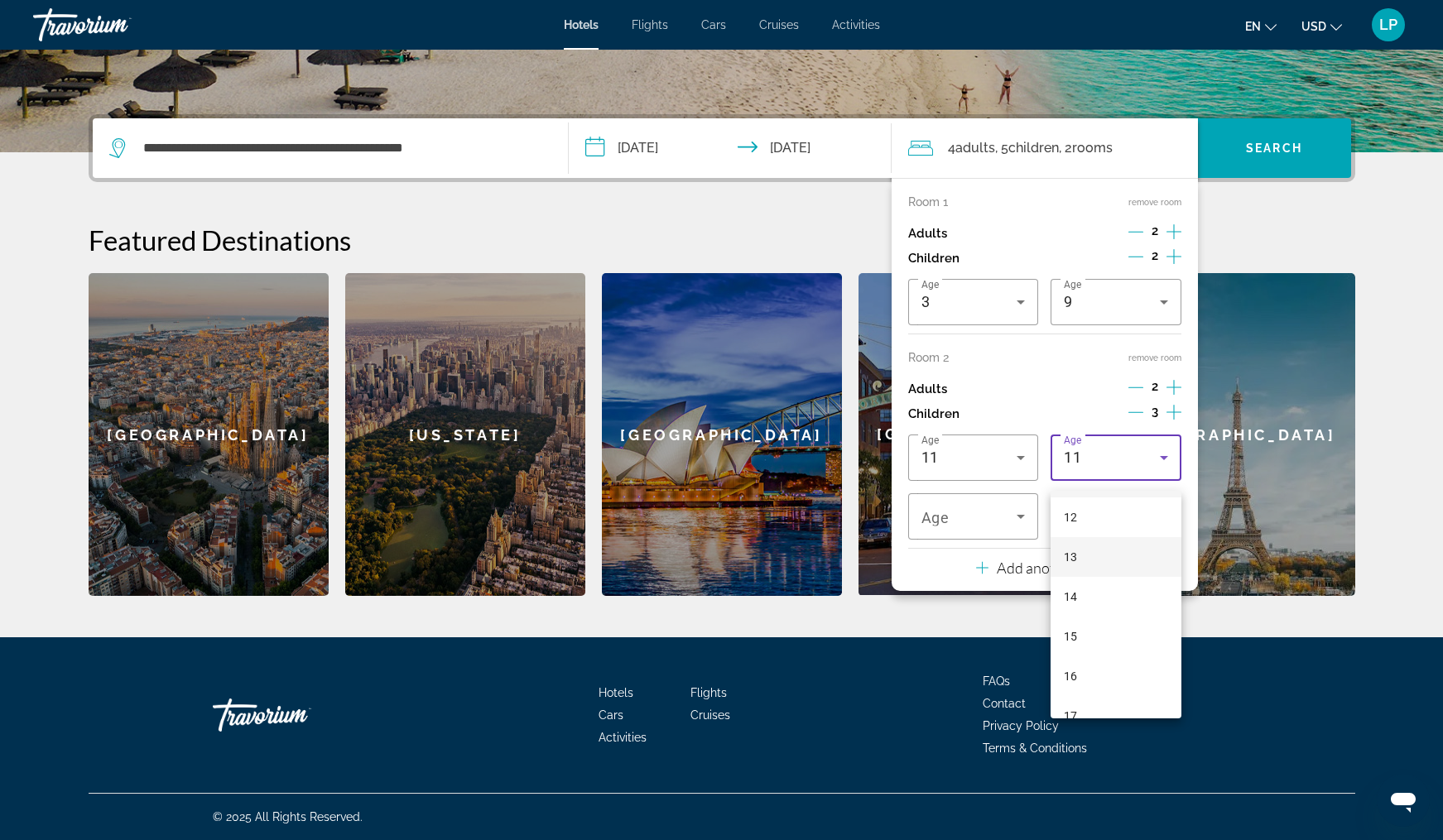
scroll to position [478, 0]
click at [1108, 599] on mat-option "14" at bounding box center [1116, 596] width 131 height 40
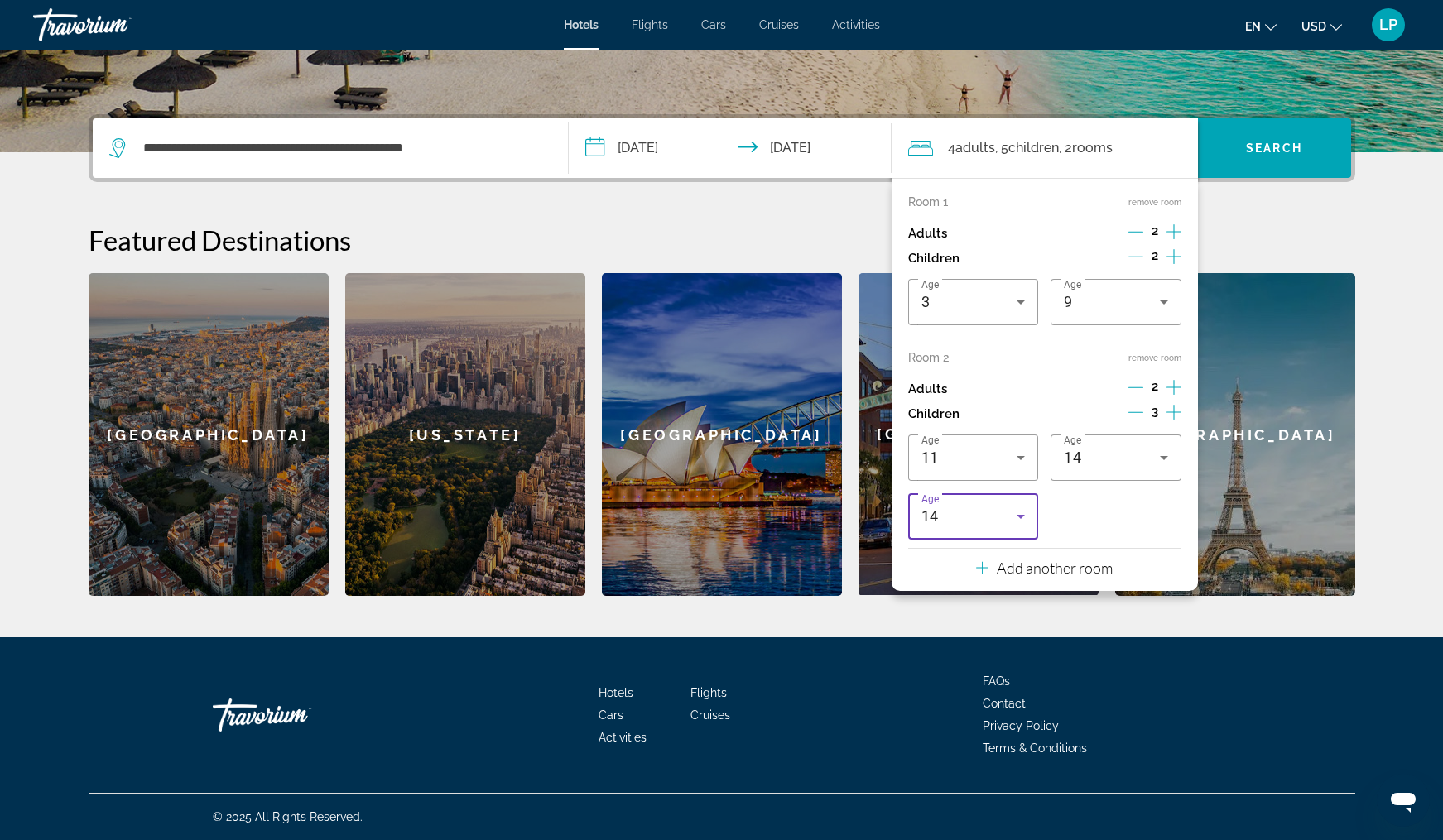
click at [991, 527] on div "14" at bounding box center [970, 516] width 96 height 20
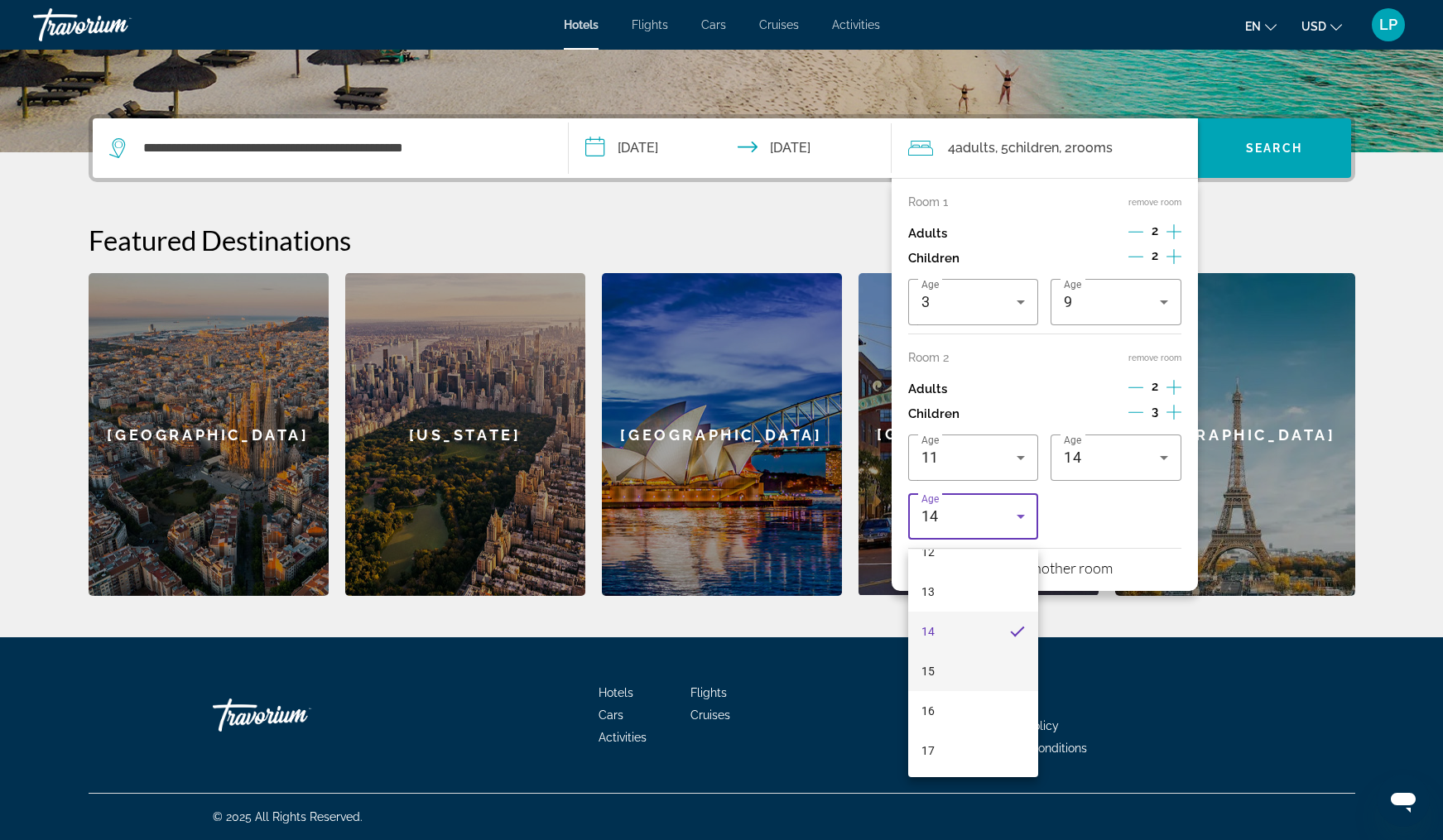
scroll to position [501, 0]
click at [957, 706] on mat-option "16" at bounding box center [973, 711] width 131 height 40
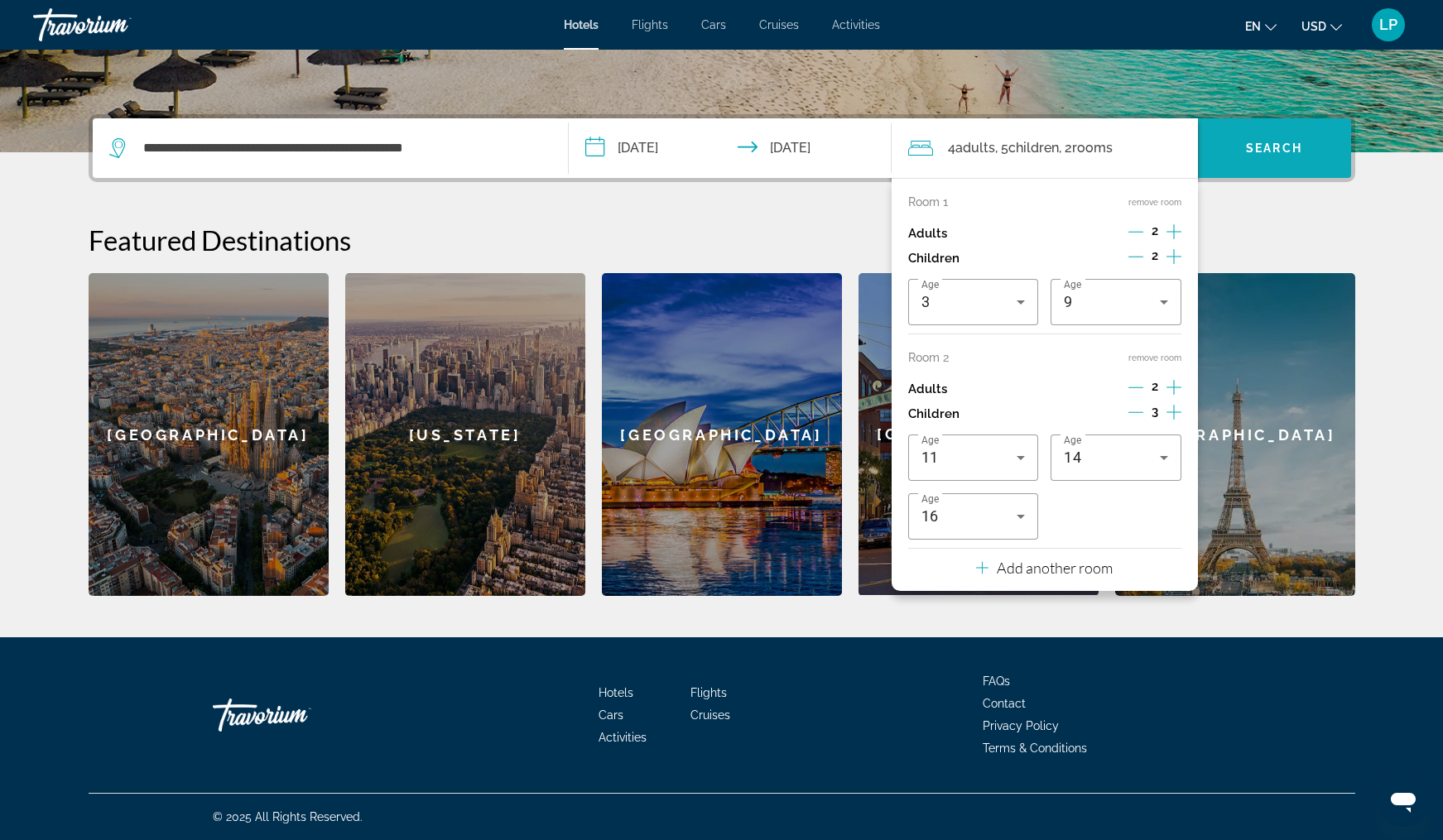
click at [1303, 156] on span "Search widget" at bounding box center [1275, 148] width 153 height 40
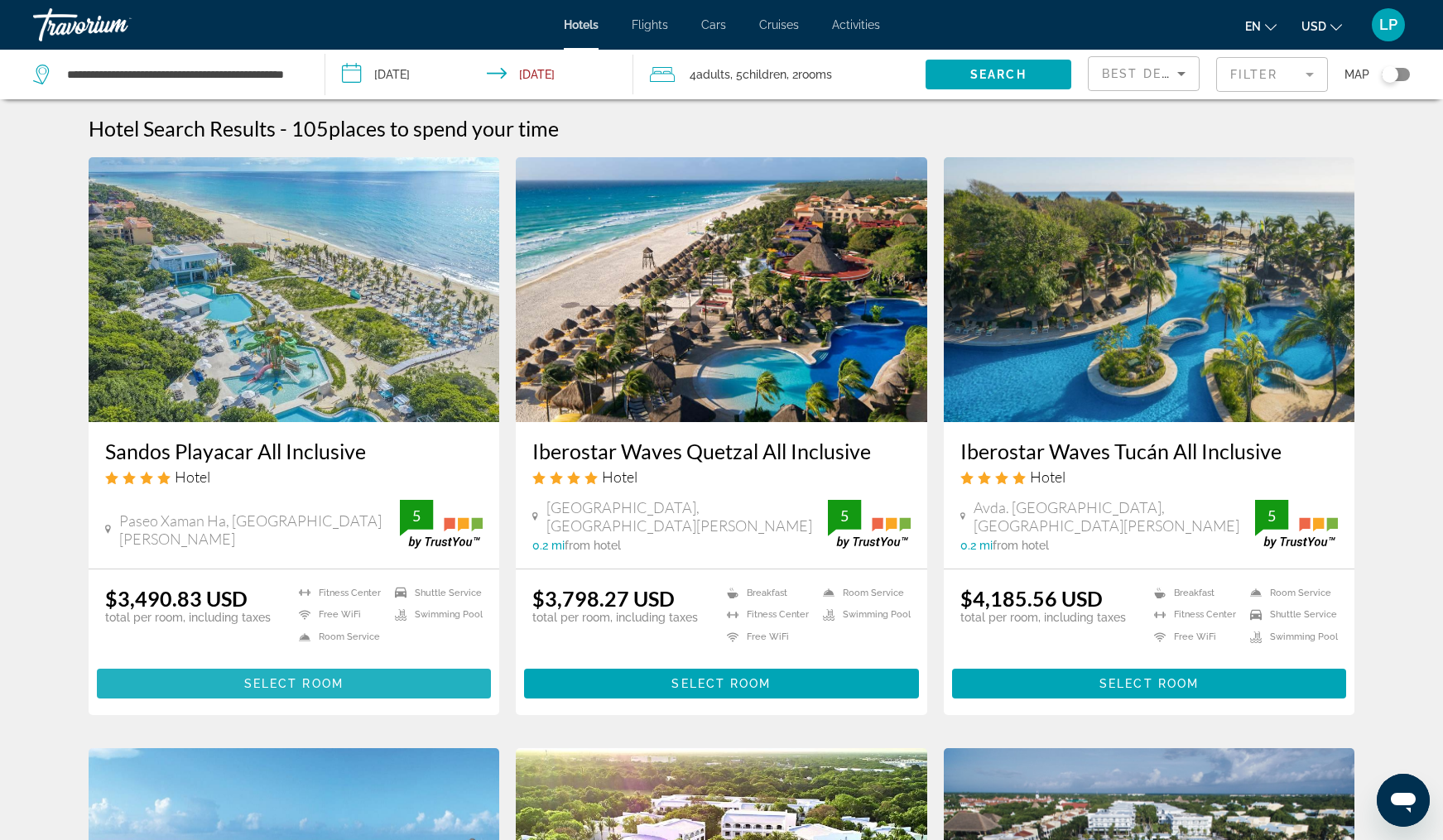
click at [235, 687] on span "Main content" at bounding box center [295, 684] width 395 height 40
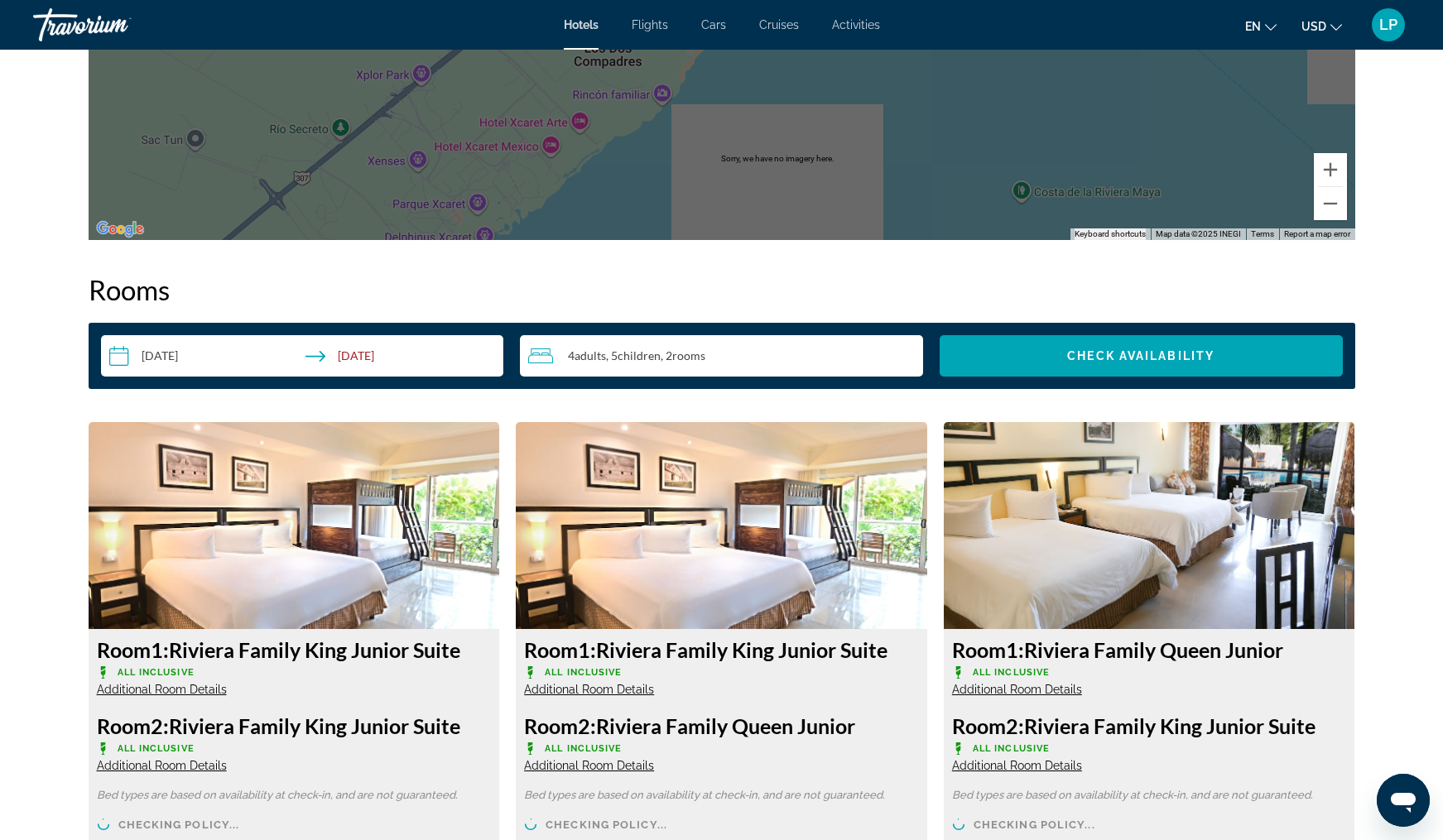
scroll to position [1978, 0]
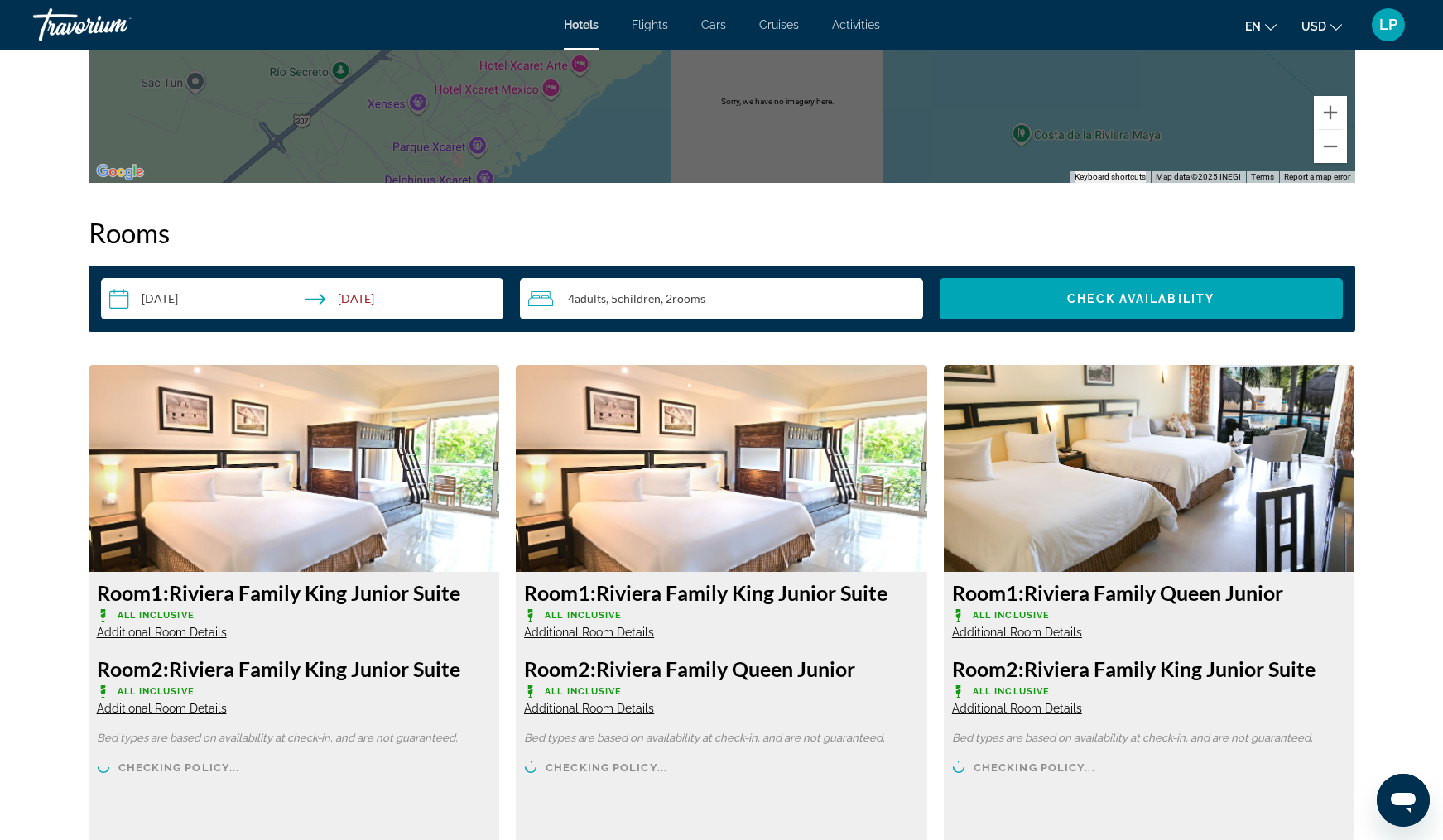
click at [697, 298] on span "rooms" at bounding box center [689, 298] width 33 height 14
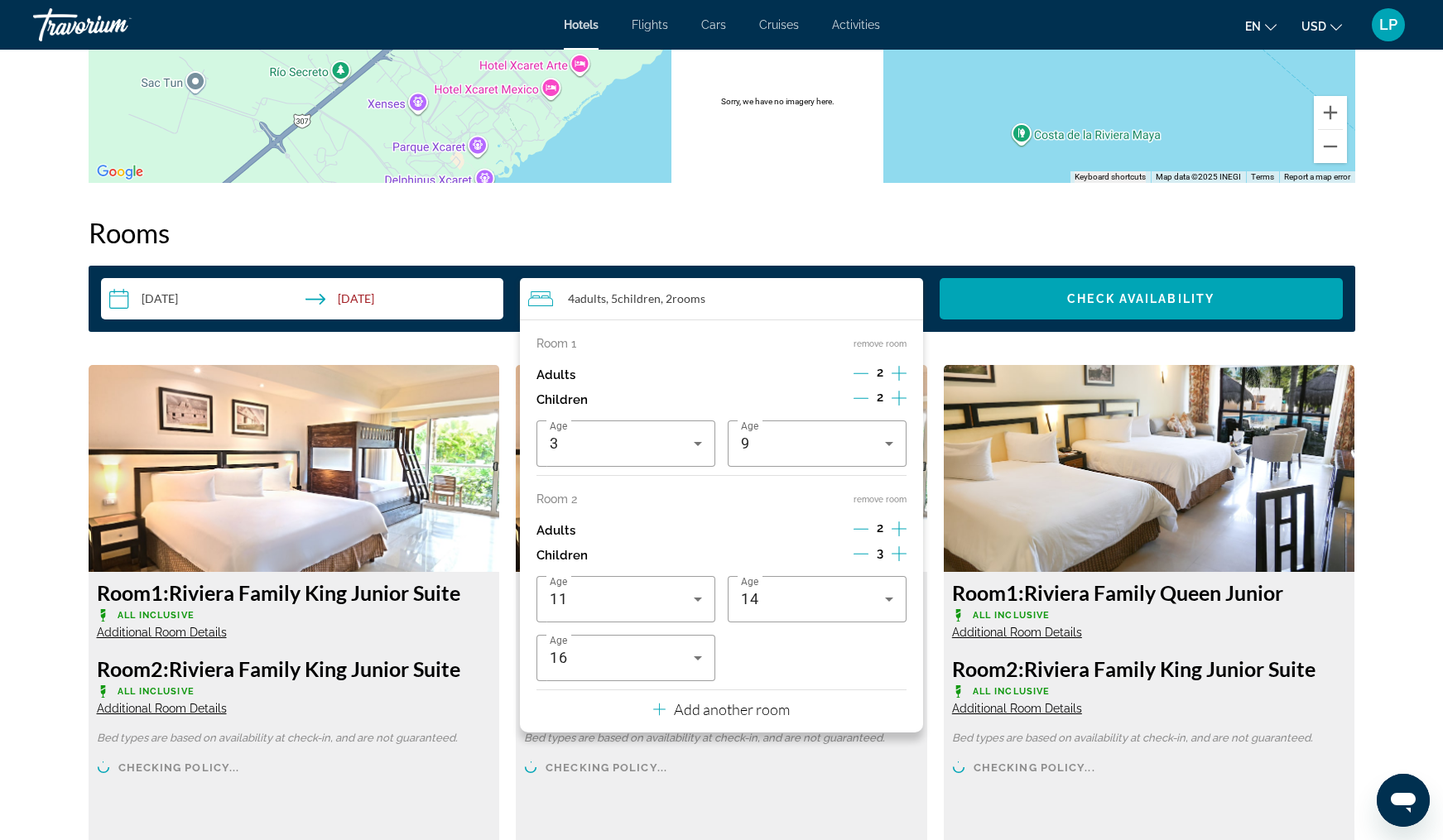
click at [898, 399] on icon "Increment children" at bounding box center [898, 398] width 15 height 20
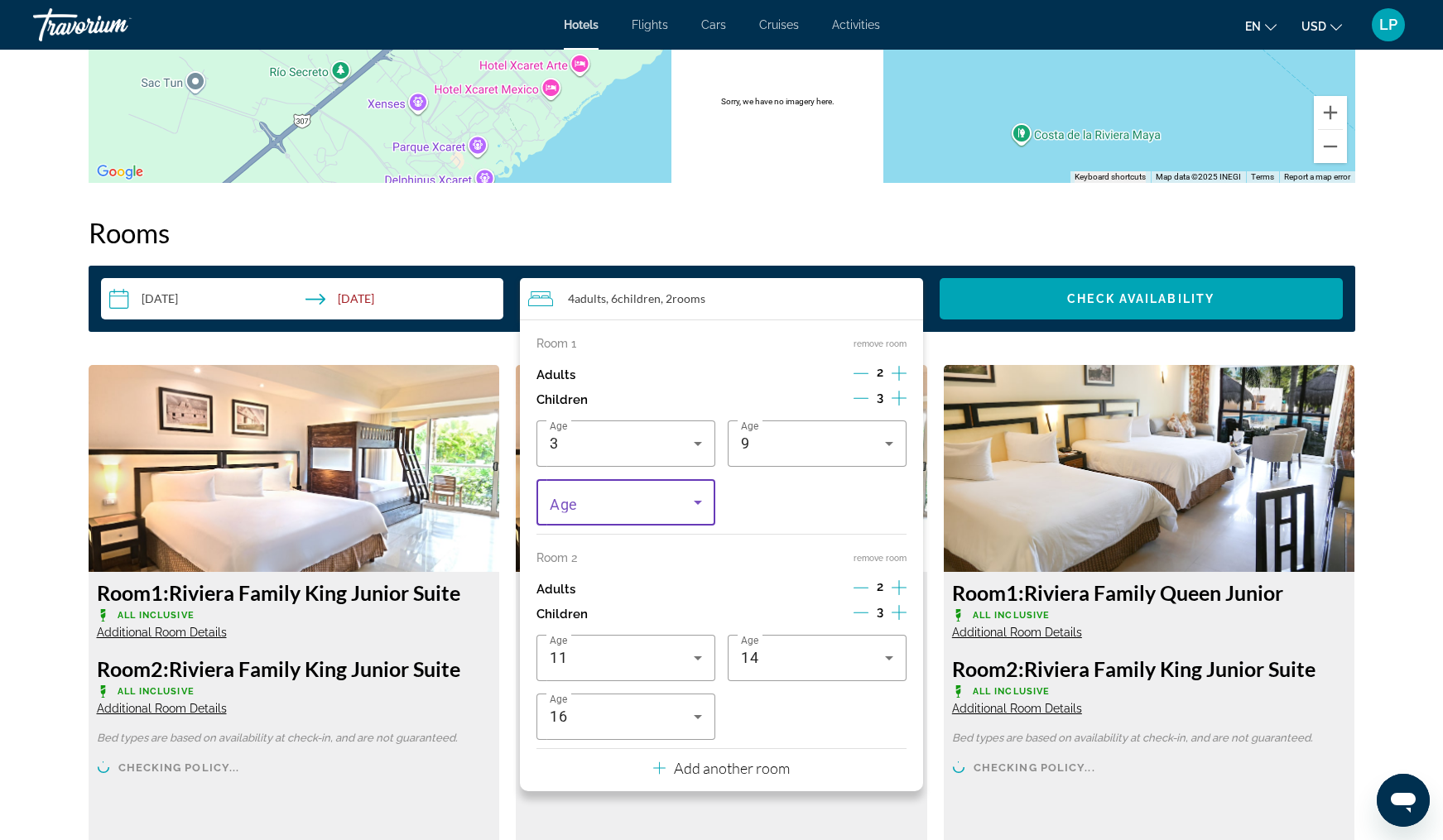
click at [699, 513] on icon "Travelers: 4 adults, 6 children" at bounding box center [697, 502] width 20 height 20
click at [610, 648] on mat-option "11" at bounding box center [626, 651] width 179 height 40
click at [856, 620] on icon "Decrement children" at bounding box center [861, 612] width 15 height 15
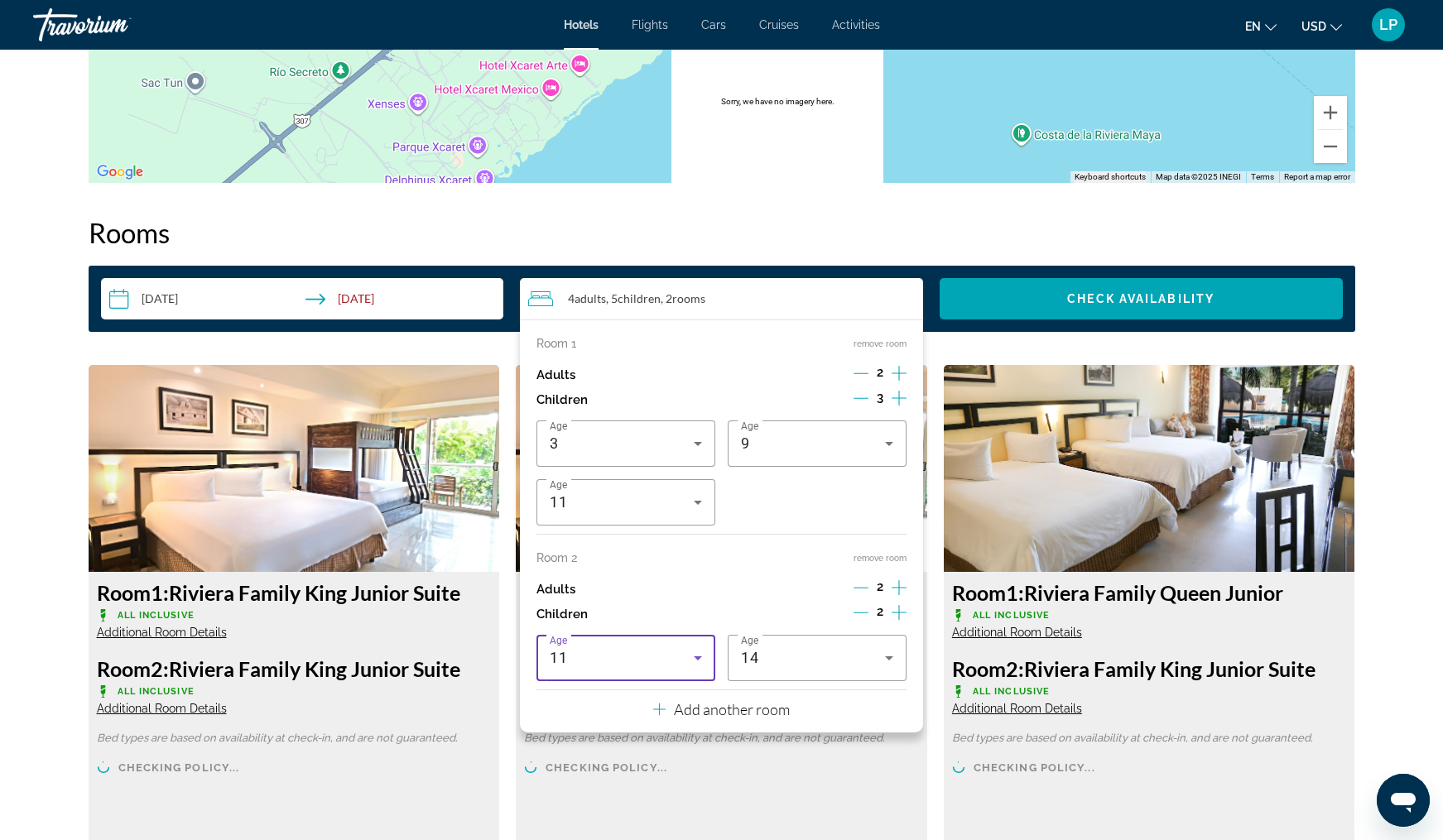
click at [685, 667] on div "11" at bounding box center [622, 658] width 144 height 20
click at [653, 595] on mat-option "16" at bounding box center [626, 596] width 179 height 40
click at [717, 506] on div "Age [DEMOGRAPHIC_DATA] Age [DEMOGRAPHIC_DATA] Age [DEMOGRAPHIC_DATA]" at bounding box center [722, 473] width 370 height 105
click at [1108, 295] on span "Check Availability" at bounding box center [1141, 298] width 148 height 13
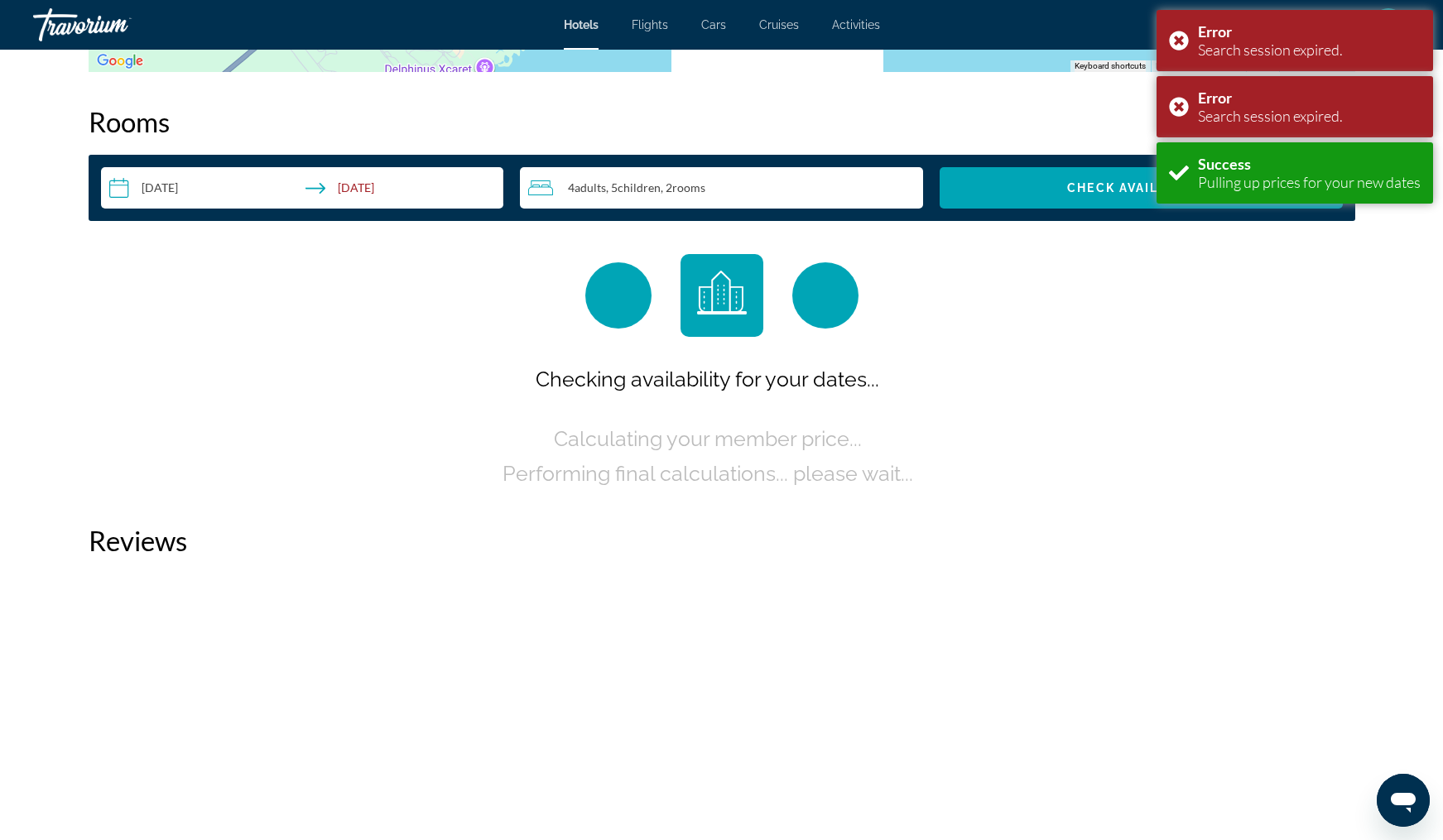
scroll to position [2095, 0]
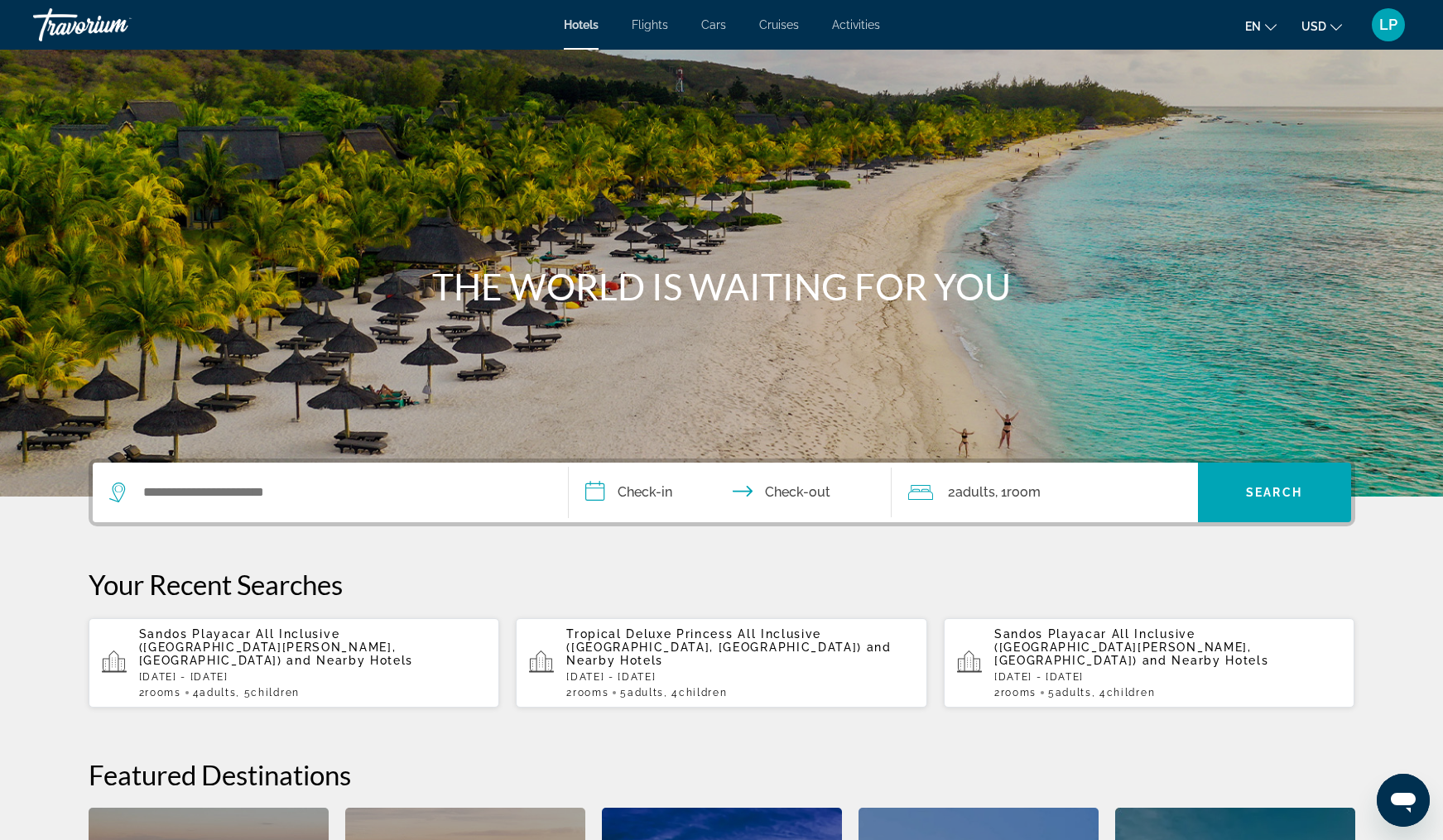
click at [214, 654] on div "Sandos Playacar All Inclusive ([GEOGRAPHIC_DATA][PERSON_NAME], [GEOGRAPHIC_DATA…" at bounding box center [313, 663] width 348 height 71
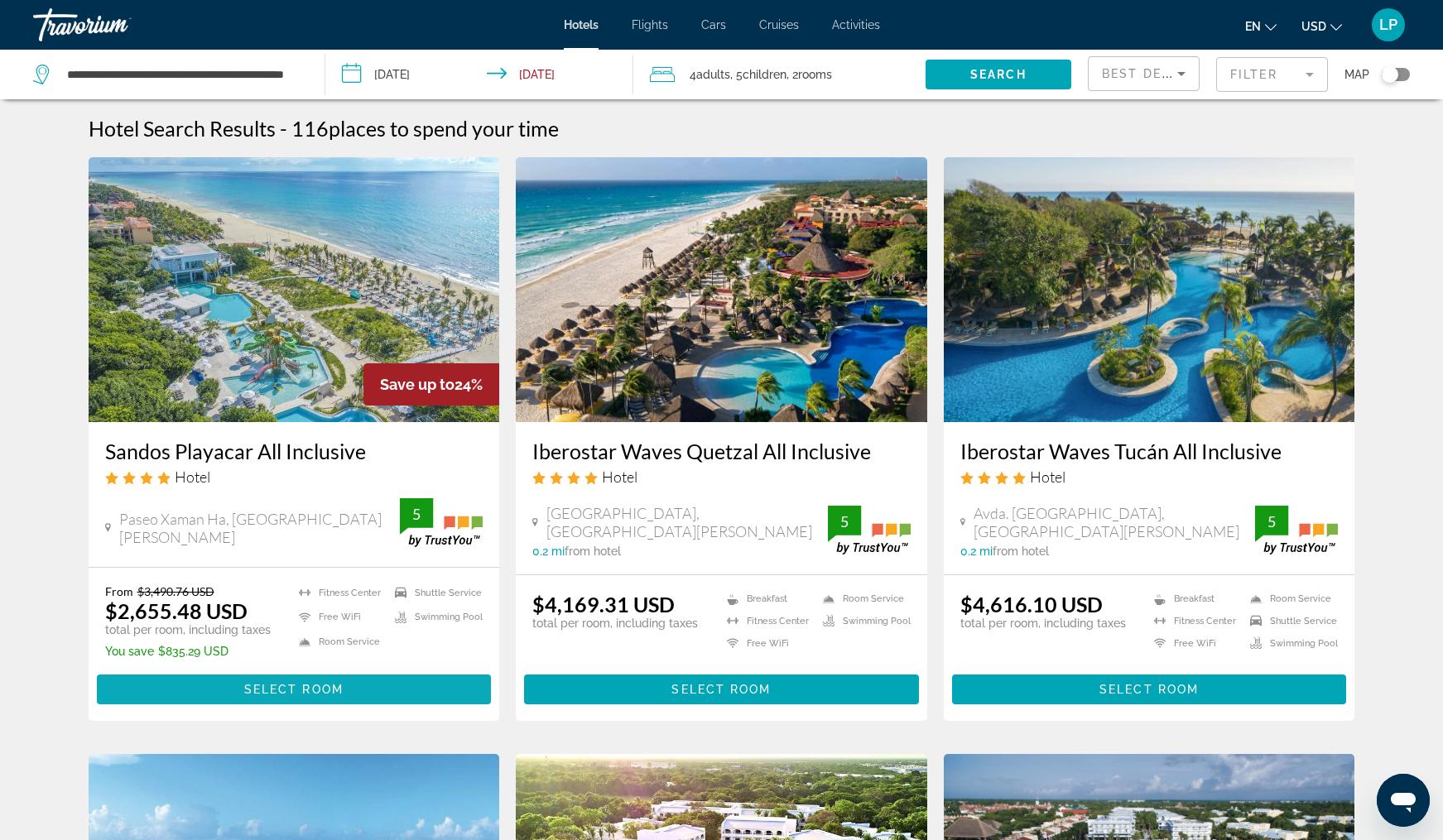
click at [235, 693] on span "Main content" at bounding box center [295, 690] width 395 height 40
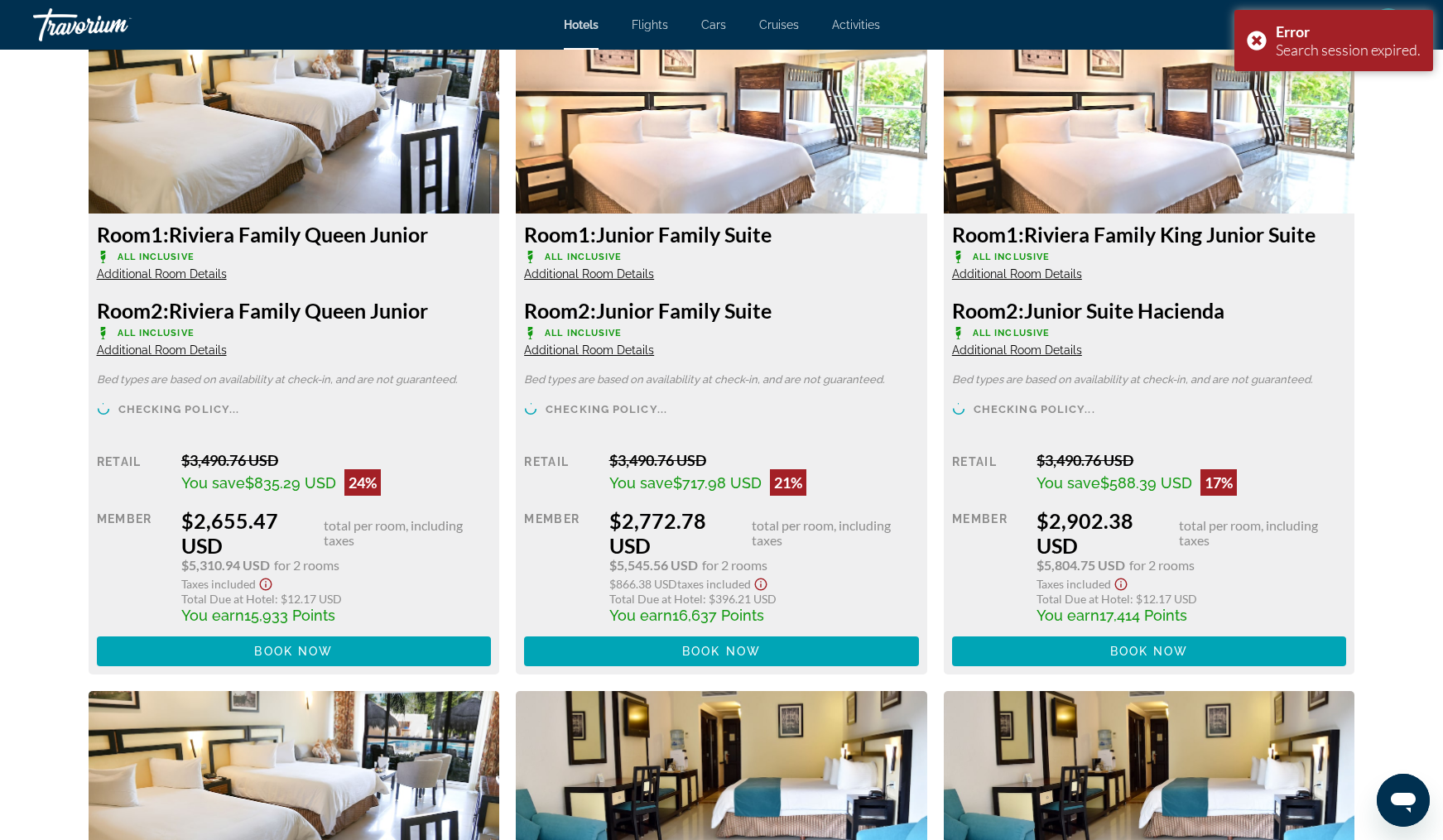
scroll to position [3074, 0]
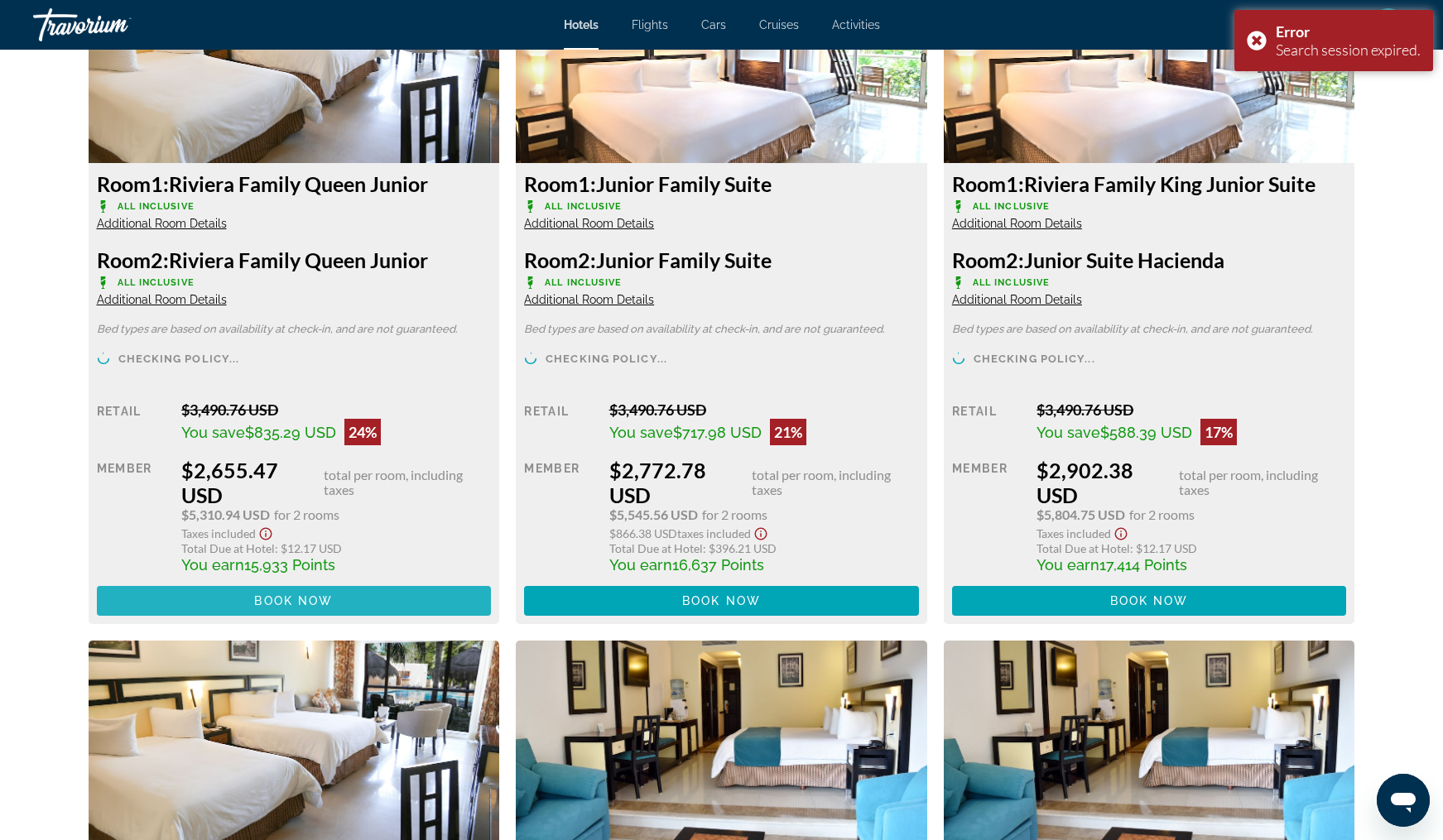
click at [286, 607] on span "Book now" at bounding box center [294, 600] width 79 height 13
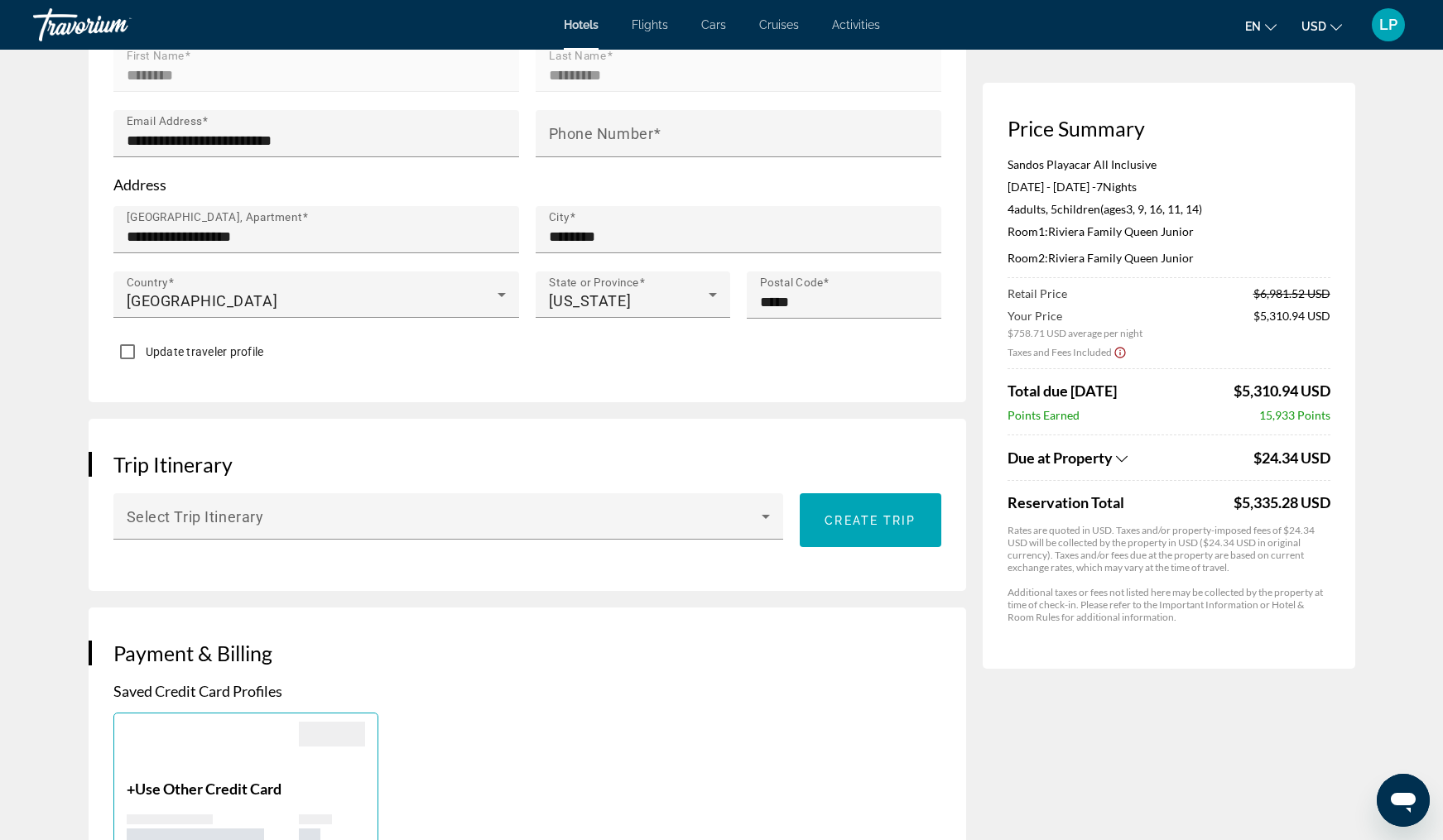
scroll to position [640, 0]
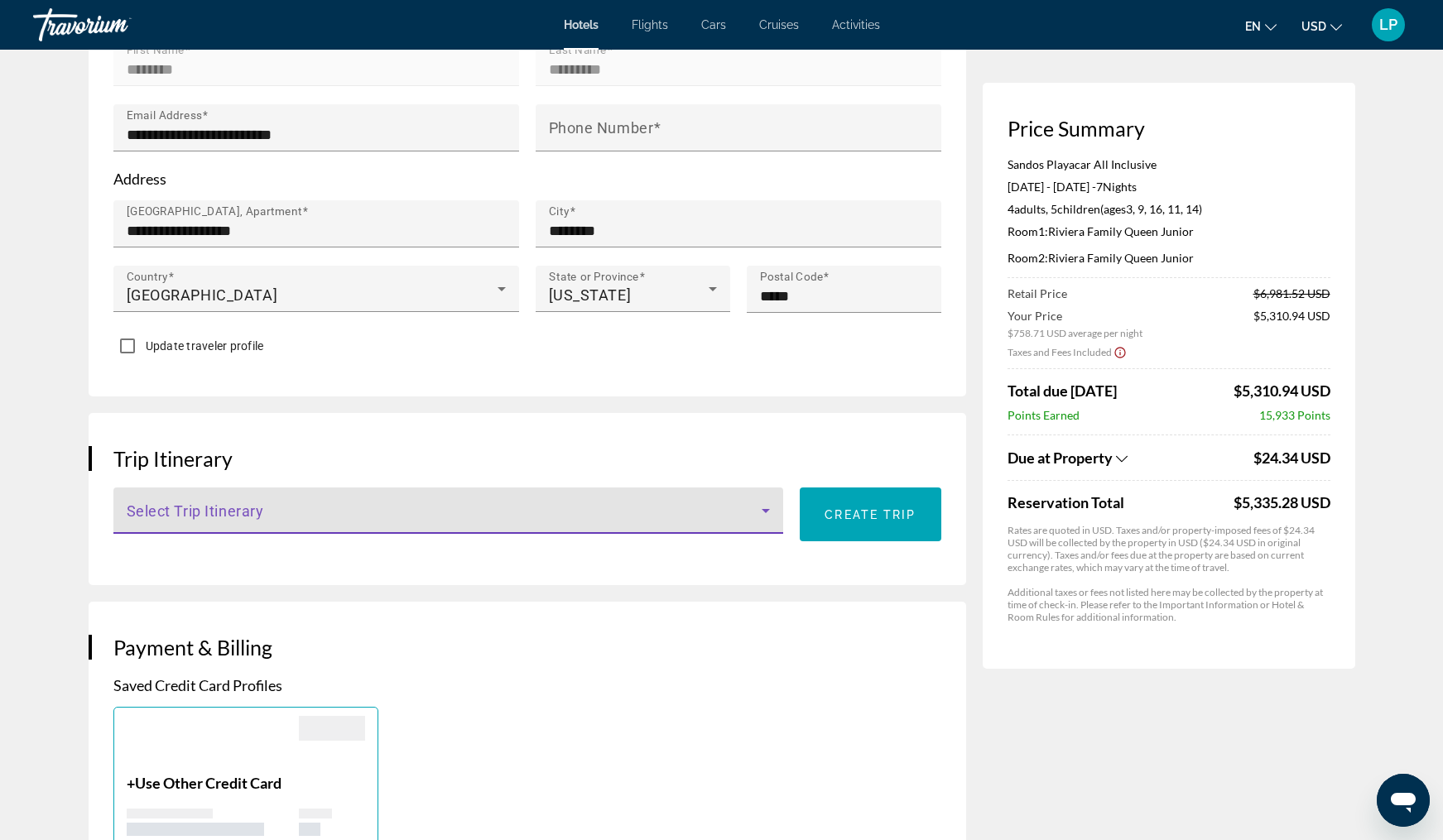
click at [753, 508] on span "Main content" at bounding box center [444, 517] width 636 height 20
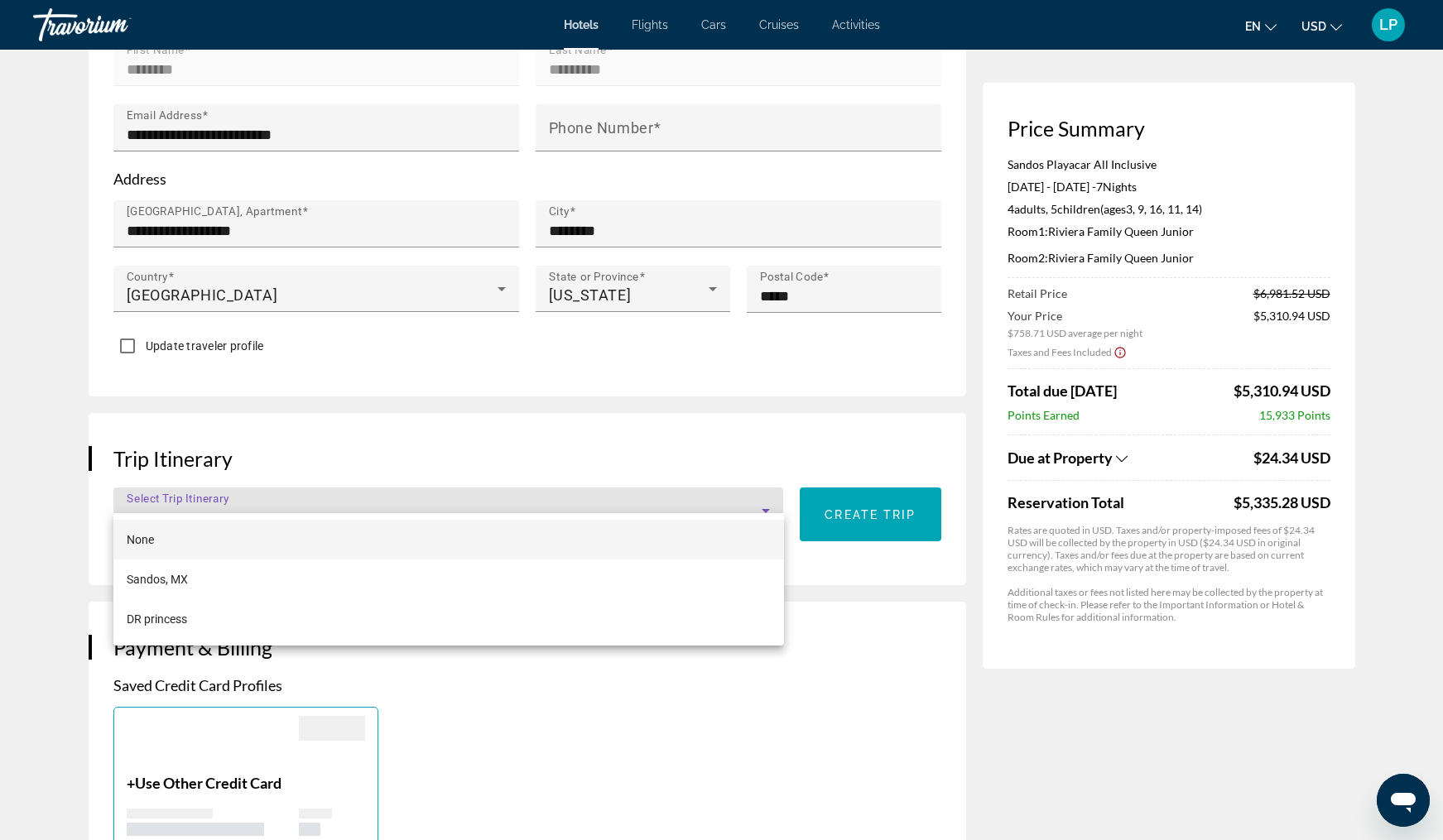
click at [592, 491] on div at bounding box center [722, 420] width 1443 height 840
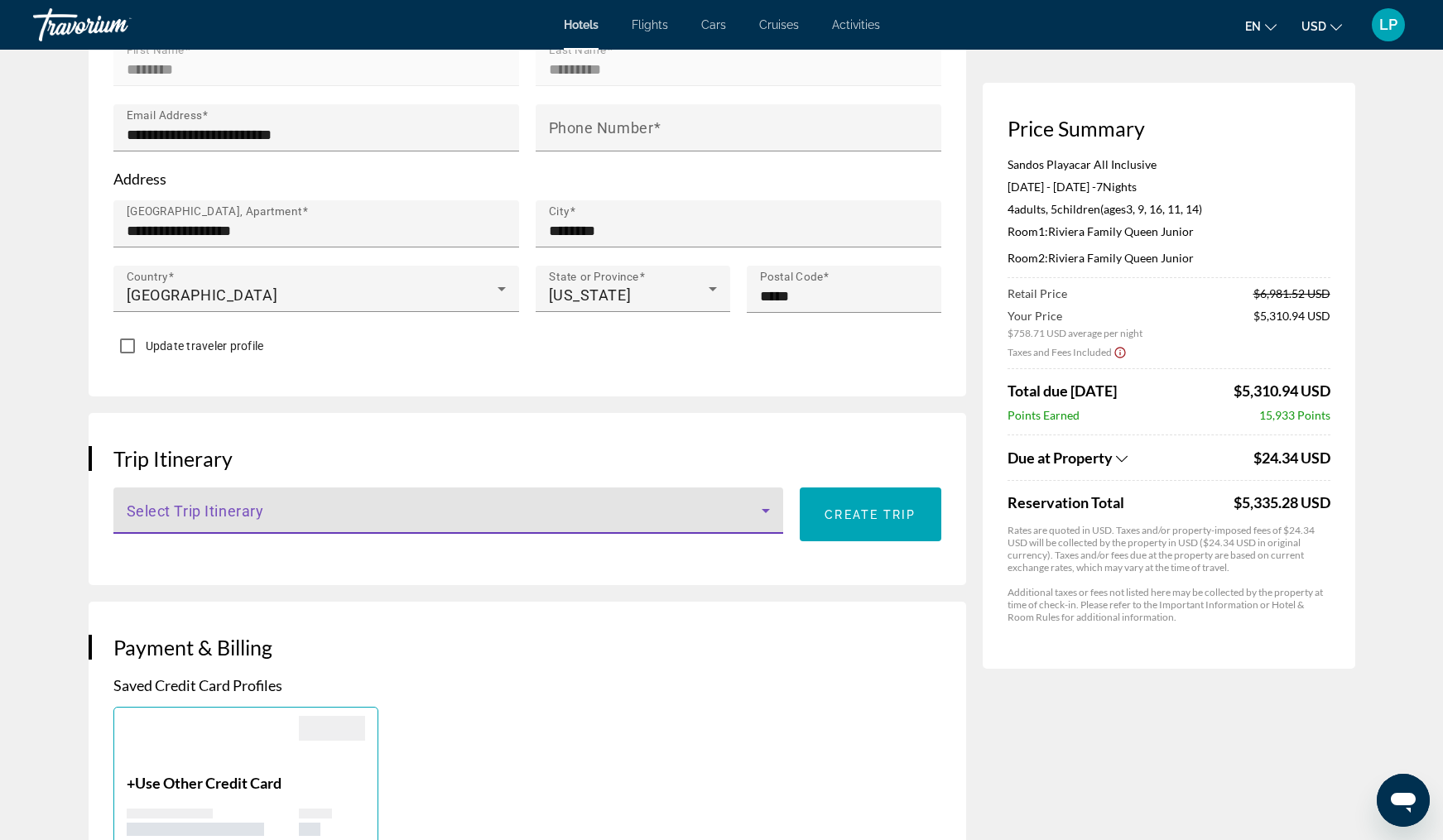
click at [592, 508] on span "Main content" at bounding box center [444, 517] width 636 height 20
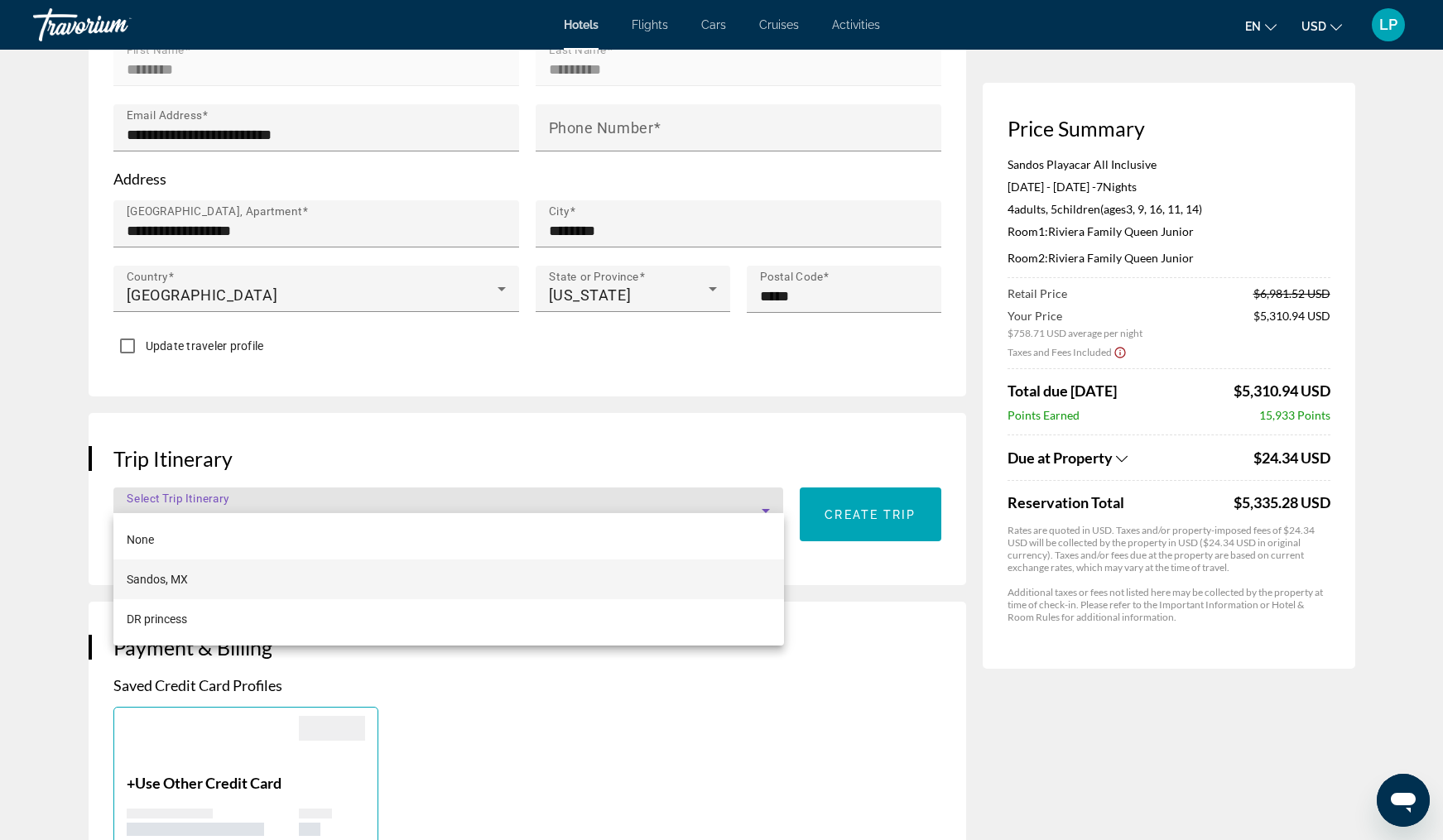
click at [484, 492] on div at bounding box center [722, 420] width 1443 height 840
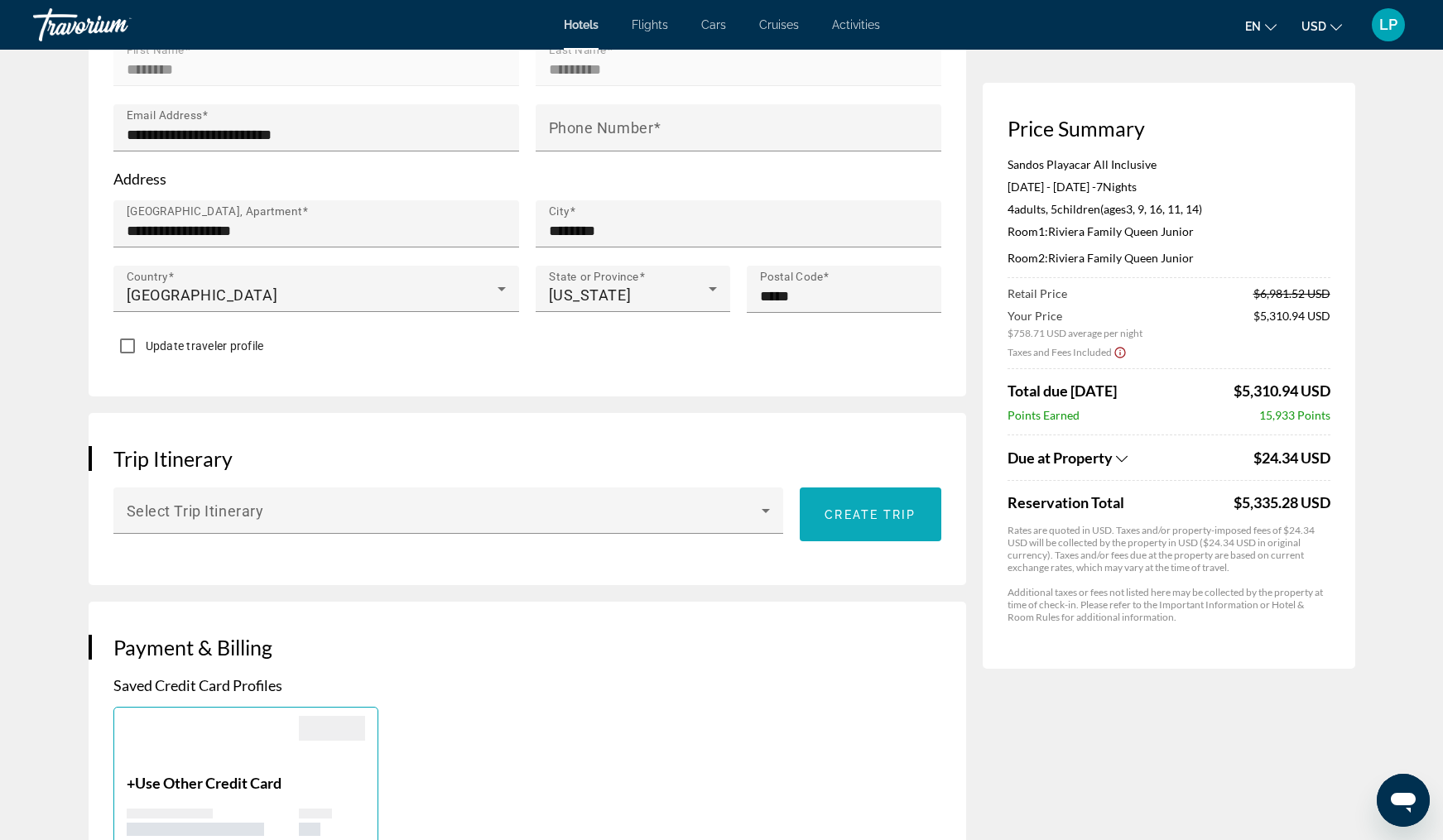
click at [850, 508] on span "Create trip" at bounding box center [870, 514] width 91 height 13
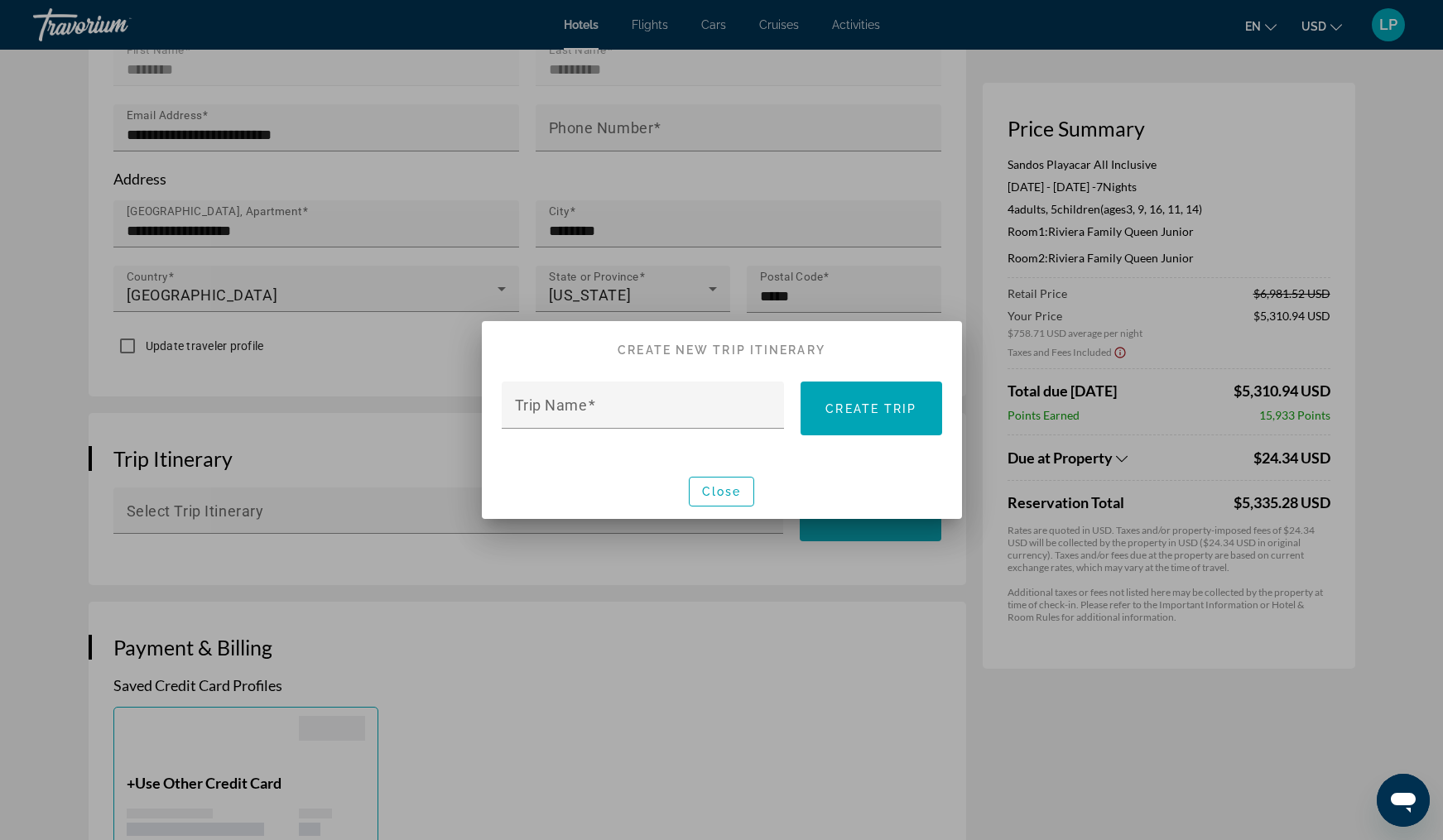
scroll to position [0, 0]
click at [608, 404] on input "Trip Name" at bounding box center [648, 411] width 266 height 20
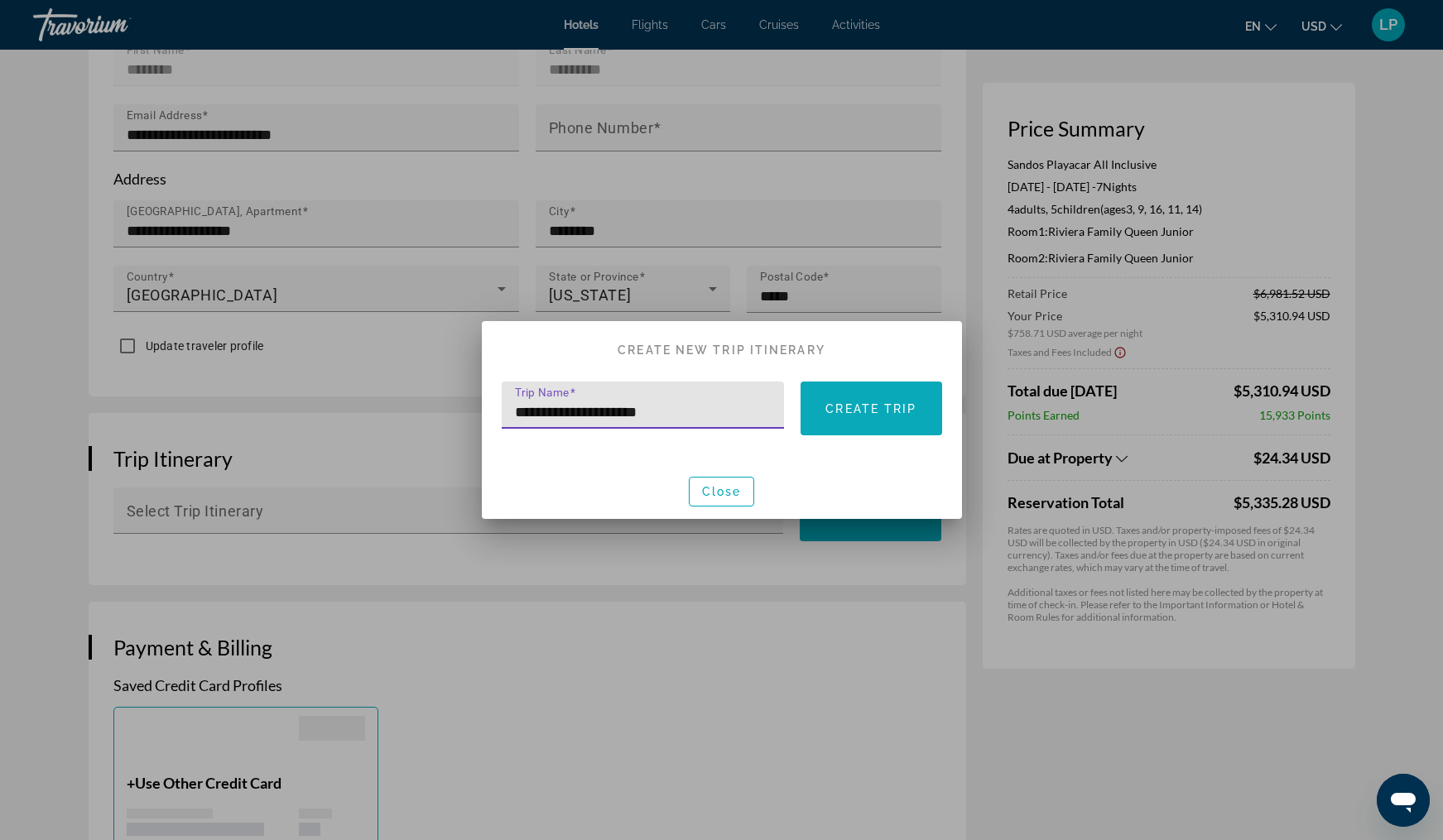
type input "**********"
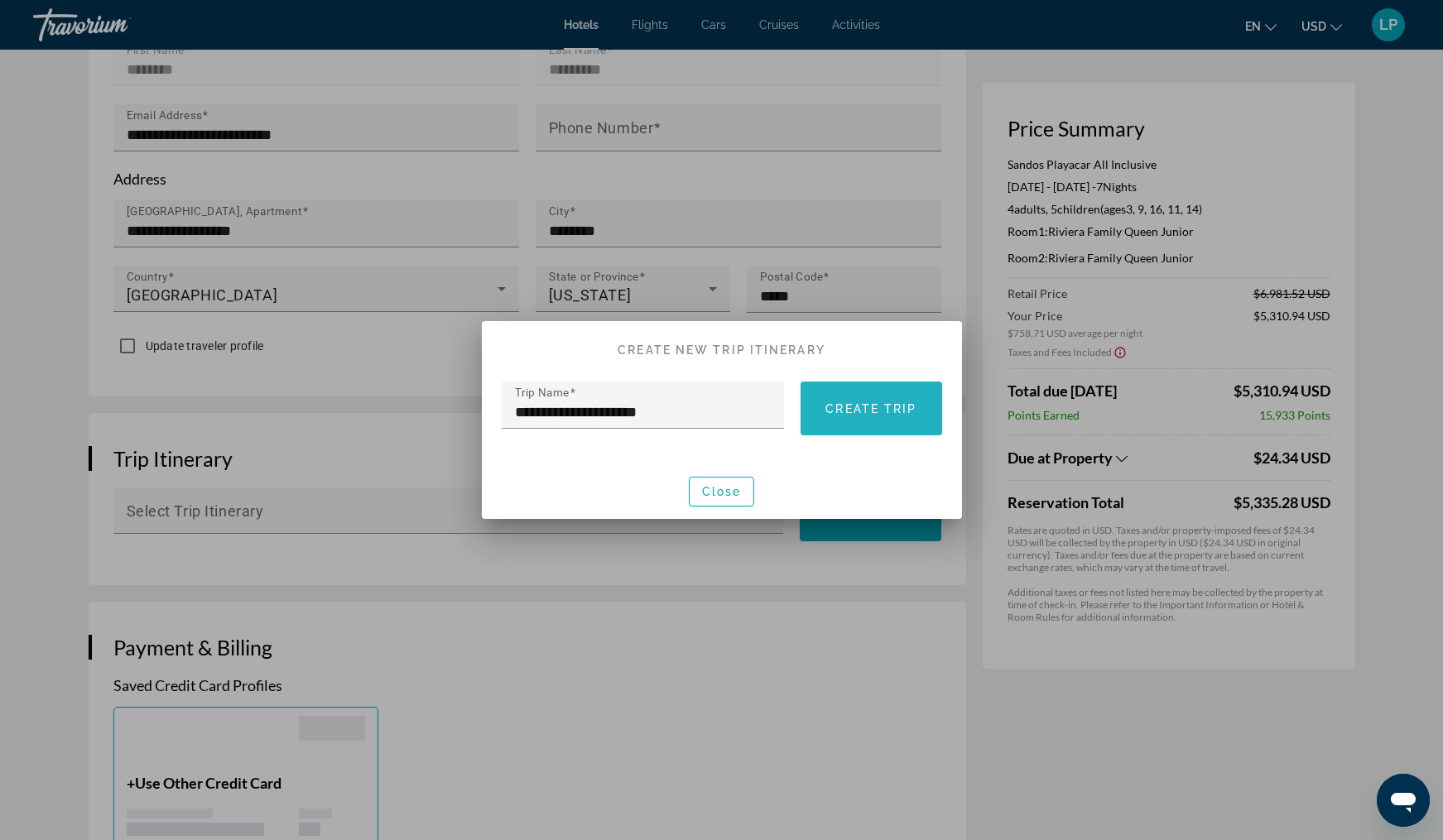
click at [883, 402] on span "Create trip" at bounding box center [871, 408] width 91 height 13
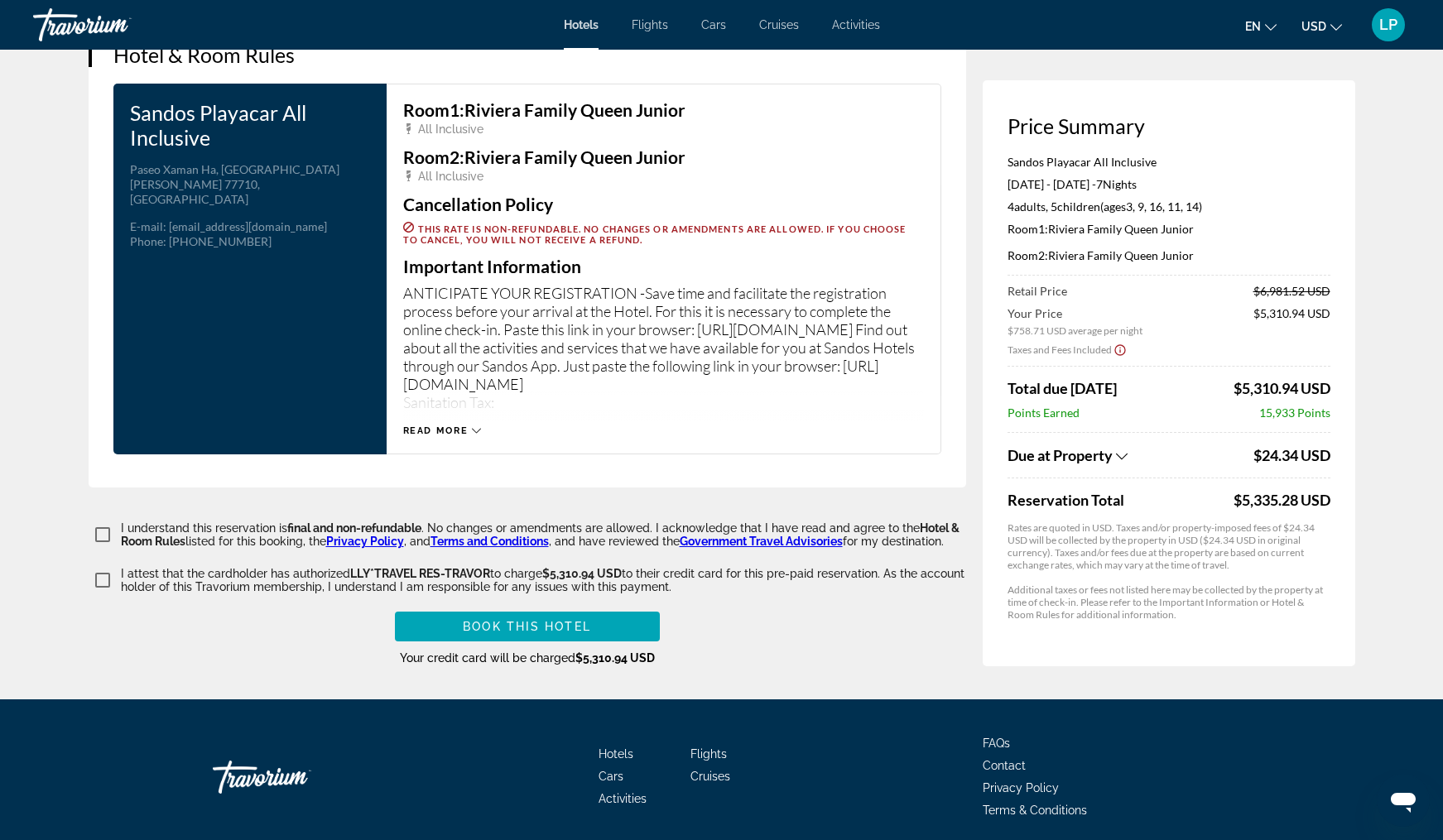
scroll to position [2158, 0]
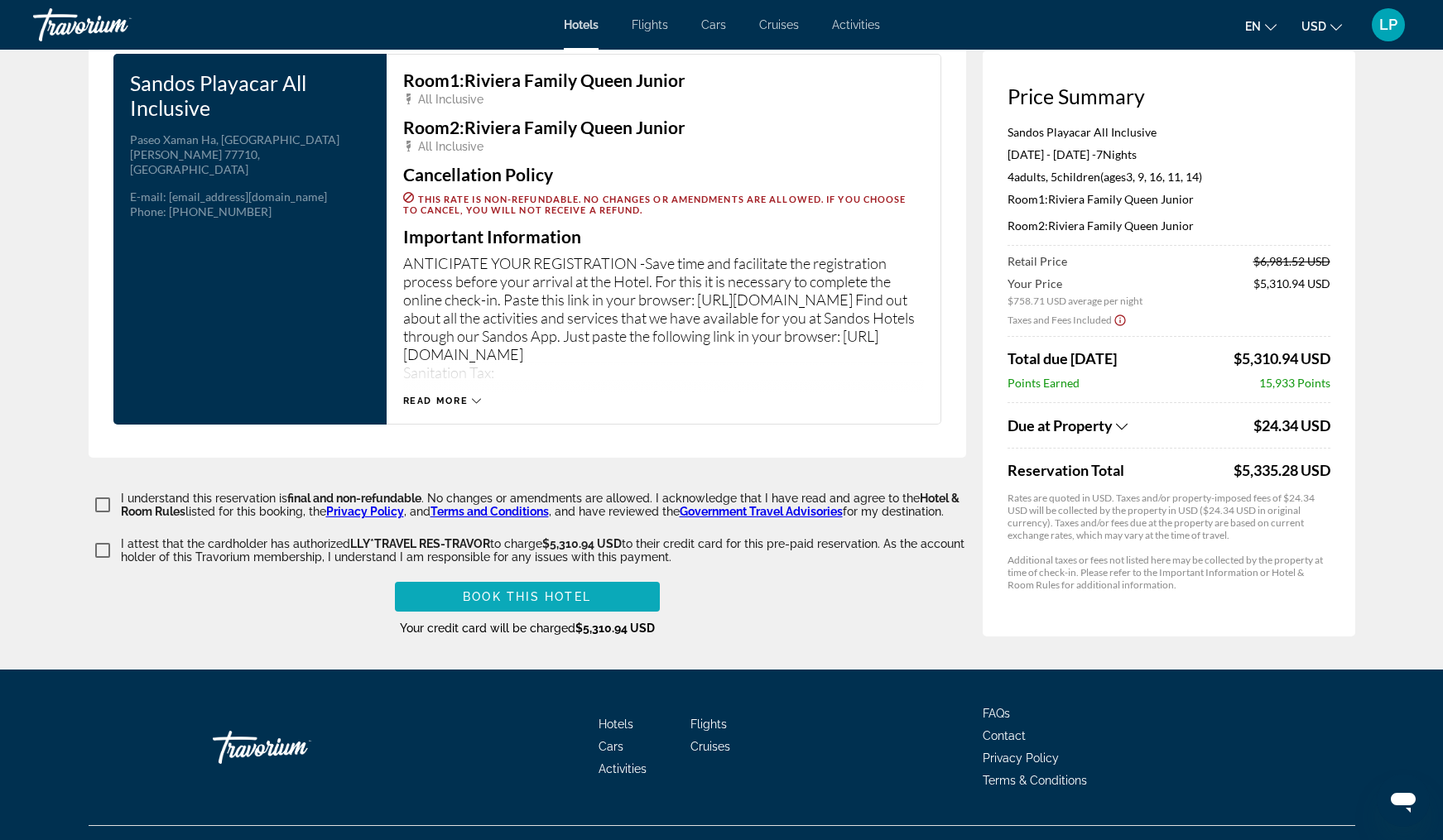
click at [501, 590] on span "Book this hotel" at bounding box center [527, 596] width 128 height 13
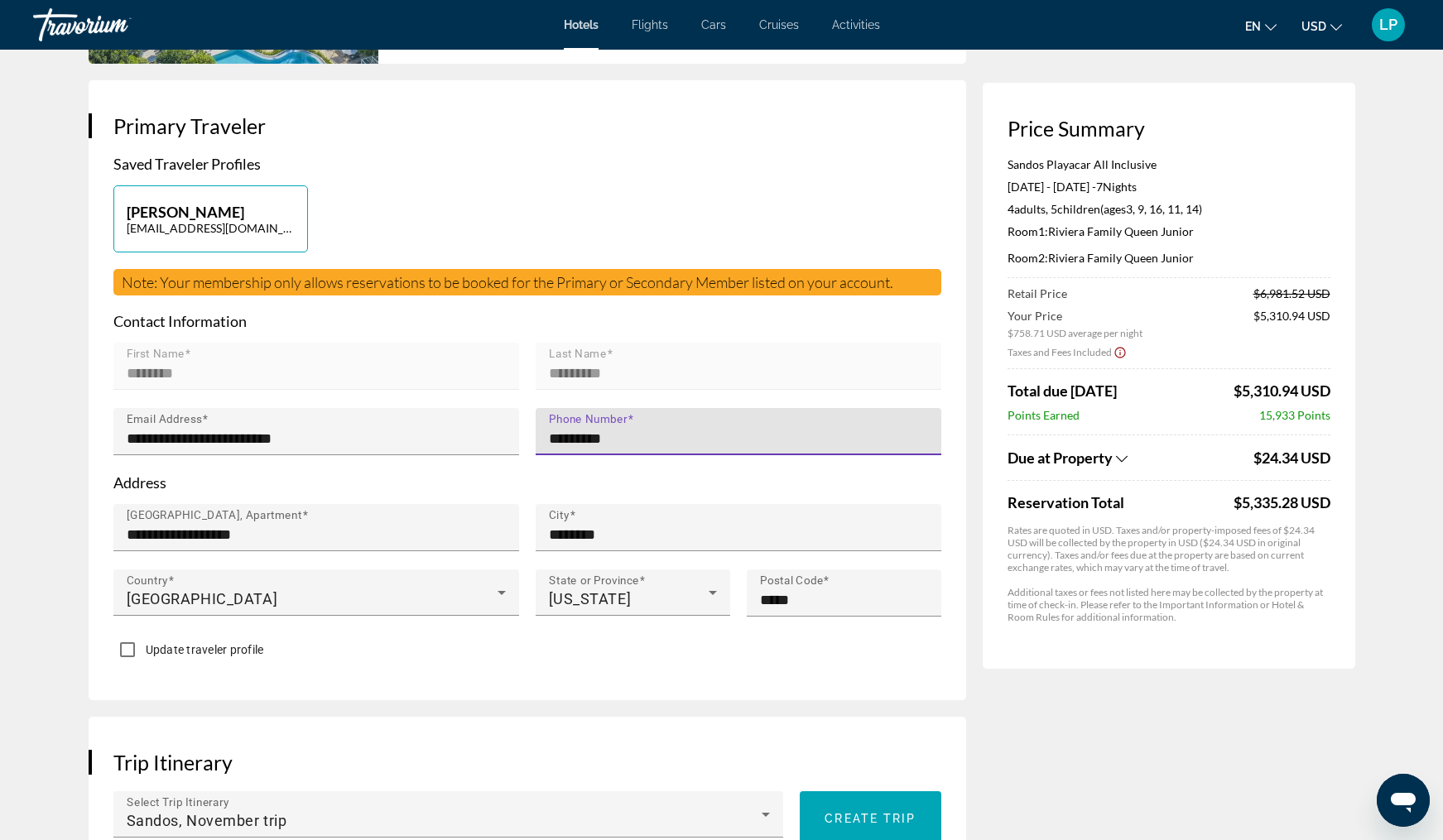
type input "**********"
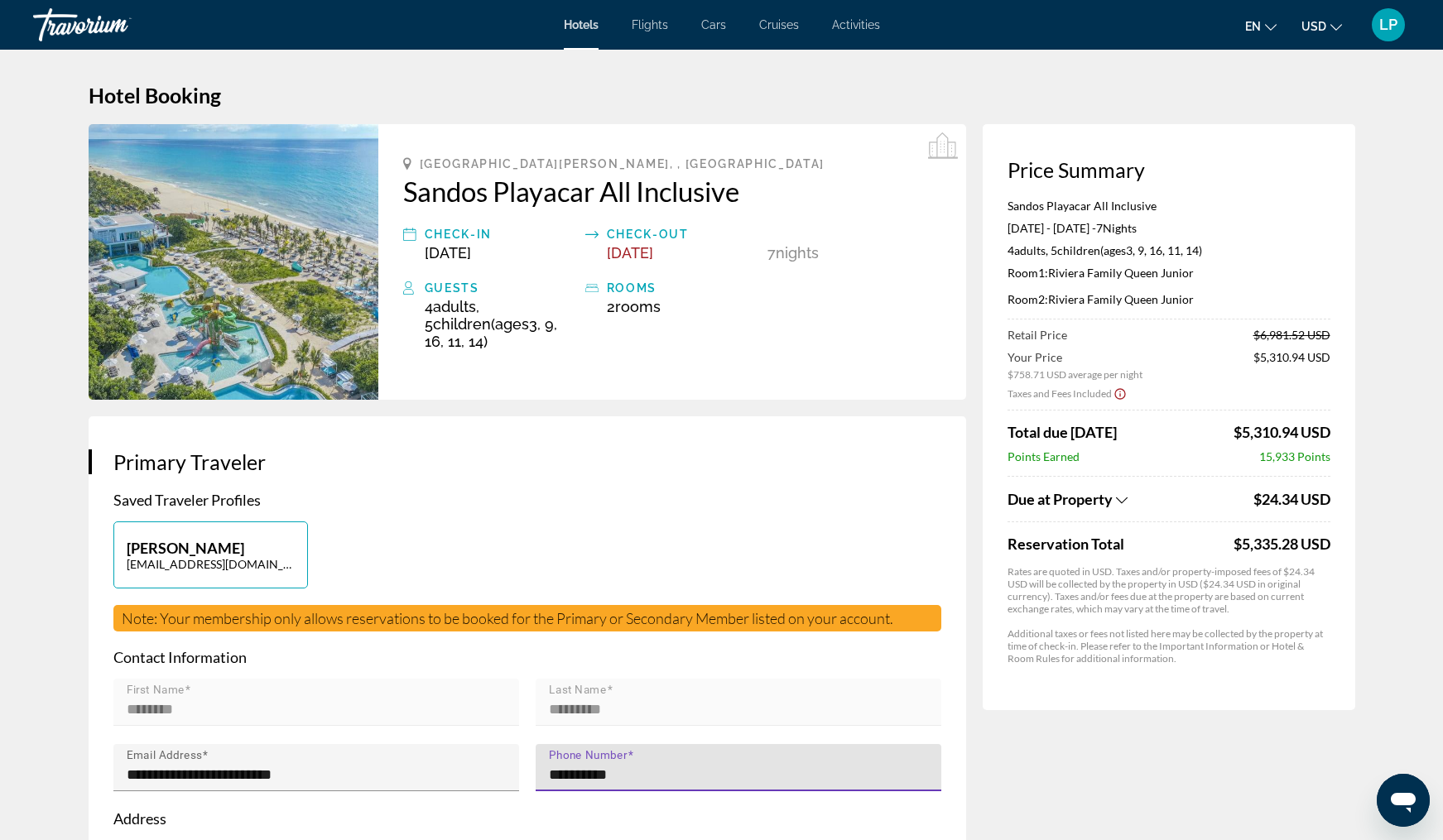
scroll to position [0, 0]
